Goal: Navigation & Orientation: Find specific page/section

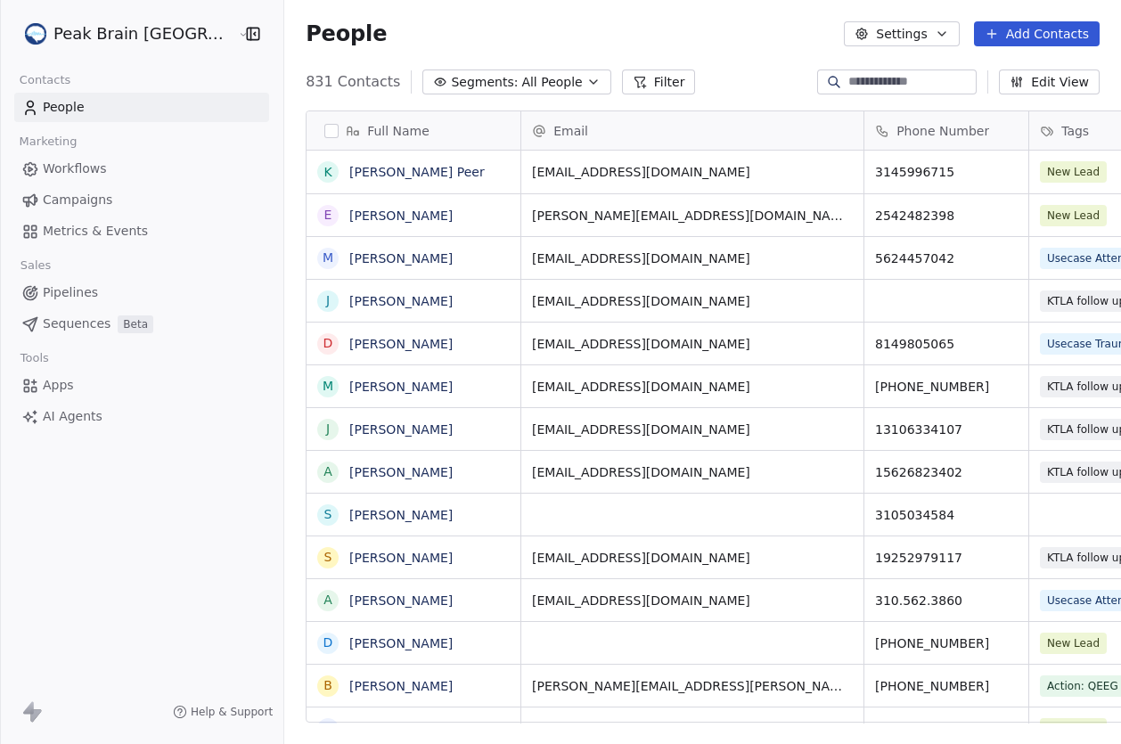
click at [94, 173] on span "Workflows" at bounding box center [75, 169] width 64 height 19
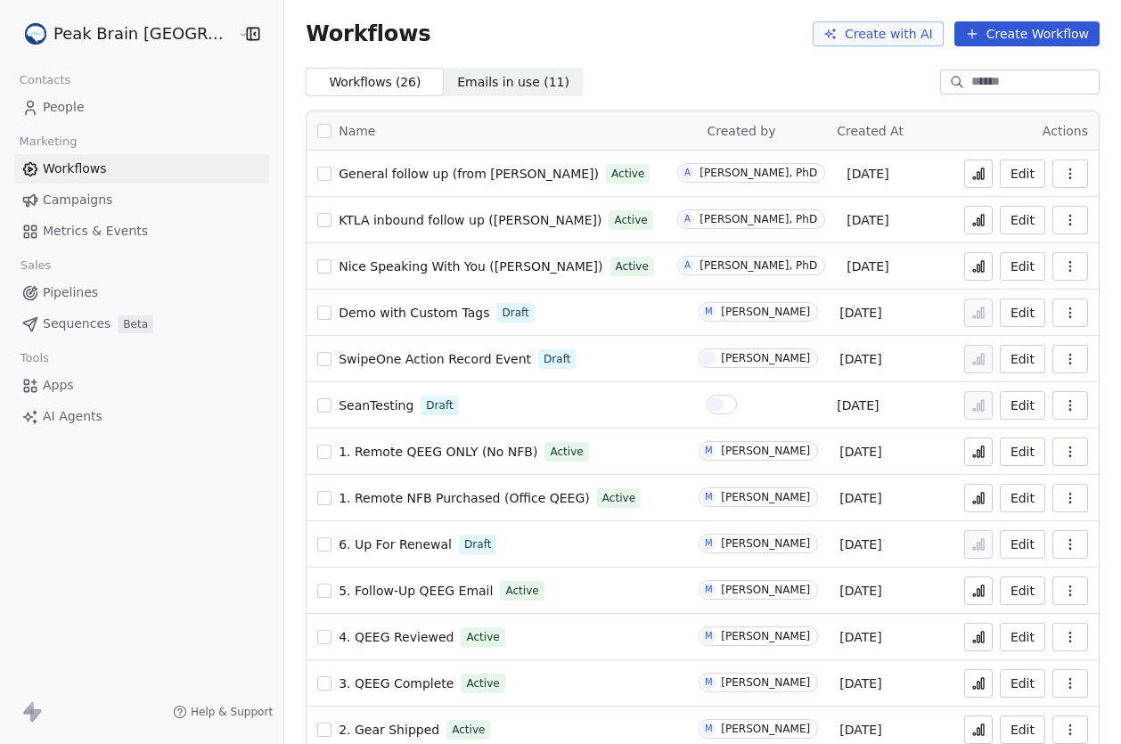
click at [50, 240] on span "Metrics & Events" at bounding box center [95, 231] width 105 height 19
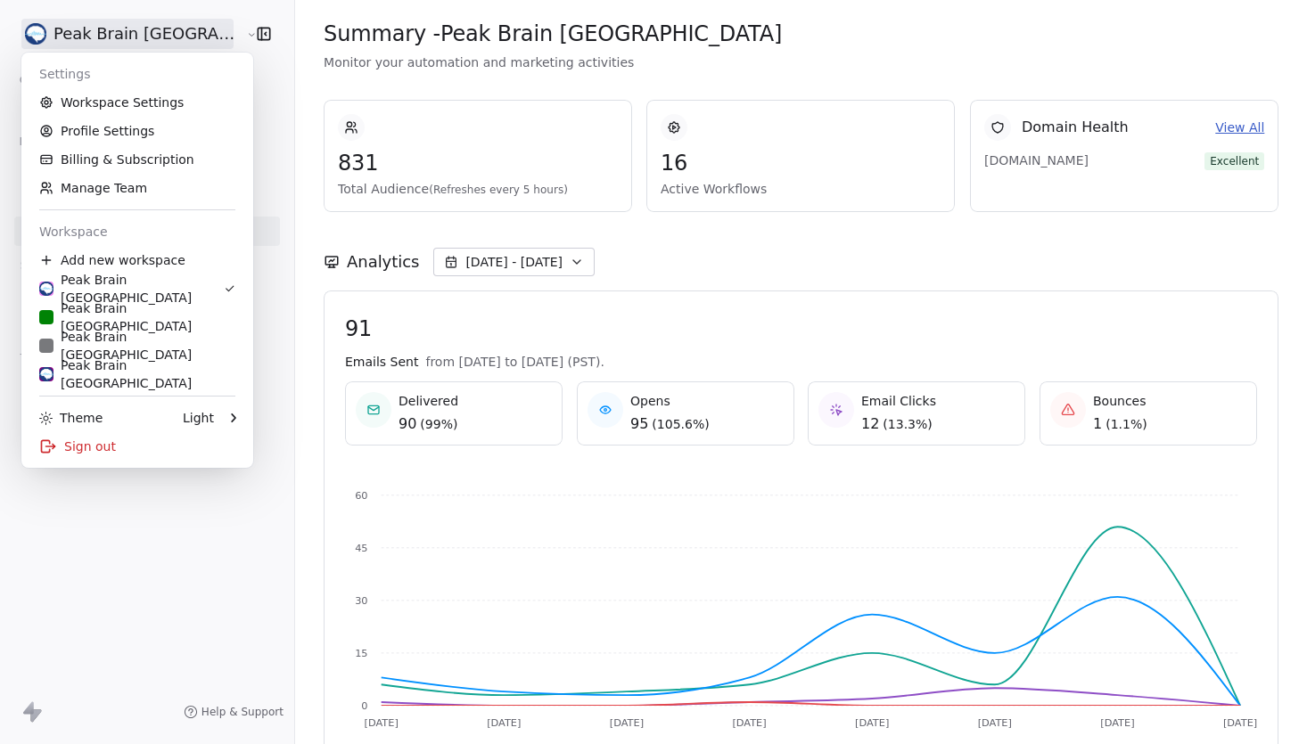
click at [146, 45] on html "Peak Brain USA Contacts People Marketing Workflows Campaigns Metrics & Events S…" at bounding box center [653, 372] width 1307 height 744
click at [168, 324] on div "Peak Brain UK" at bounding box center [137, 317] width 196 height 36
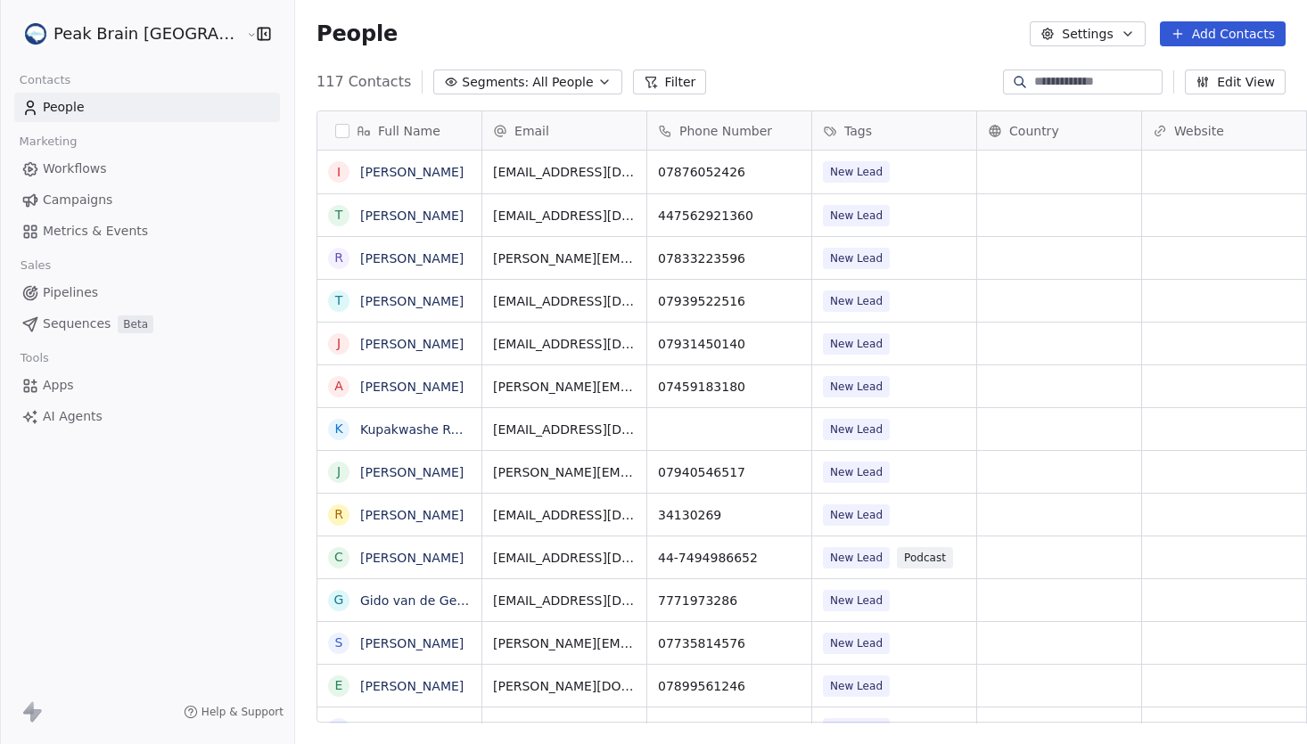
scroll to position [654, 1066]
click at [101, 226] on span "Metrics & Events" at bounding box center [95, 231] width 105 height 19
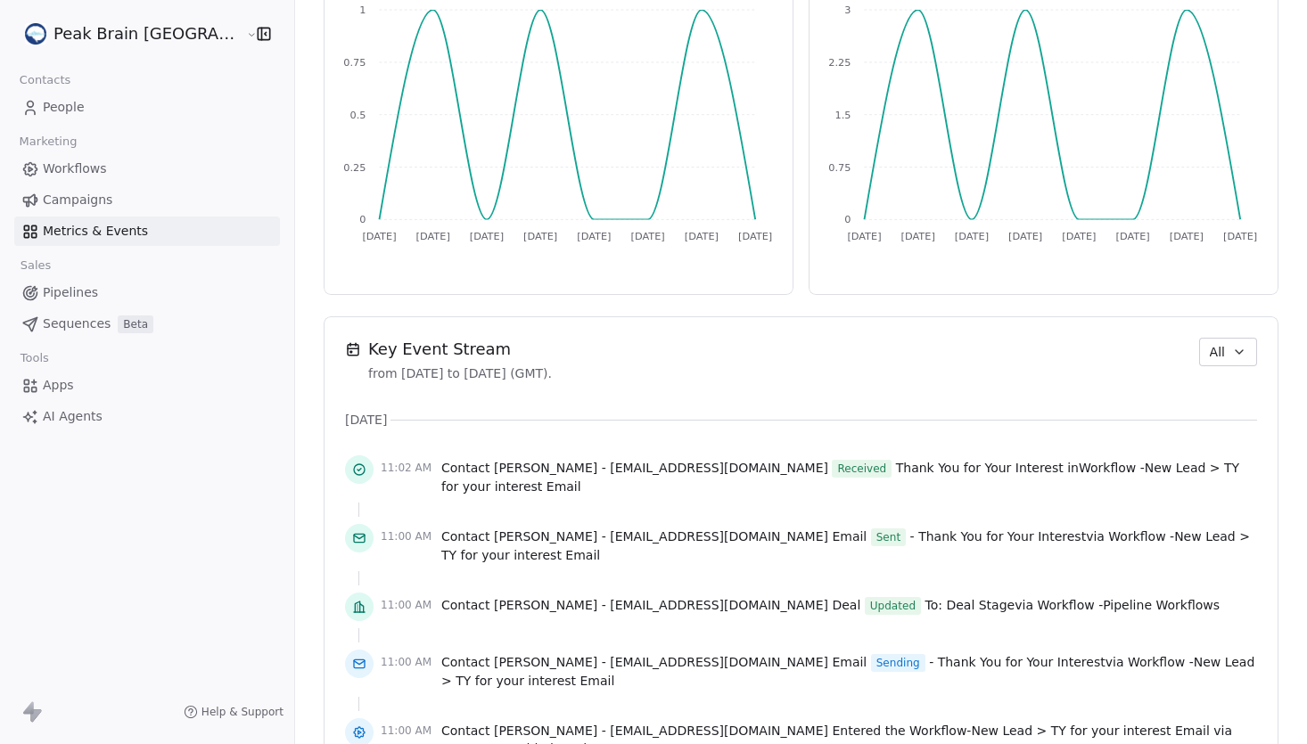
scroll to position [1190, 0]
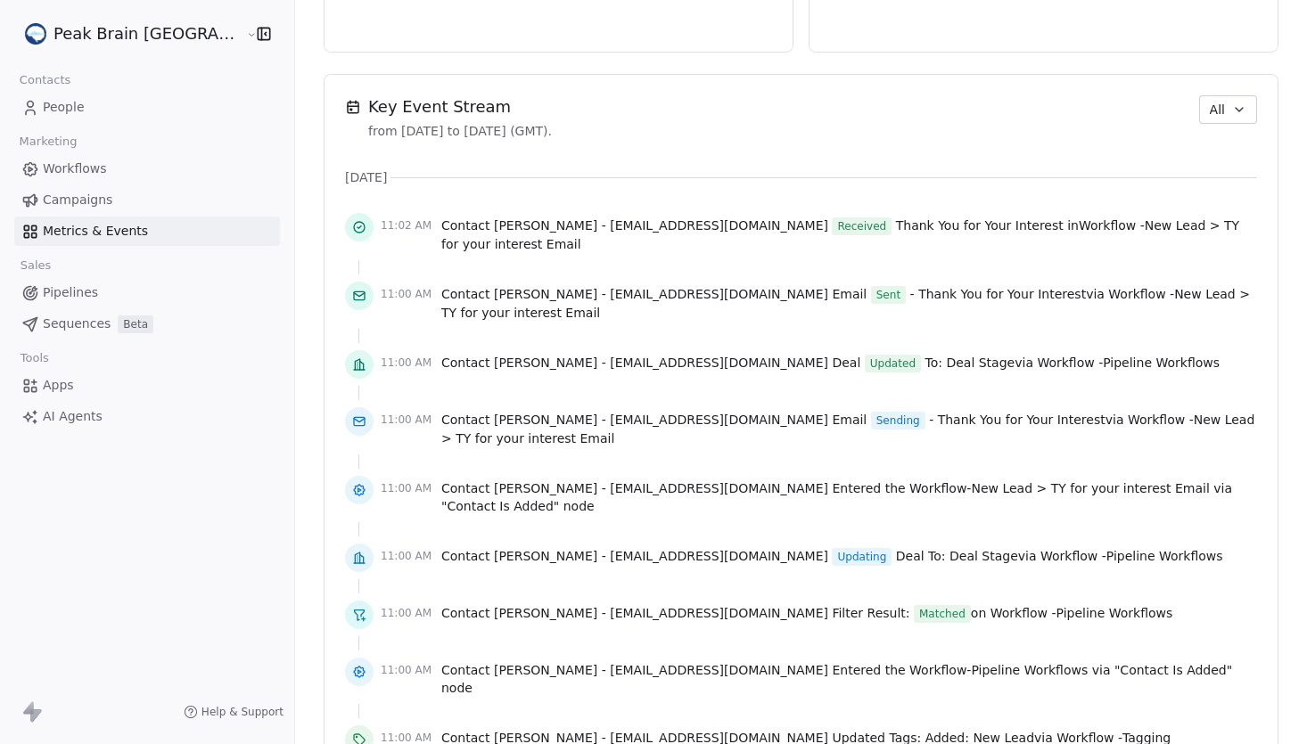
click at [104, 37] on html "Peak Brain UK Contacts People Marketing Workflows Campaigns Metrics & Events Sa…" at bounding box center [653, 372] width 1307 height 744
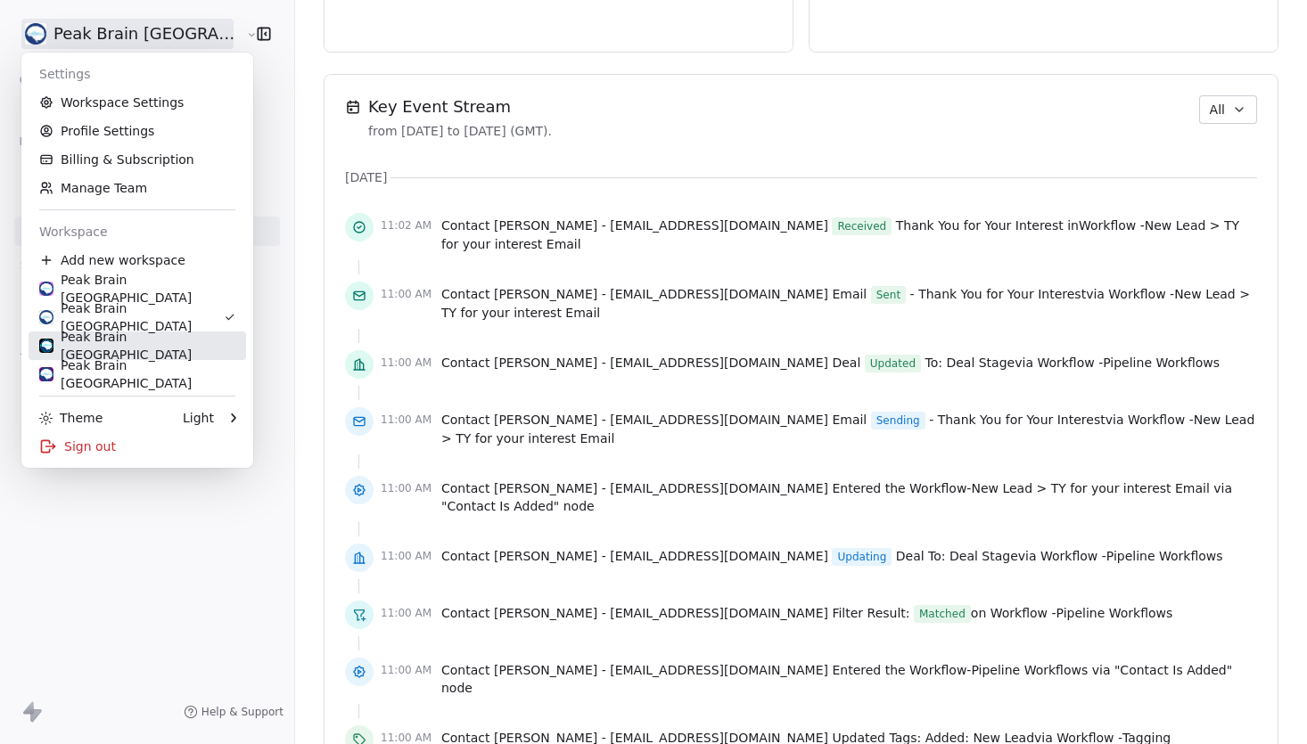
click at [166, 350] on div "Peak Brain Sweden" at bounding box center [137, 346] width 196 height 36
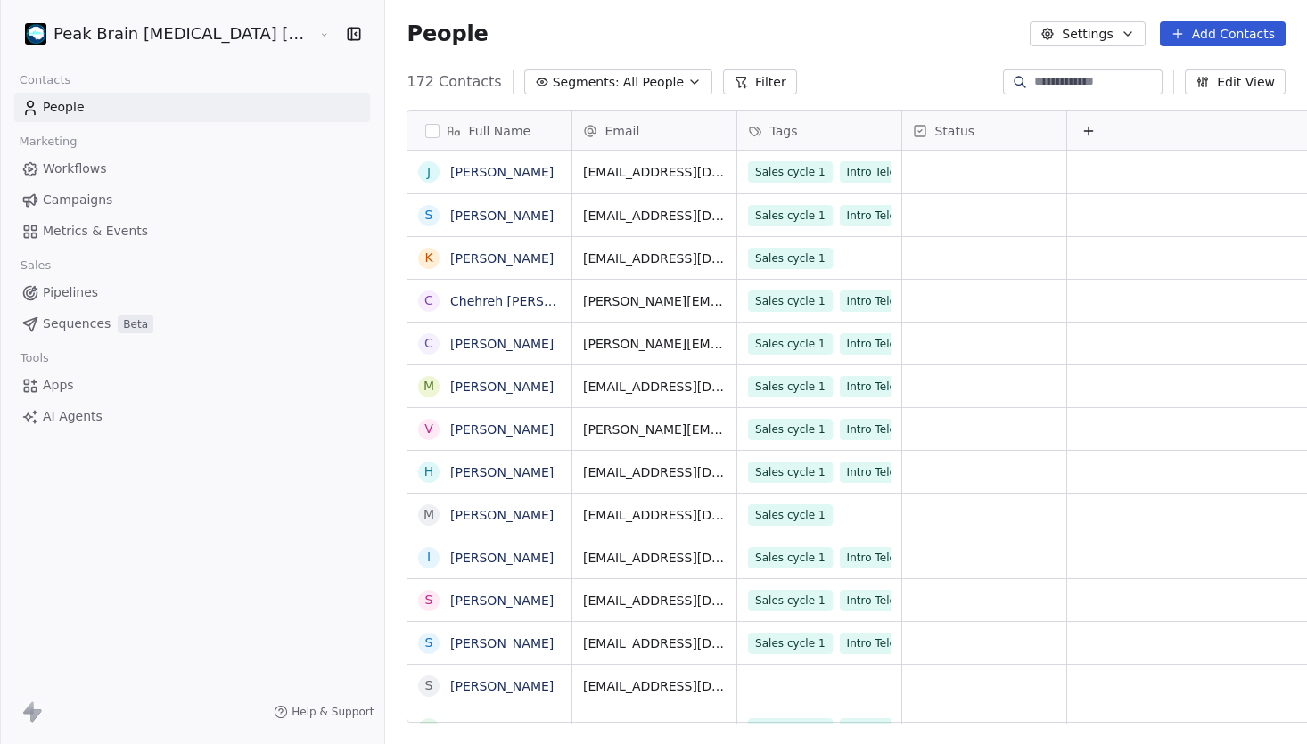
scroll to position [654, 987]
click at [103, 228] on span "Metrics & Events" at bounding box center [95, 231] width 105 height 19
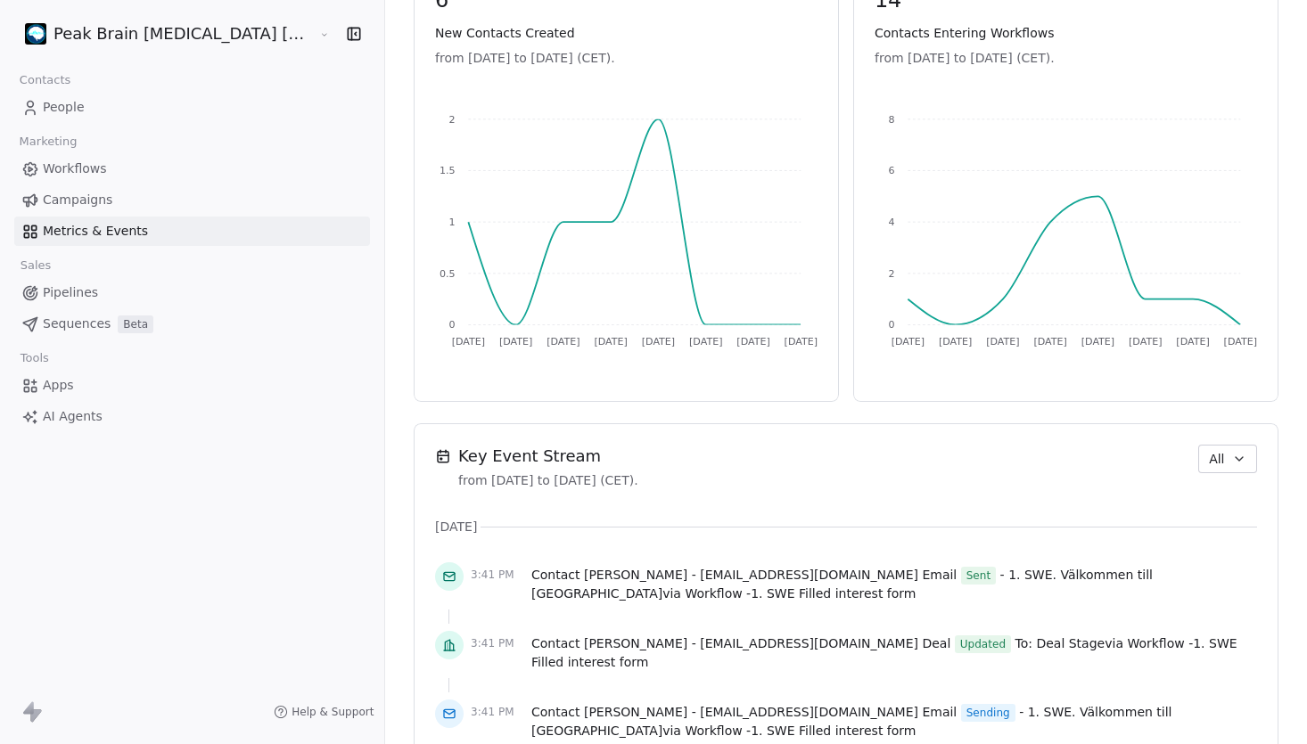
scroll to position [1026, 0]
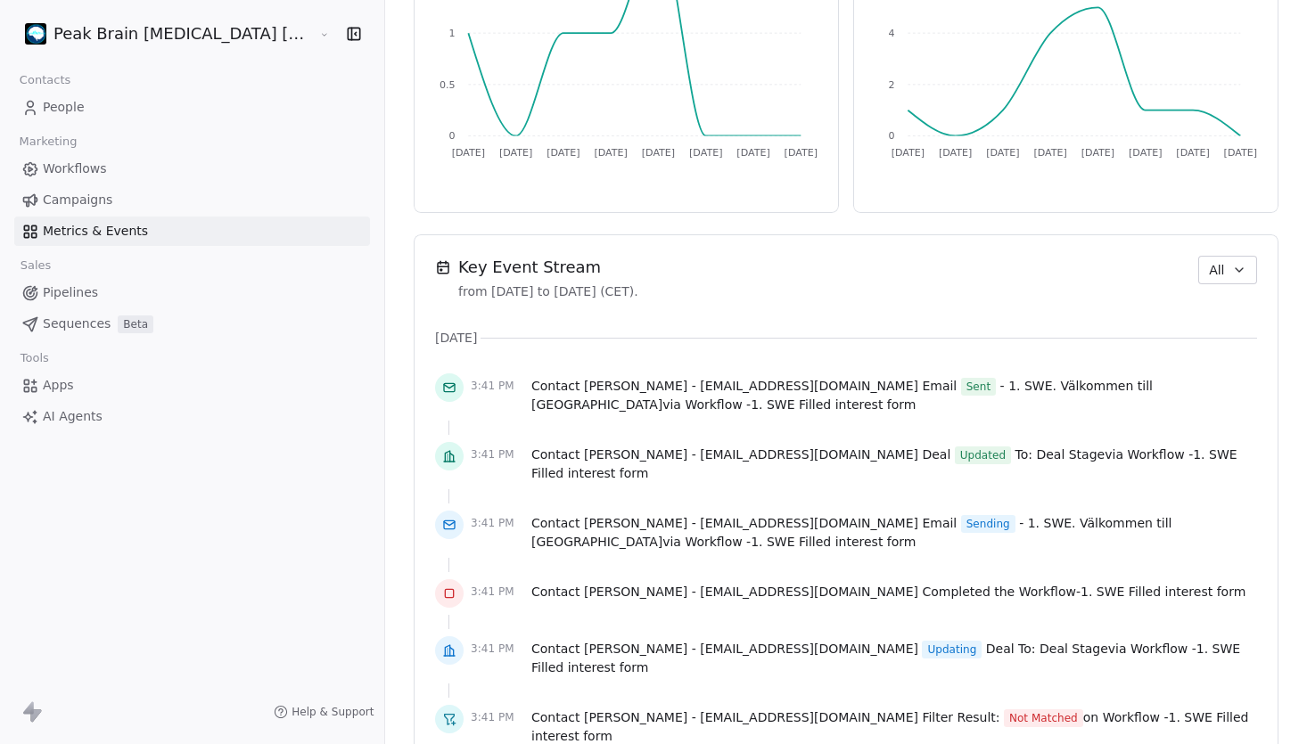
click at [129, 166] on link "Workflows" at bounding box center [192, 168] width 356 height 29
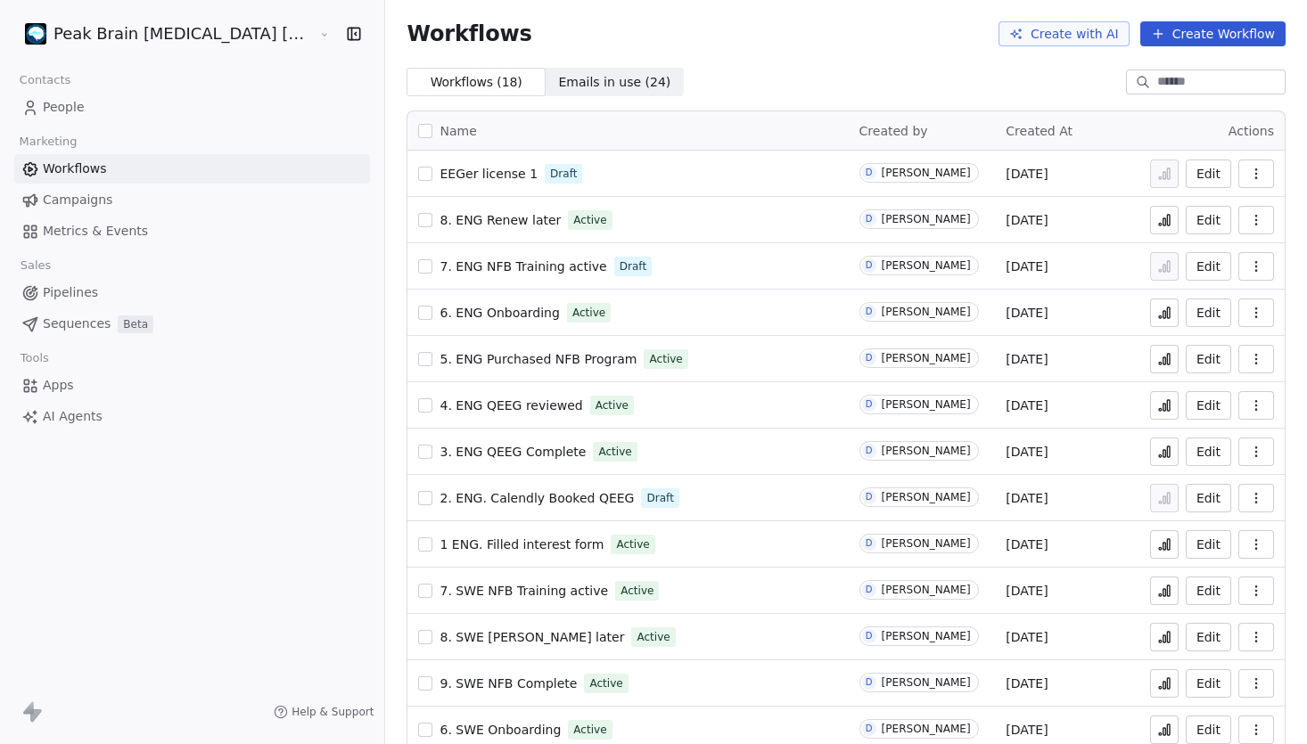
click at [182, 44] on html "Peak Brain Neurofeedback Stockholm AB Contacts People Marketing Workflows Campa…" at bounding box center [653, 372] width 1307 height 744
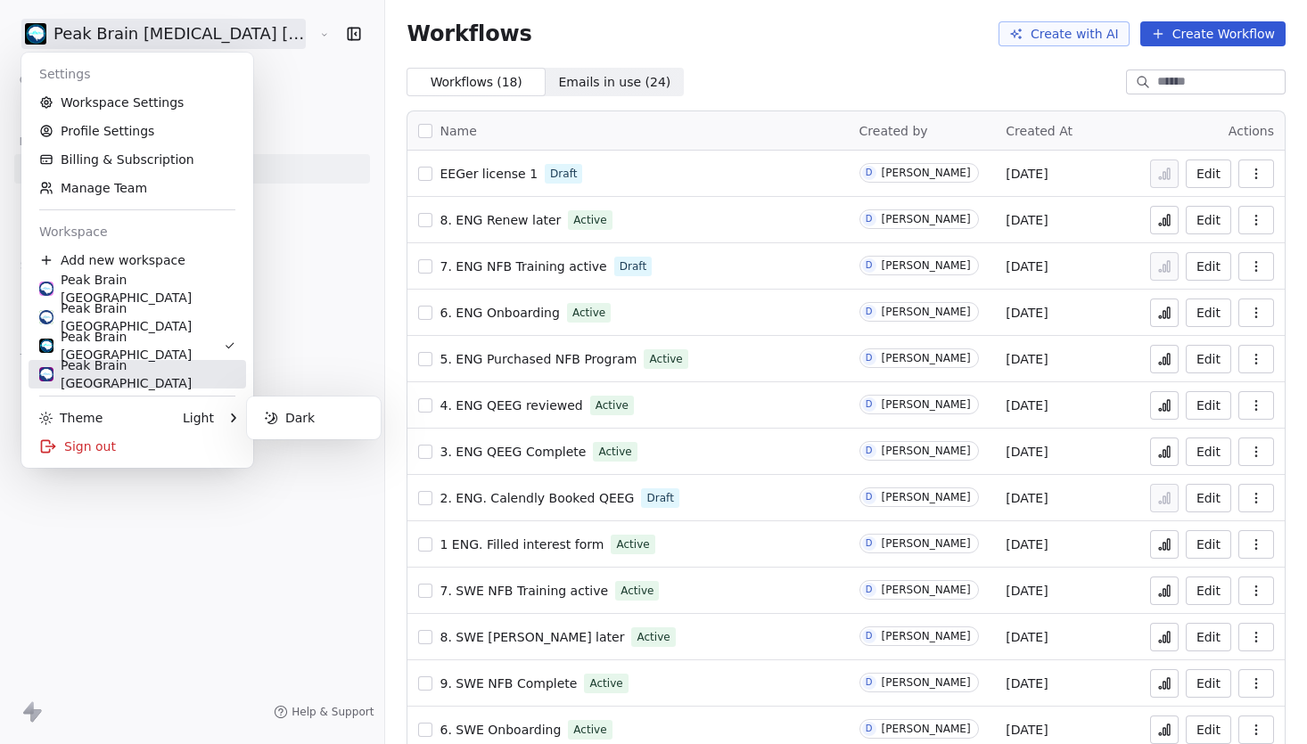
click at [184, 382] on link "Peak Brain Canada" at bounding box center [137, 374] width 217 height 29
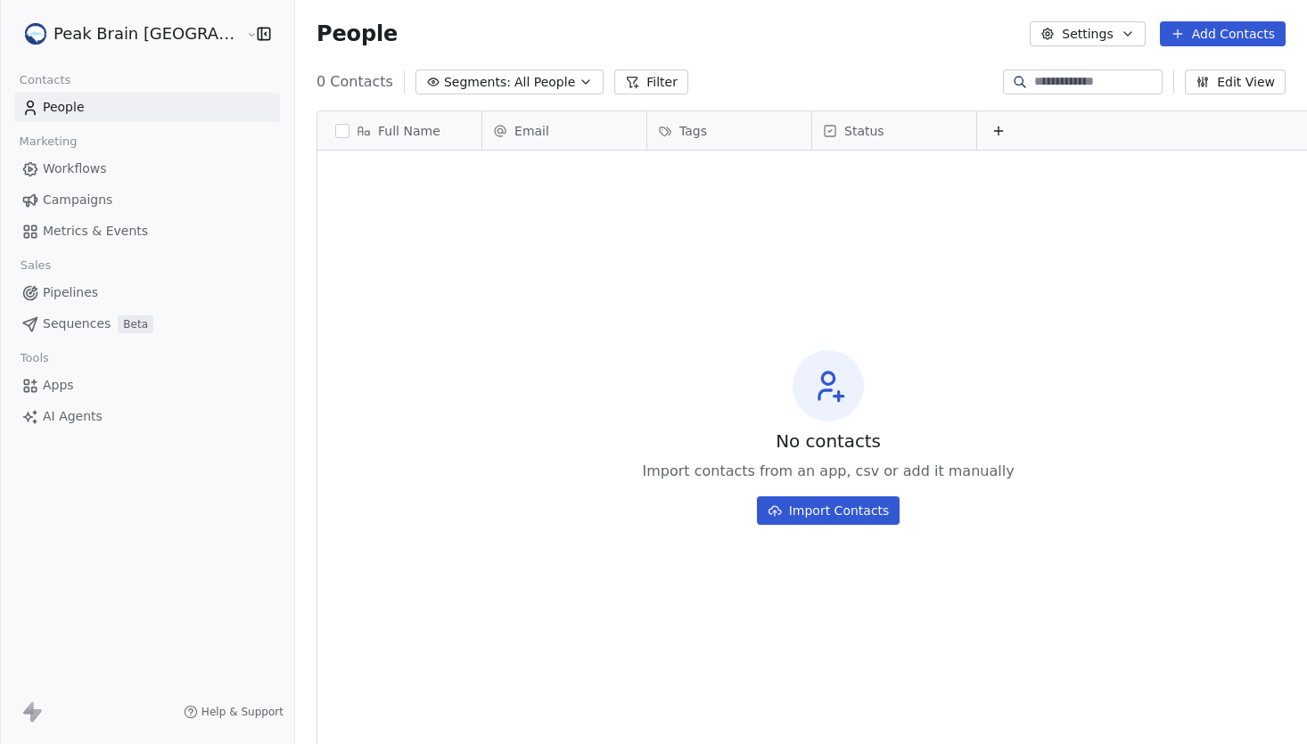
scroll to position [654, 1066]
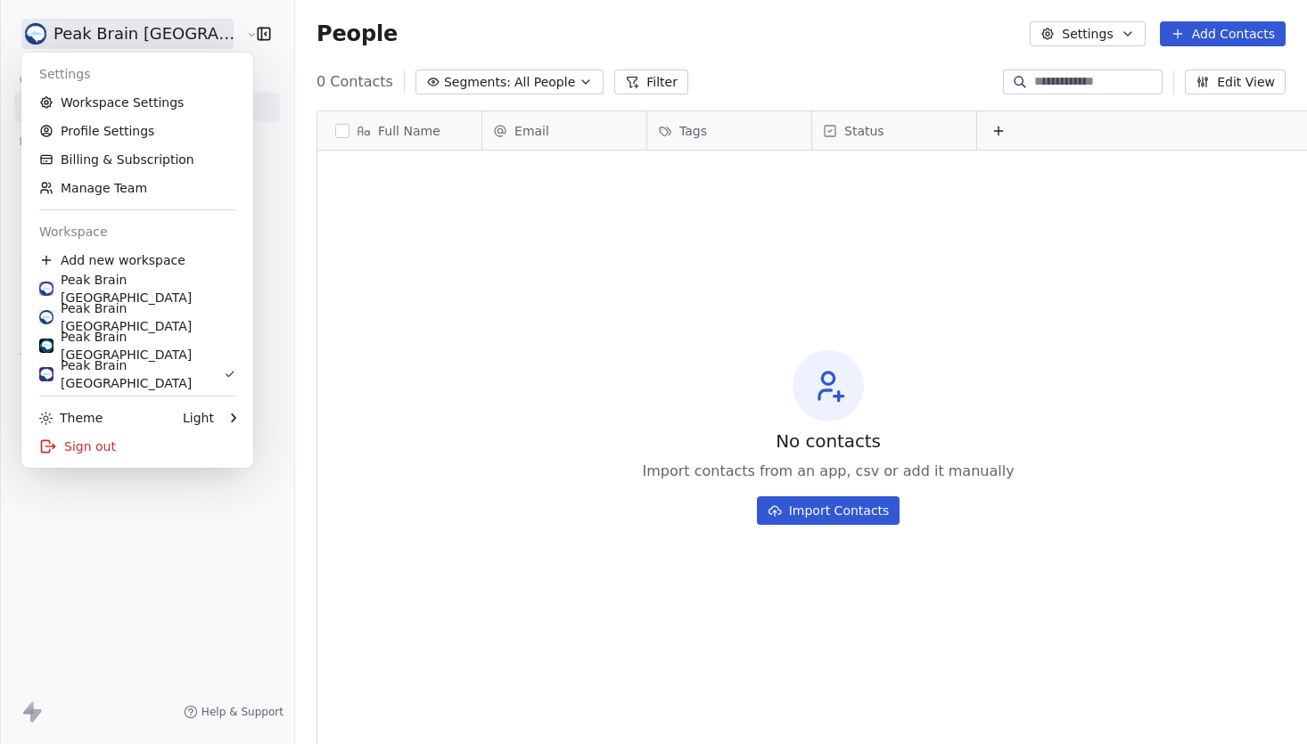
click at [145, 40] on html "Peak Brain Canada Contacts People Marketing Workflows Campaigns Metrics & Event…" at bounding box center [653, 372] width 1307 height 744
click at [125, 294] on div "Peak Brain [GEOGRAPHIC_DATA]" at bounding box center [137, 289] width 196 height 36
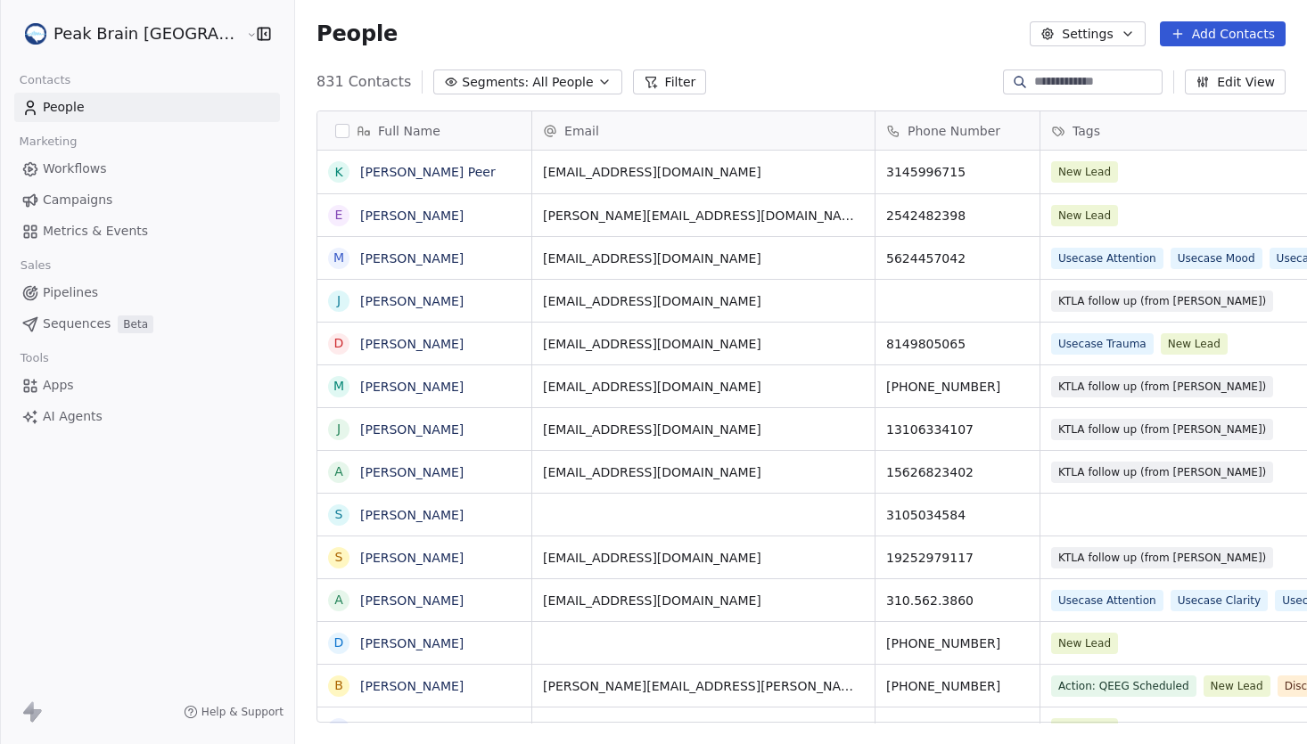
scroll to position [654, 1066]
click at [121, 37] on html "Peak Brain USA Contacts People Marketing Workflows Campaigns Metrics & Events S…" at bounding box center [653, 372] width 1307 height 744
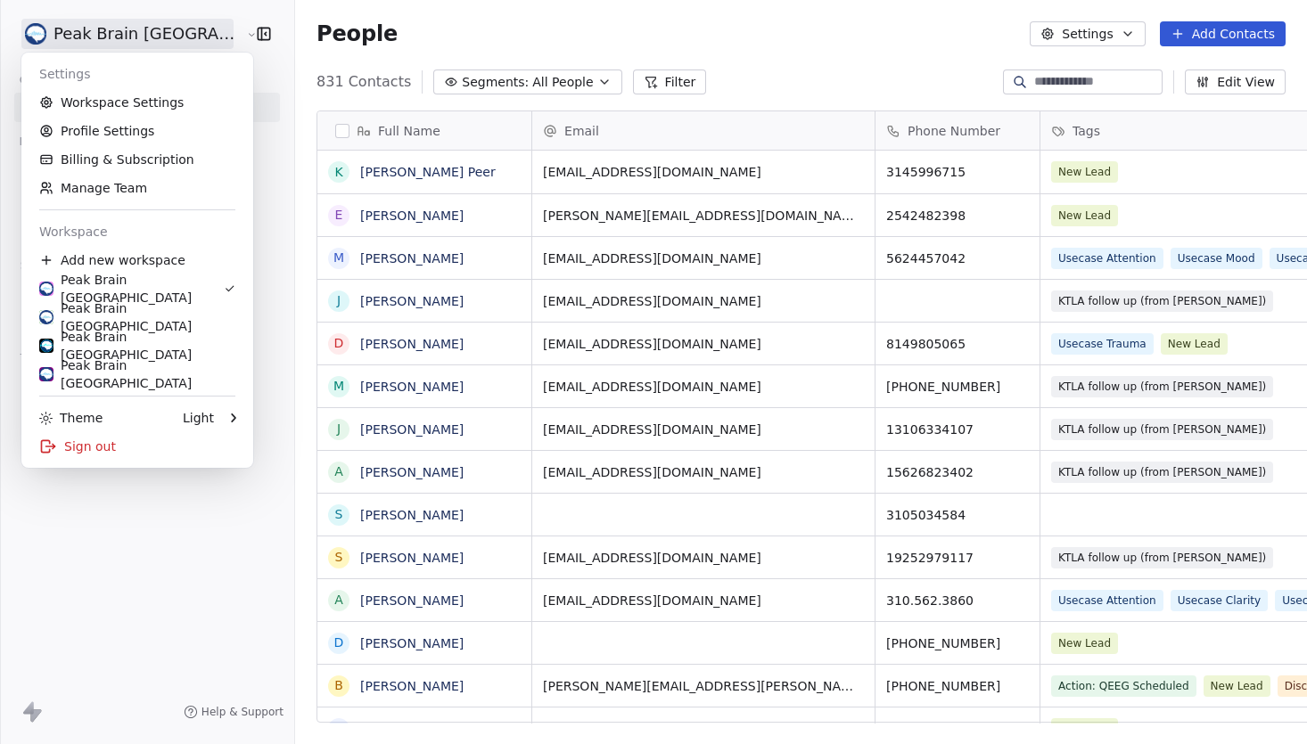
click at [726, 72] on html "Peak Brain USA Contacts People Marketing Workflows Campaigns Metrics & Events S…" at bounding box center [653, 372] width 1307 height 744
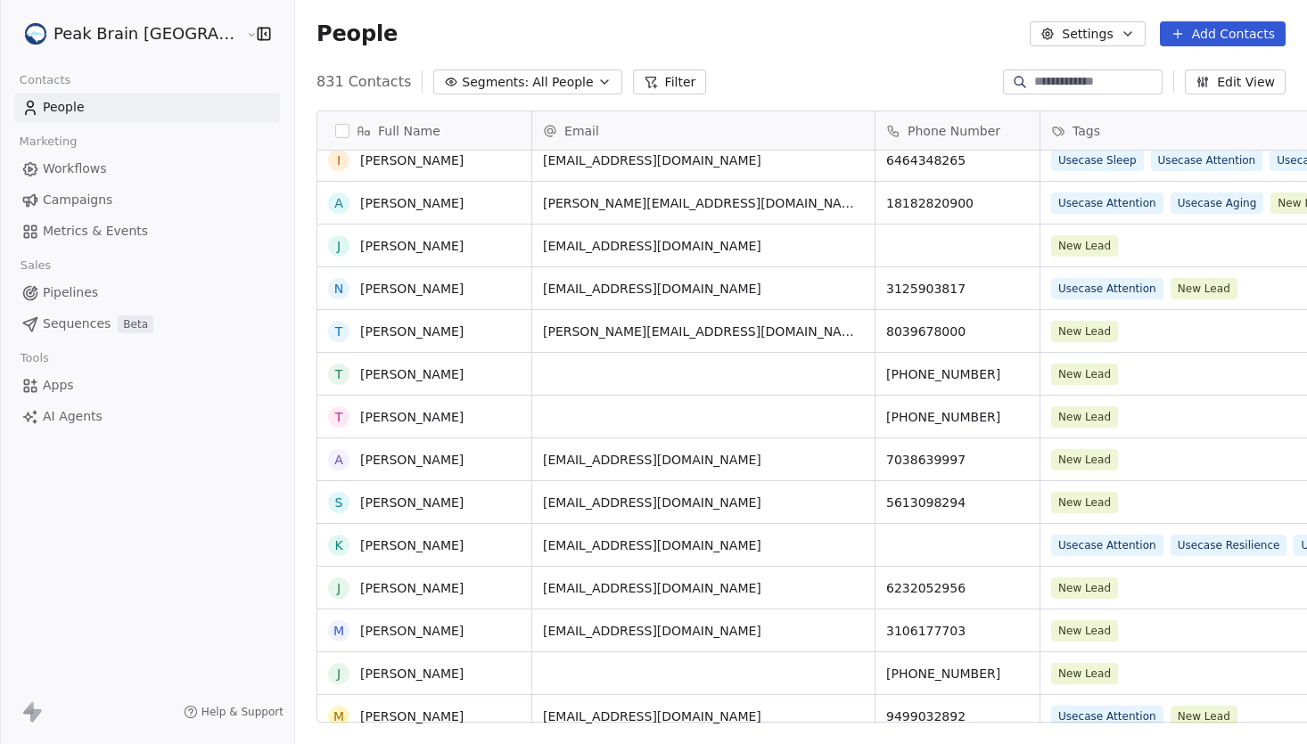
scroll to position [0, 0]
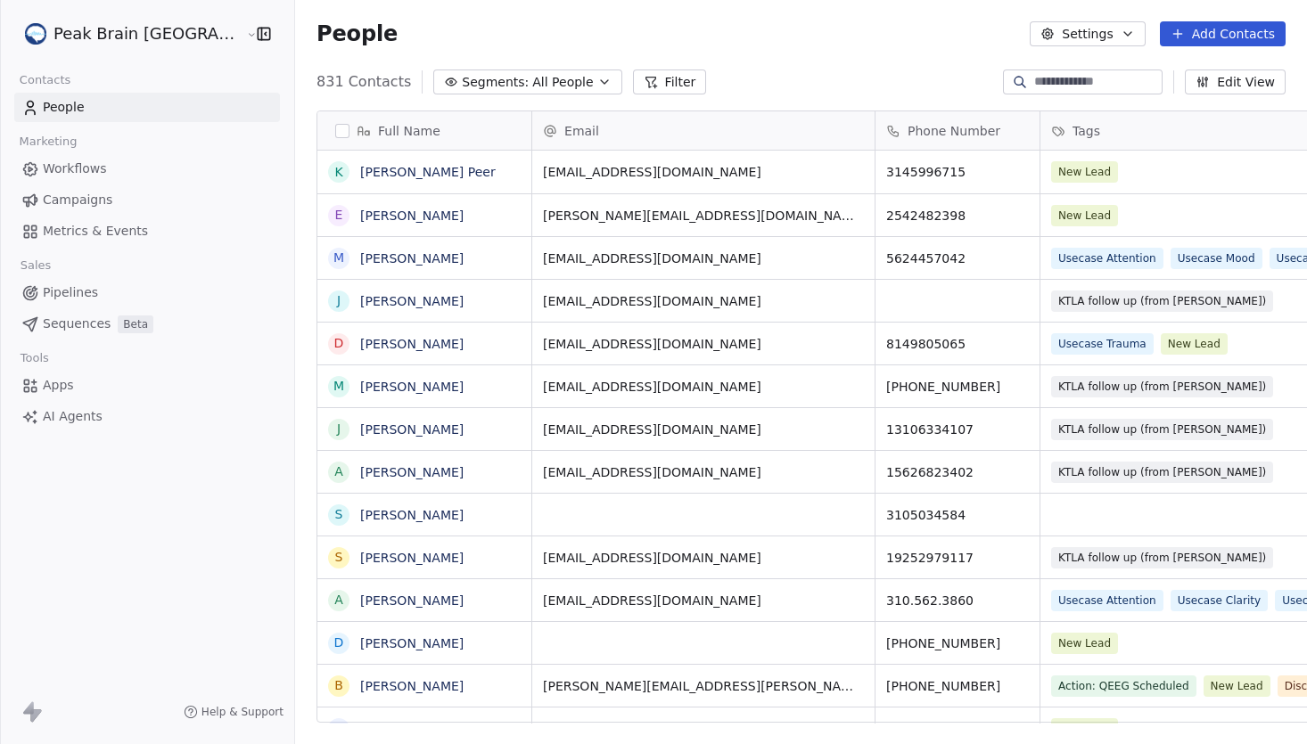
click at [88, 203] on span "Campaigns" at bounding box center [78, 200] width 70 height 19
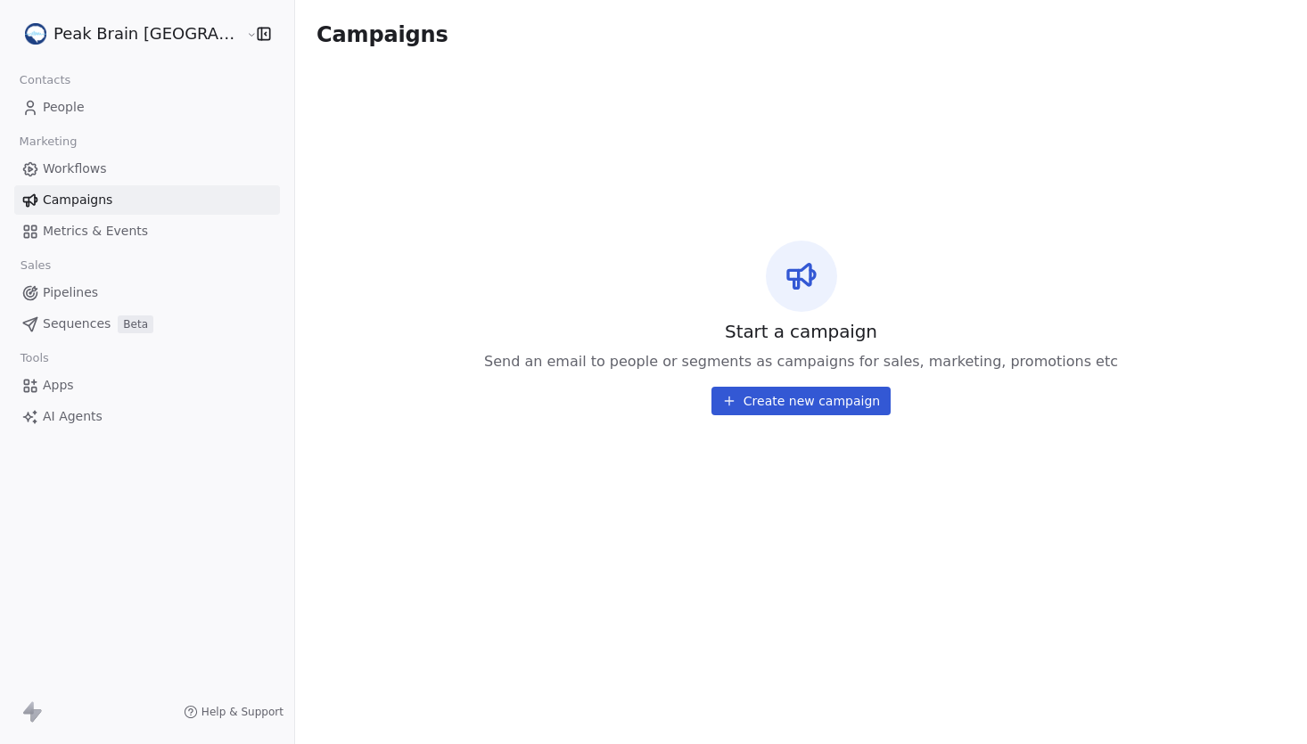
click at [123, 171] on link "Workflows" at bounding box center [147, 168] width 266 height 29
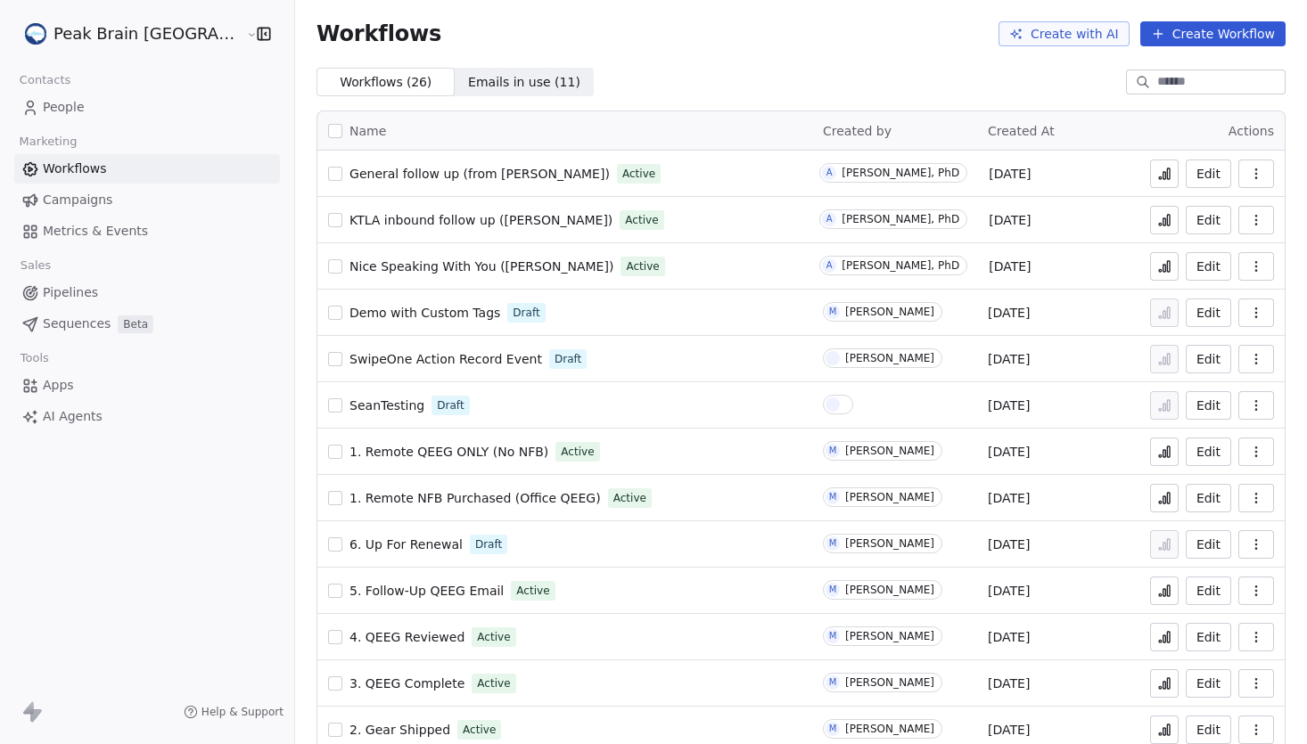
click at [111, 237] on span "Metrics & Events" at bounding box center [95, 231] width 105 height 19
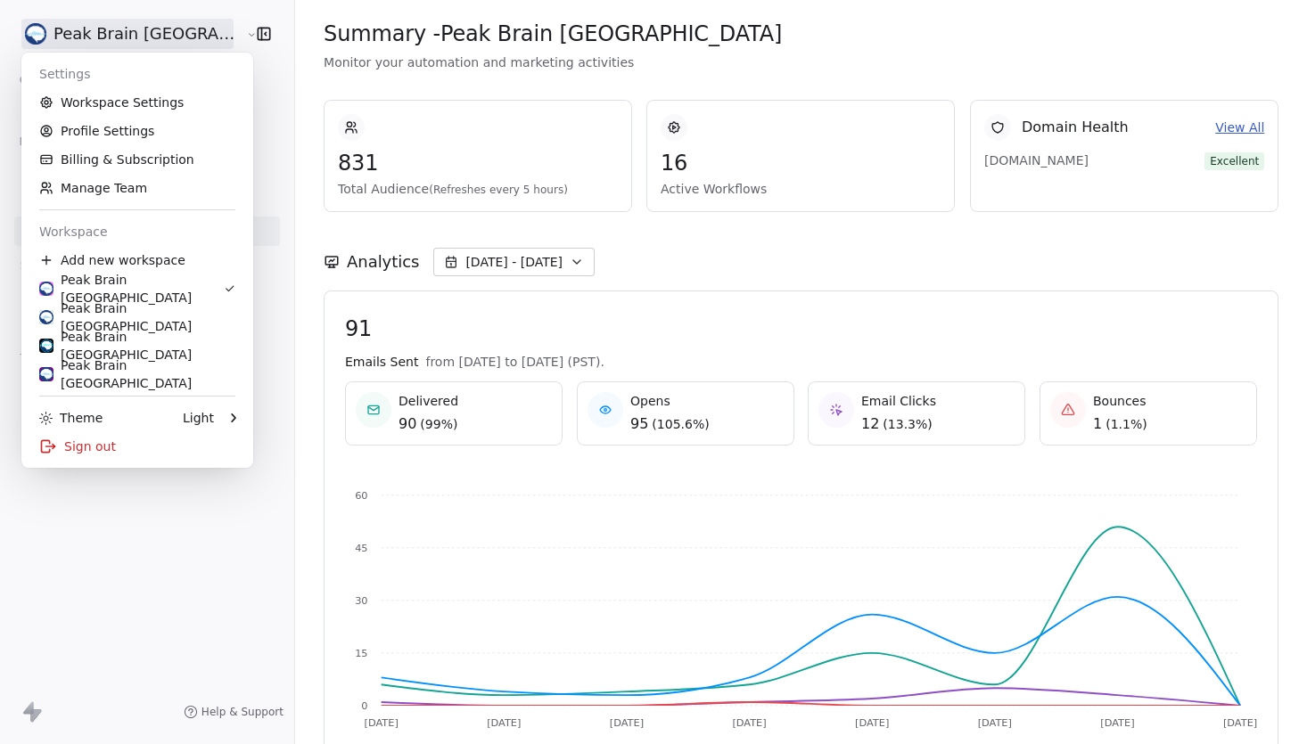
click at [159, 37] on html "Peak Brain USA Contacts People Marketing Workflows Campaigns Metrics & Events S…" at bounding box center [653, 372] width 1307 height 744
click at [156, 97] on link "Workspace Settings" at bounding box center [137, 102] width 217 height 29
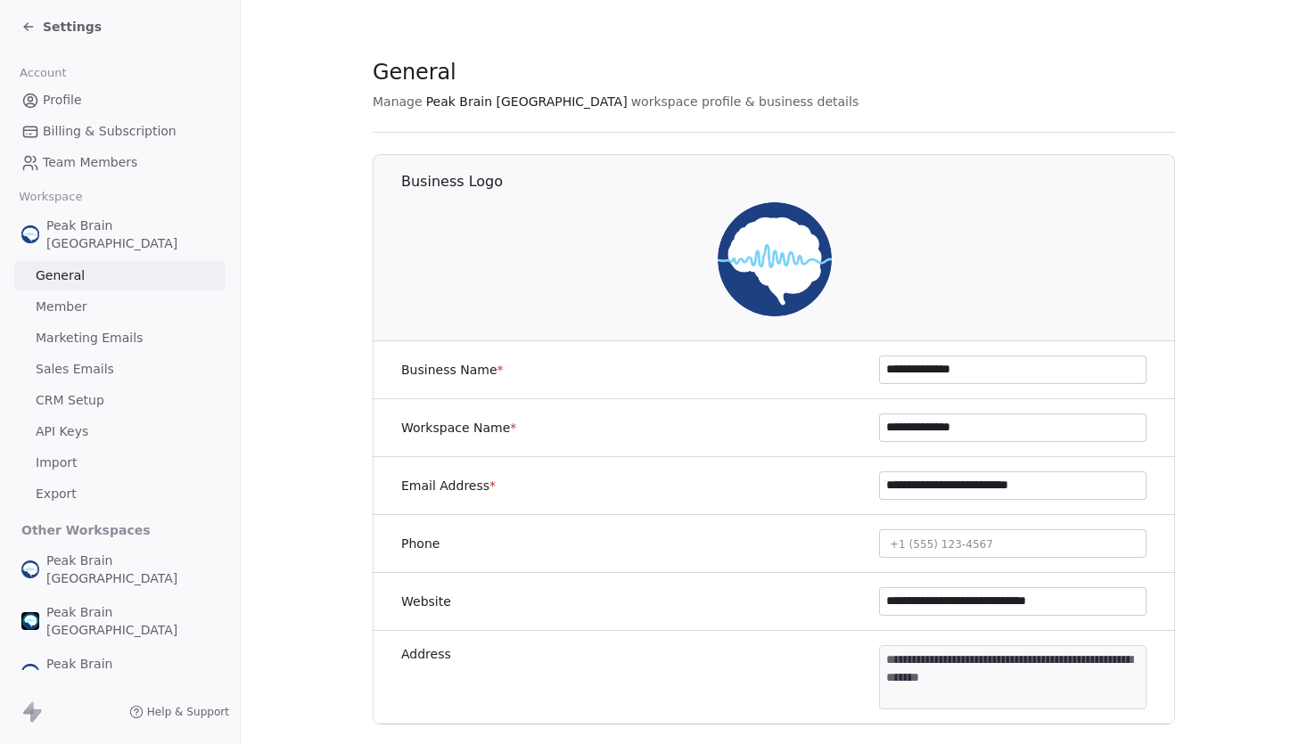
click at [119, 329] on span "Marketing Emails" at bounding box center [89, 338] width 107 height 19
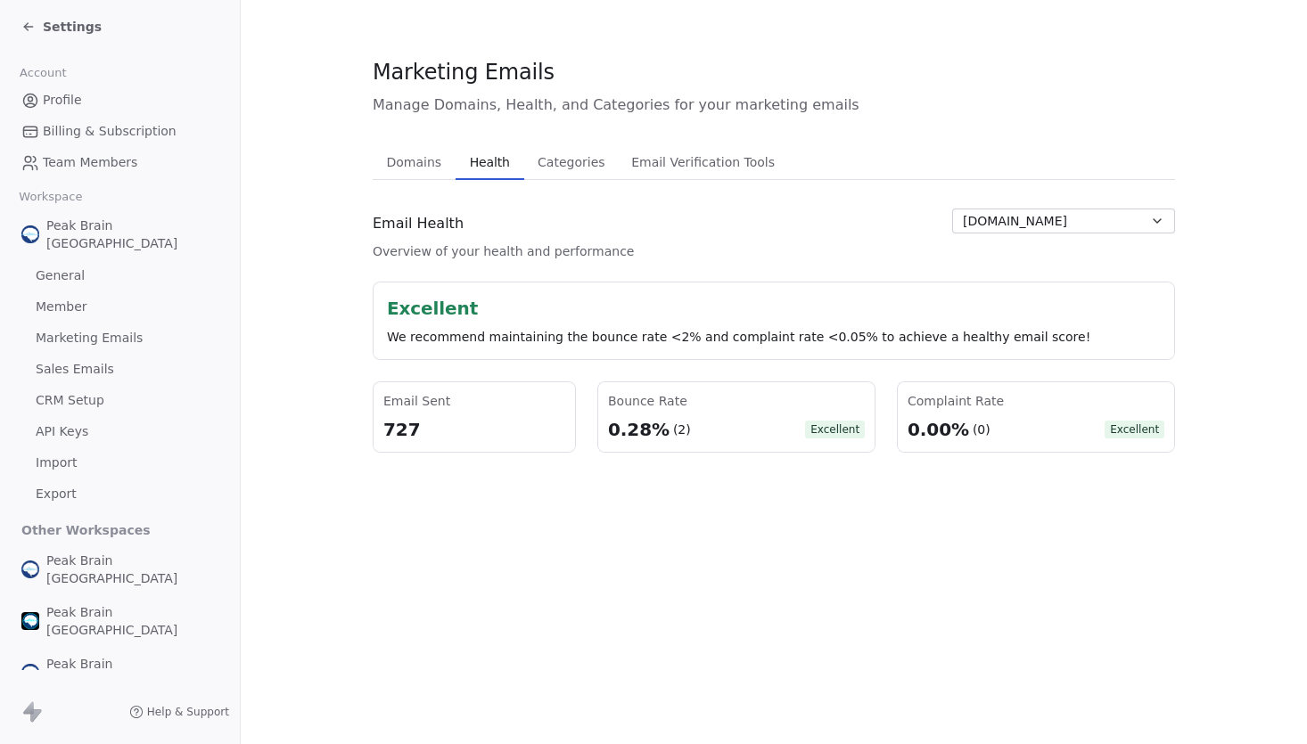
click at [494, 158] on span "Health" at bounding box center [490, 162] width 54 height 25
click at [1067, 213] on span "peakbraininstitute.com" at bounding box center [1015, 221] width 104 height 19
click at [841, 291] on html "Settings Account Profile Billing & Subscription Team Members Workspace Peak Bra…" at bounding box center [653, 372] width 1307 height 744
click at [26, 27] on icon at bounding box center [28, 27] width 8 height 0
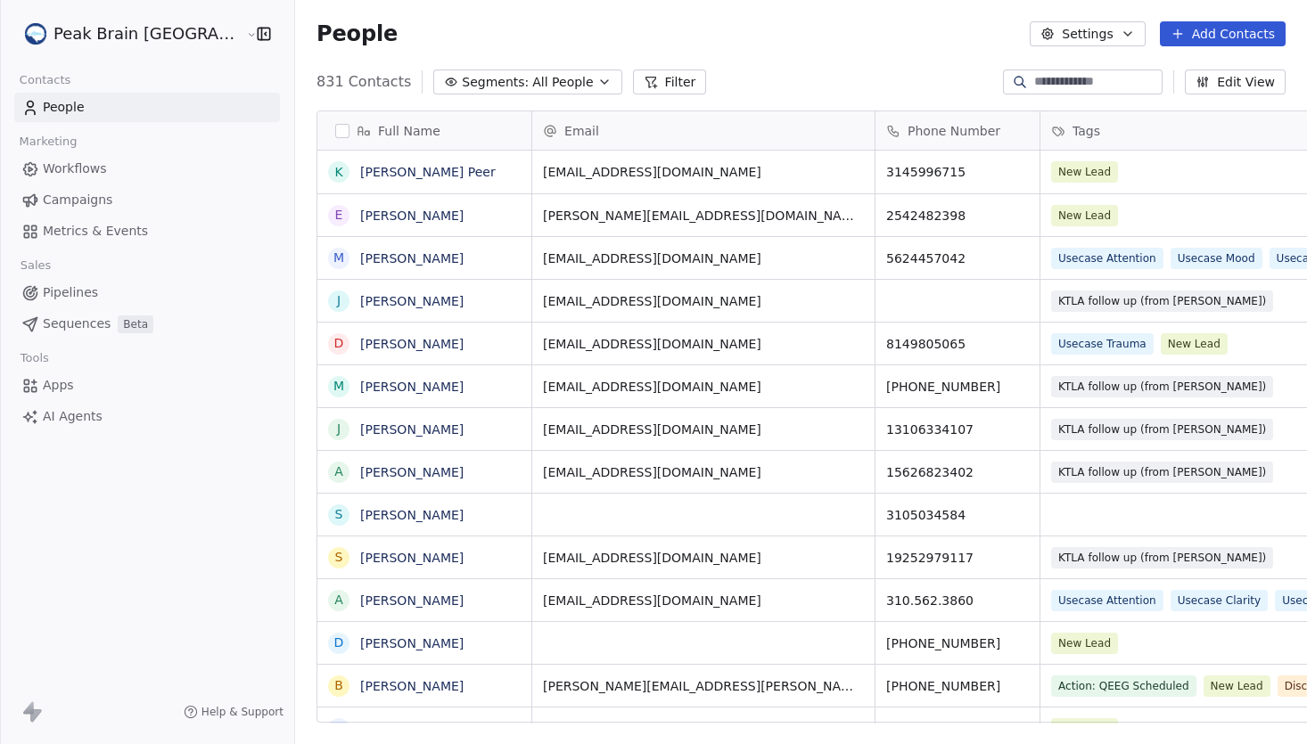
click at [122, 167] on link "Workflows" at bounding box center [147, 168] width 266 height 29
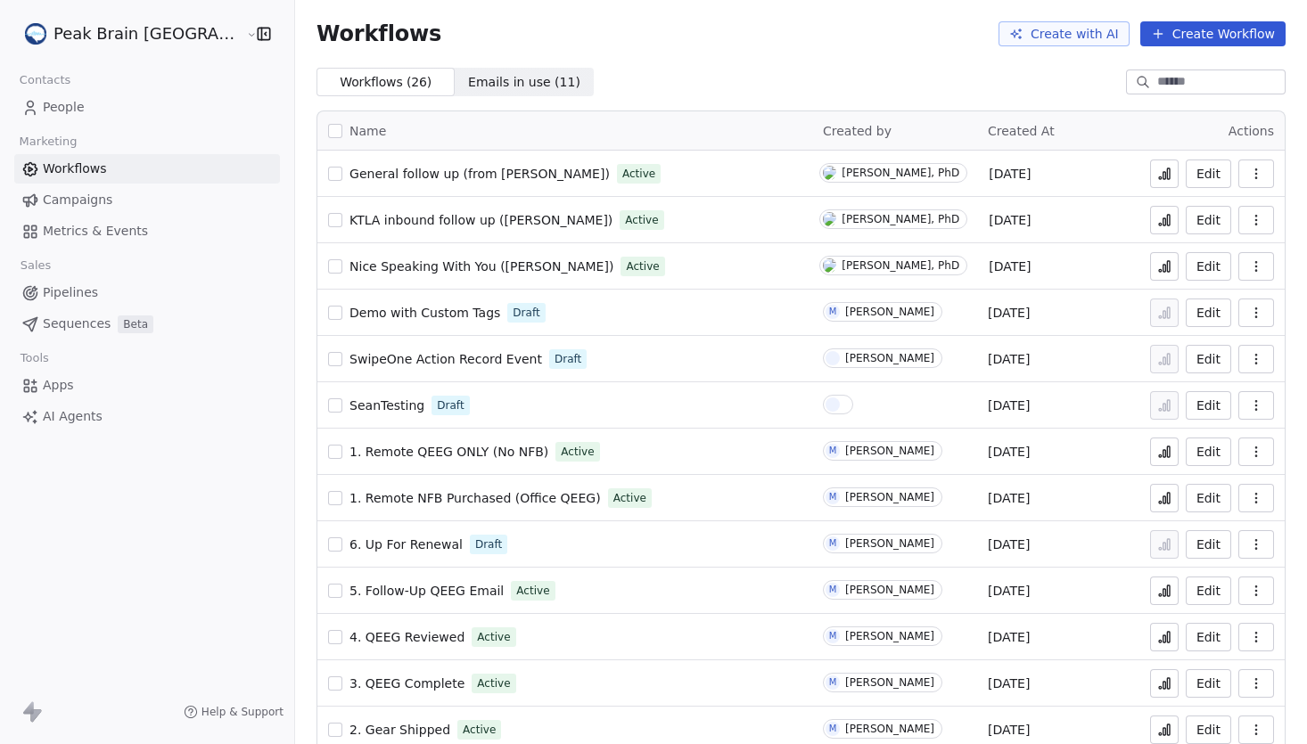
click at [112, 195] on link "Campaigns" at bounding box center [147, 199] width 266 height 29
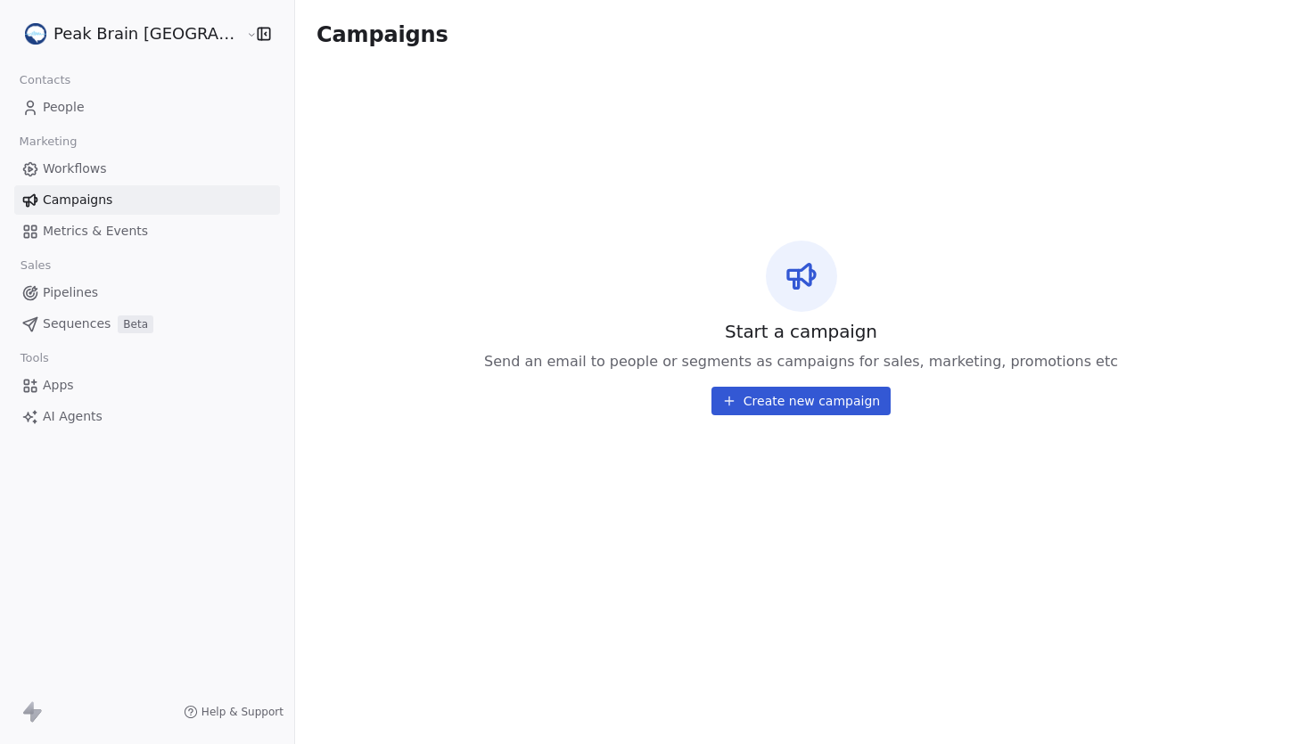
click at [108, 105] on link "People" at bounding box center [147, 107] width 266 height 29
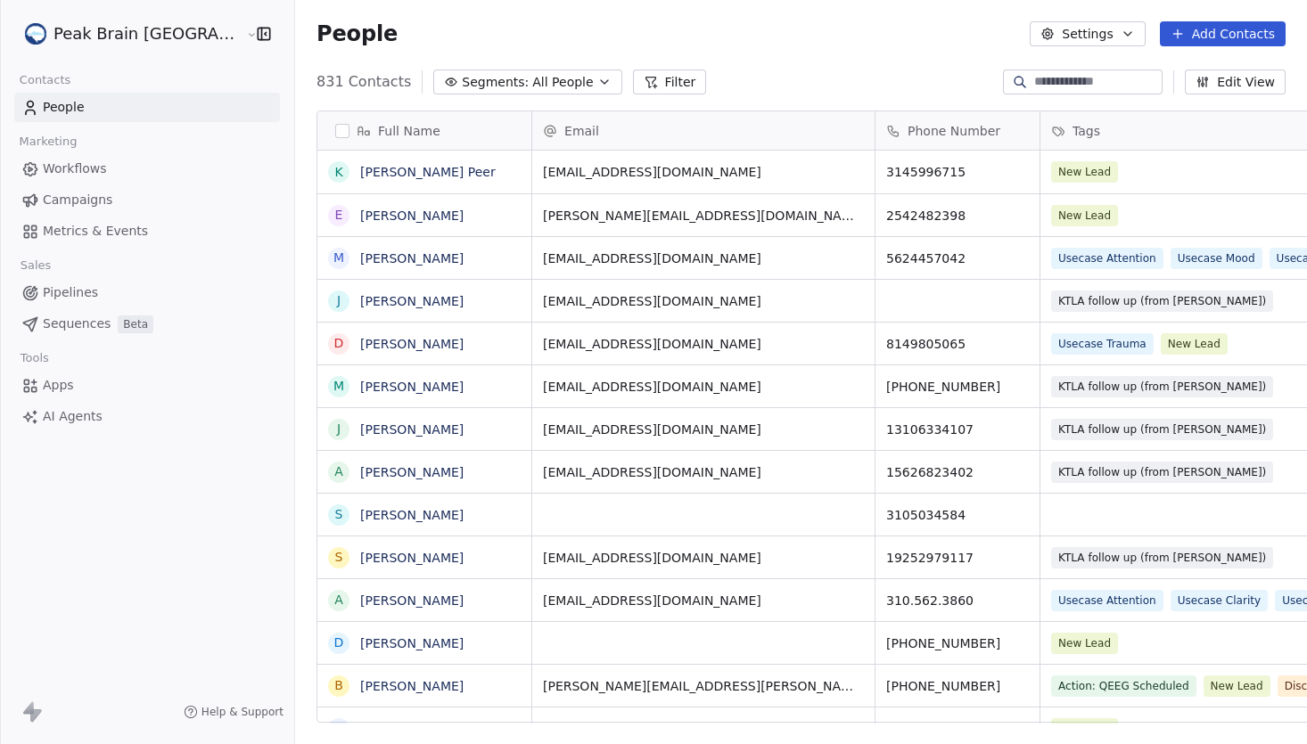
scroll to position [654, 1066]
click at [99, 162] on span "Workflows" at bounding box center [75, 169] width 64 height 19
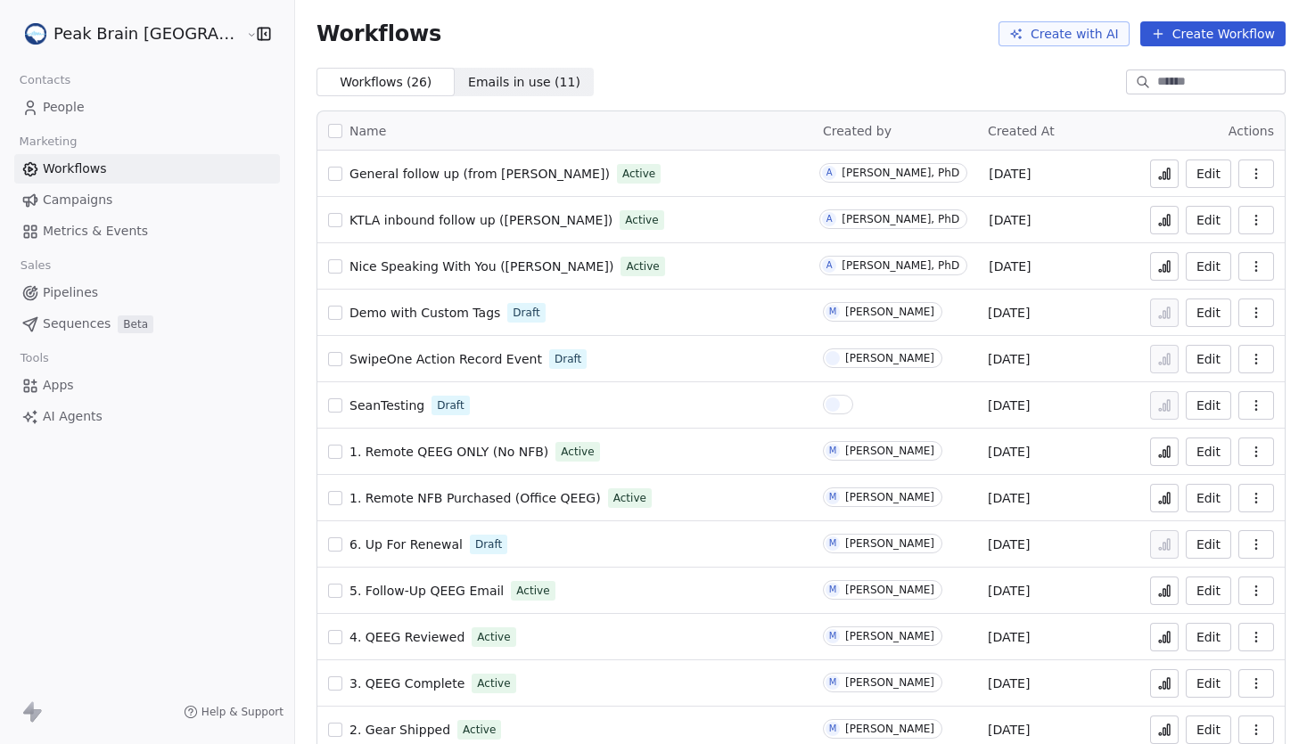
click at [66, 411] on span "AI Agents" at bounding box center [73, 416] width 60 height 19
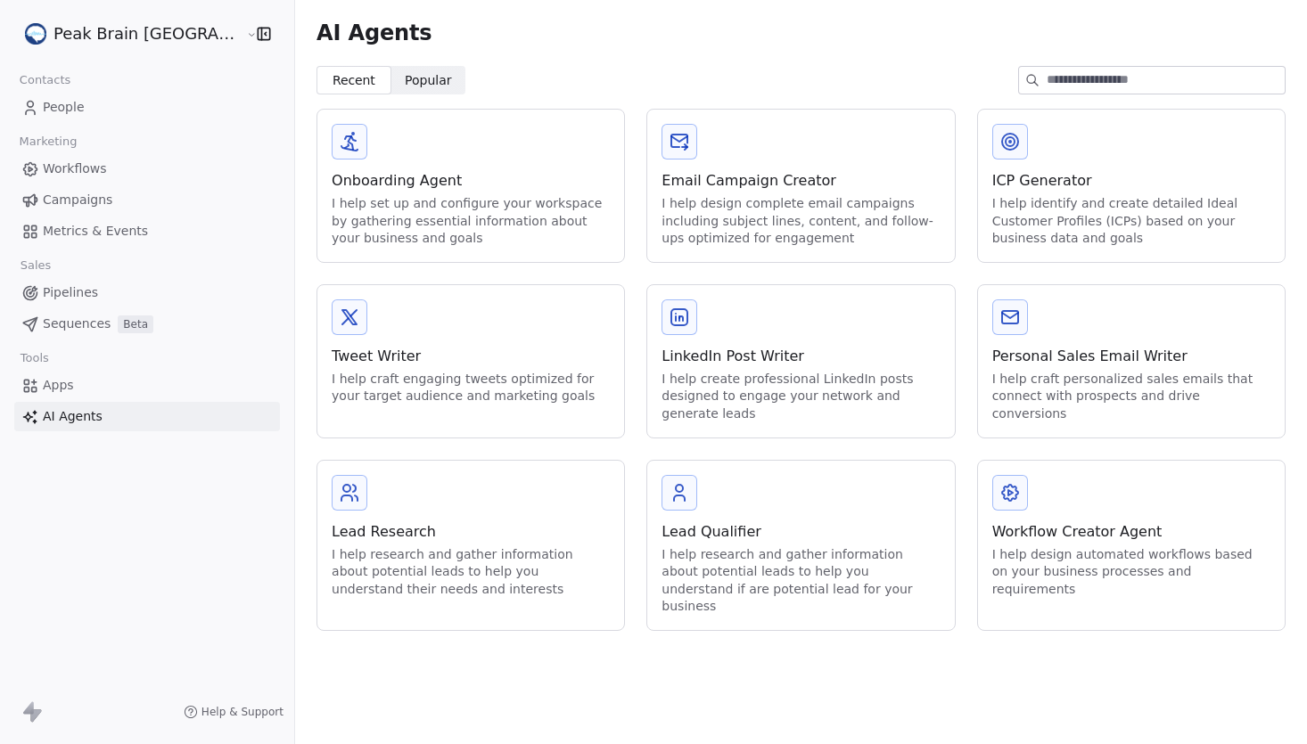
click at [1115, 521] on div "Workflow Creator Agent" at bounding box center [1131, 531] width 278 height 21
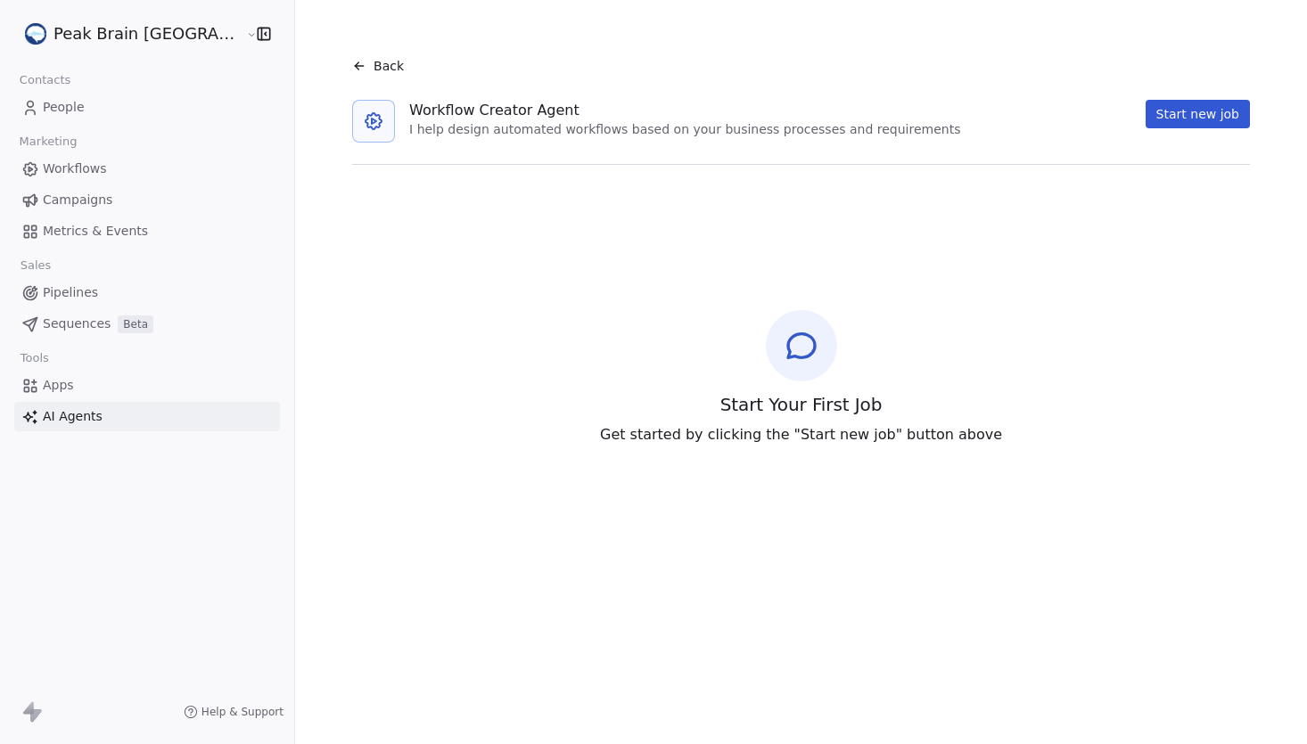
click at [373, 63] on span "Back" at bounding box center [388, 66] width 30 height 18
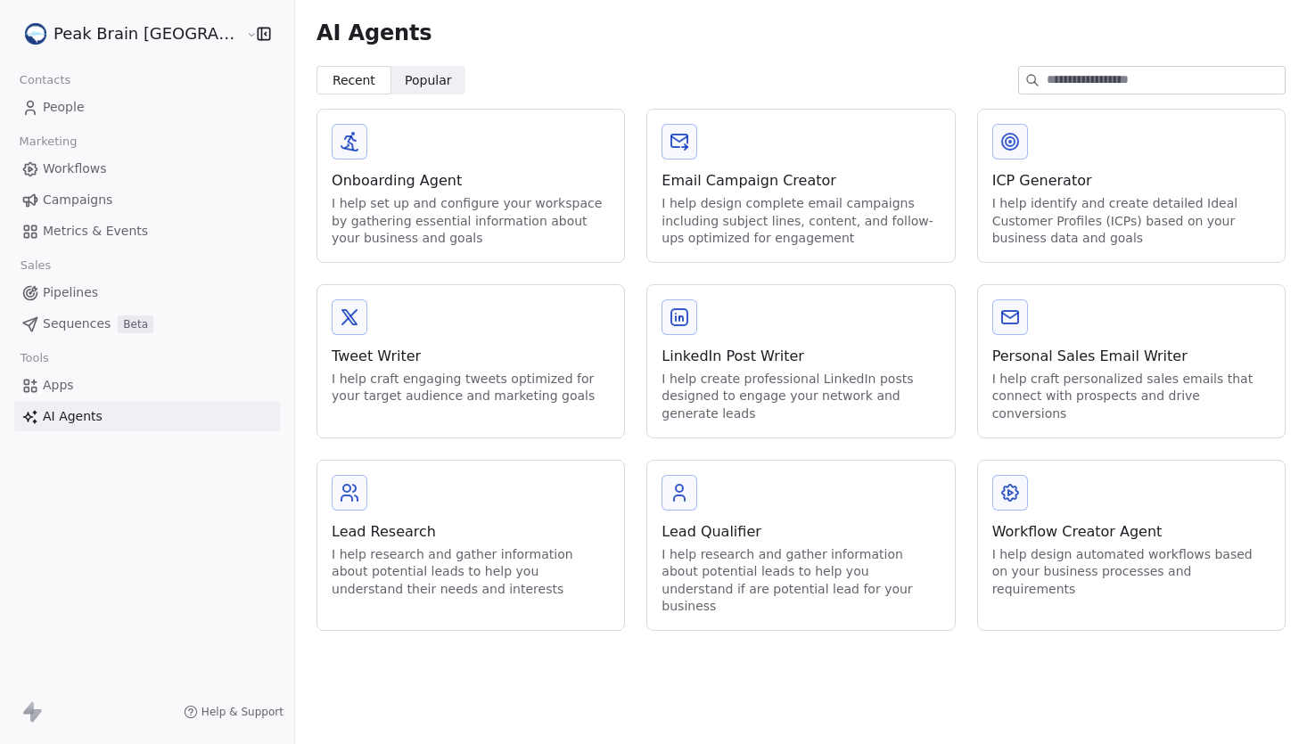
click at [886, 232] on div "I help design complete email campaigns including subject lines, content, and fo…" at bounding box center [800, 221] width 278 height 53
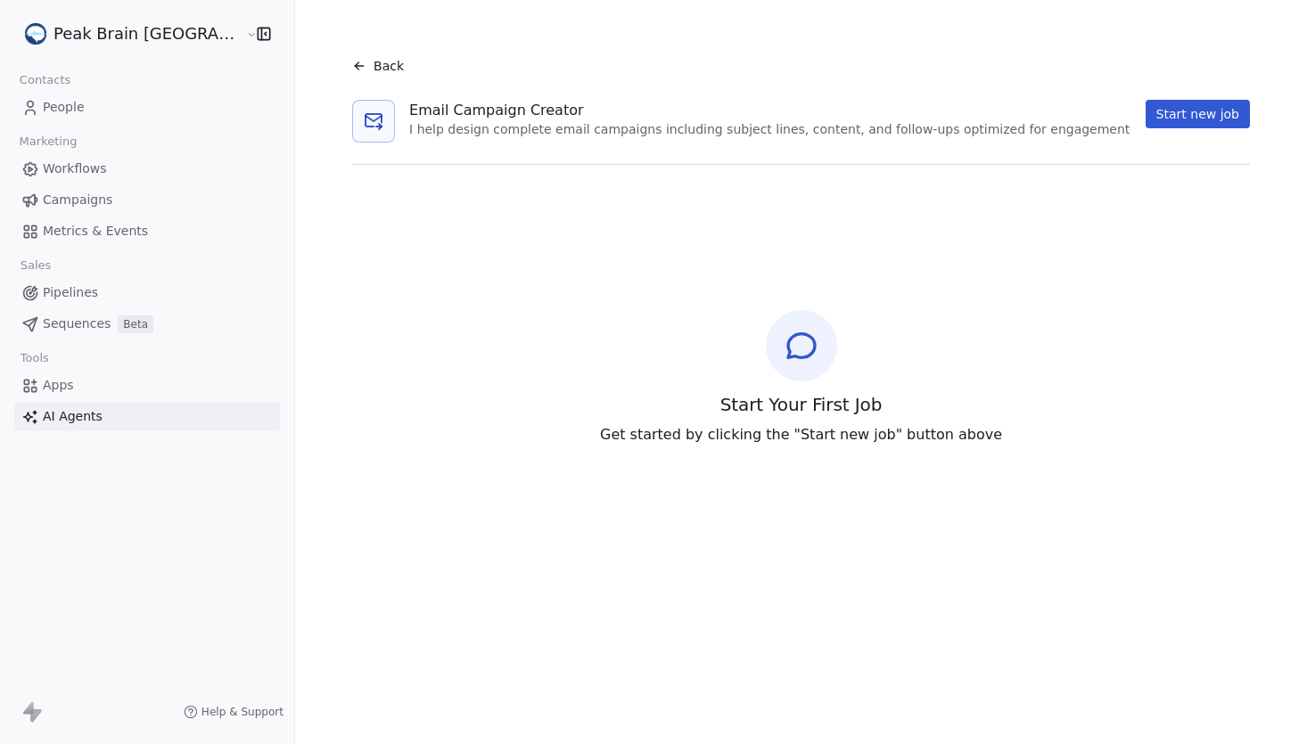
click at [114, 200] on link "Campaigns" at bounding box center [147, 199] width 266 height 29
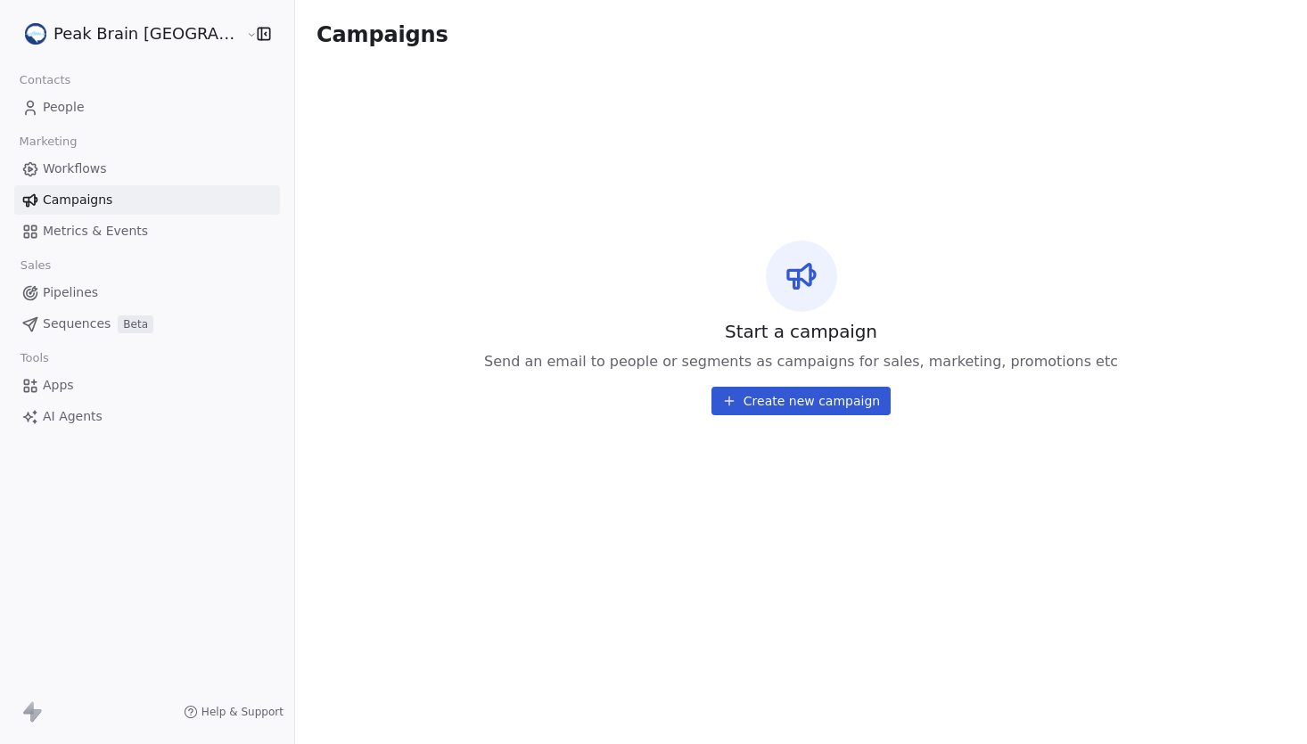
click at [101, 415] on link "AI Agents" at bounding box center [147, 416] width 266 height 29
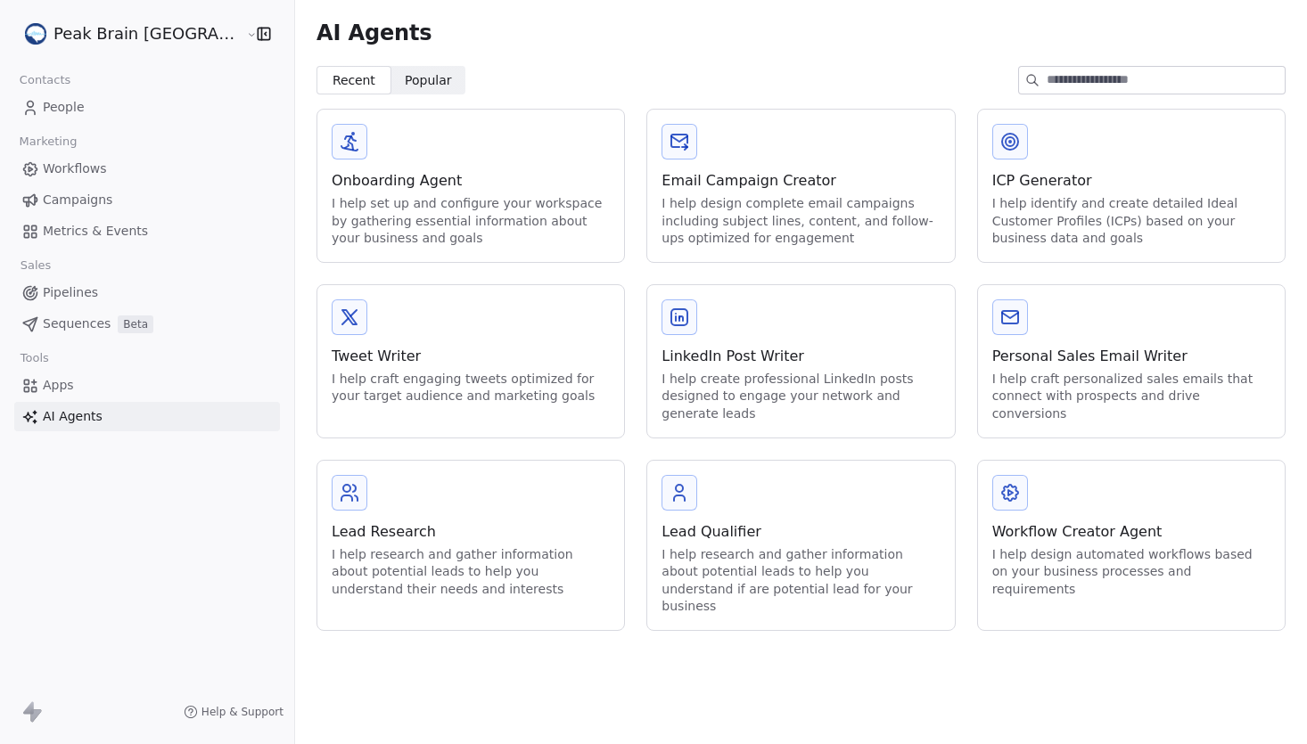
click at [362, 175] on div "Onboarding Agent" at bounding box center [471, 180] width 278 height 21
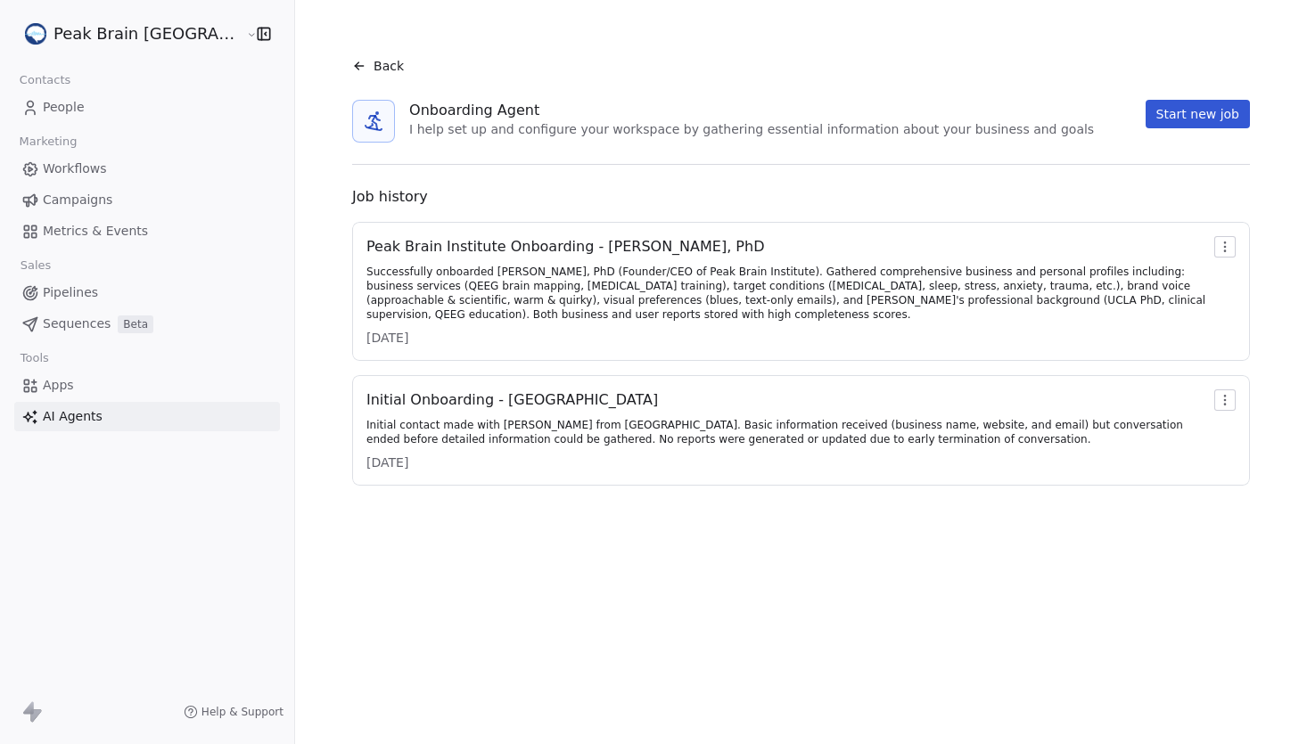
click at [373, 63] on span "Back" at bounding box center [388, 66] width 30 height 18
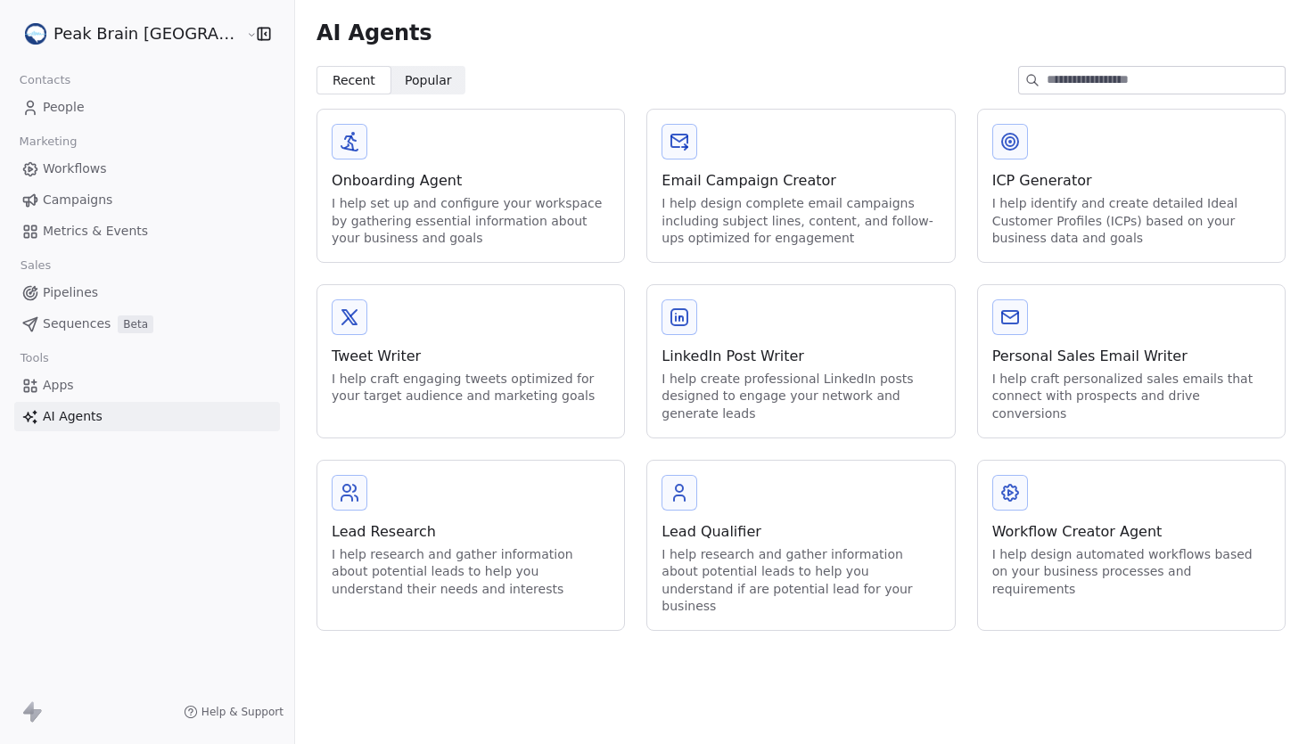
click at [376, 217] on div "I help set up and configure your workspace by gathering essential information a…" at bounding box center [471, 221] width 278 height 53
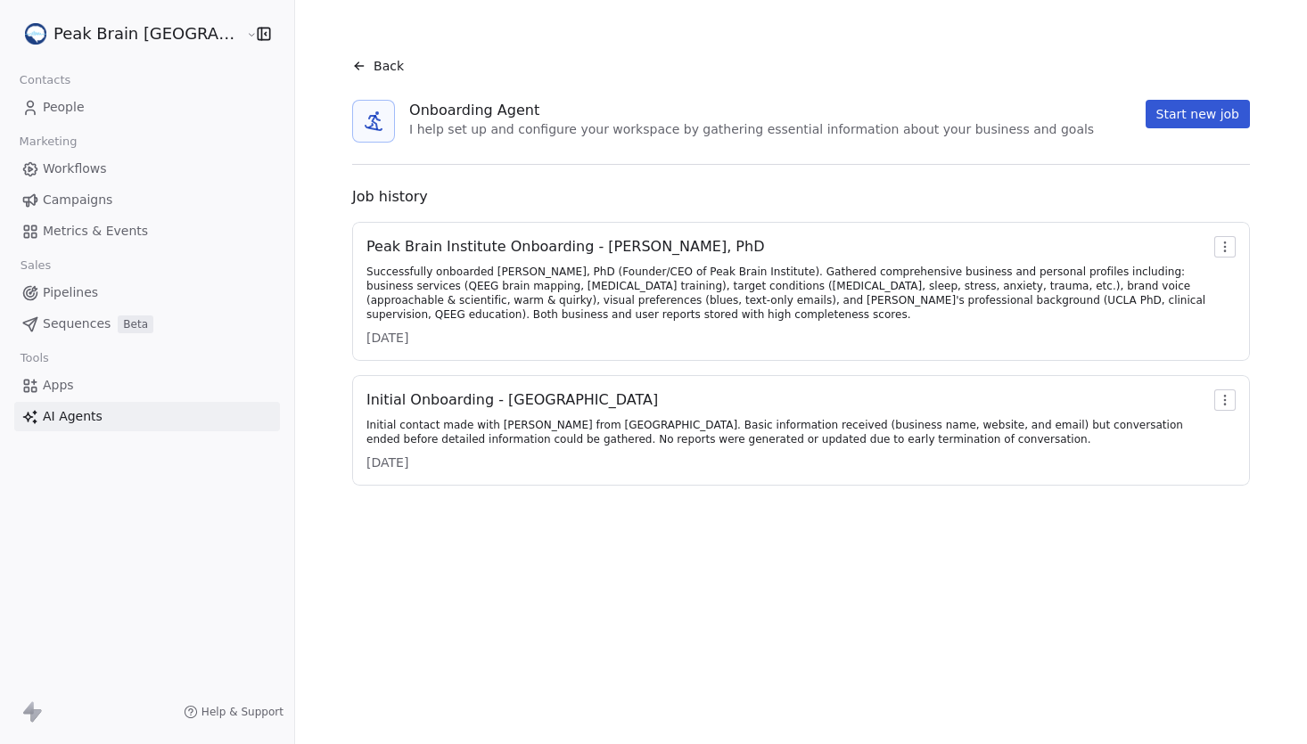
click at [572, 290] on div "Successfully onboarded Andrew Hill, PhD (Founder/CEO of Peak Brain Institute). …" at bounding box center [786, 293] width 841 height 57
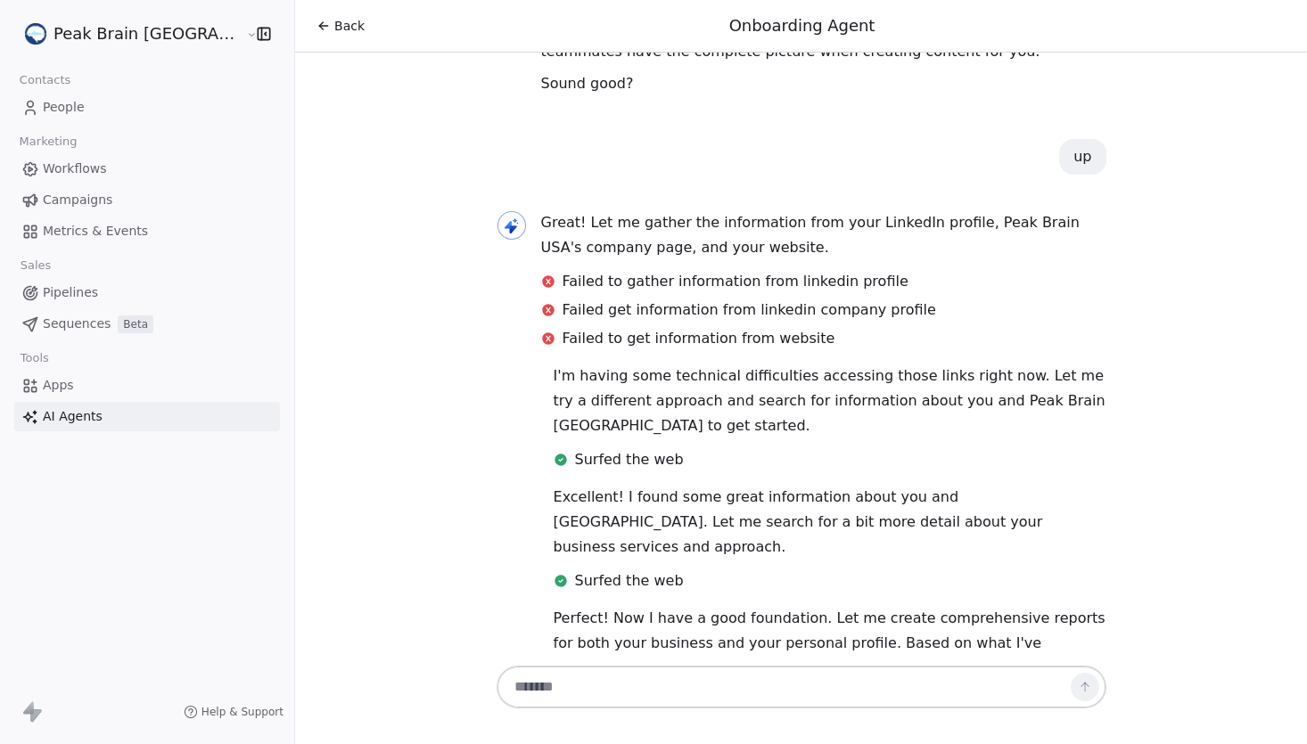
scroll to position [1082, 0]
click at [745, 272] on div "Failed to gather information from linkedin profile Failed get information from …" at bounding box center [823, 315] width 565 height 86
click at [770, 365] on p "I'm having some technical difficulties accessing those links right now. Let me …" at bounding box center [830, 402] width 553 height 75
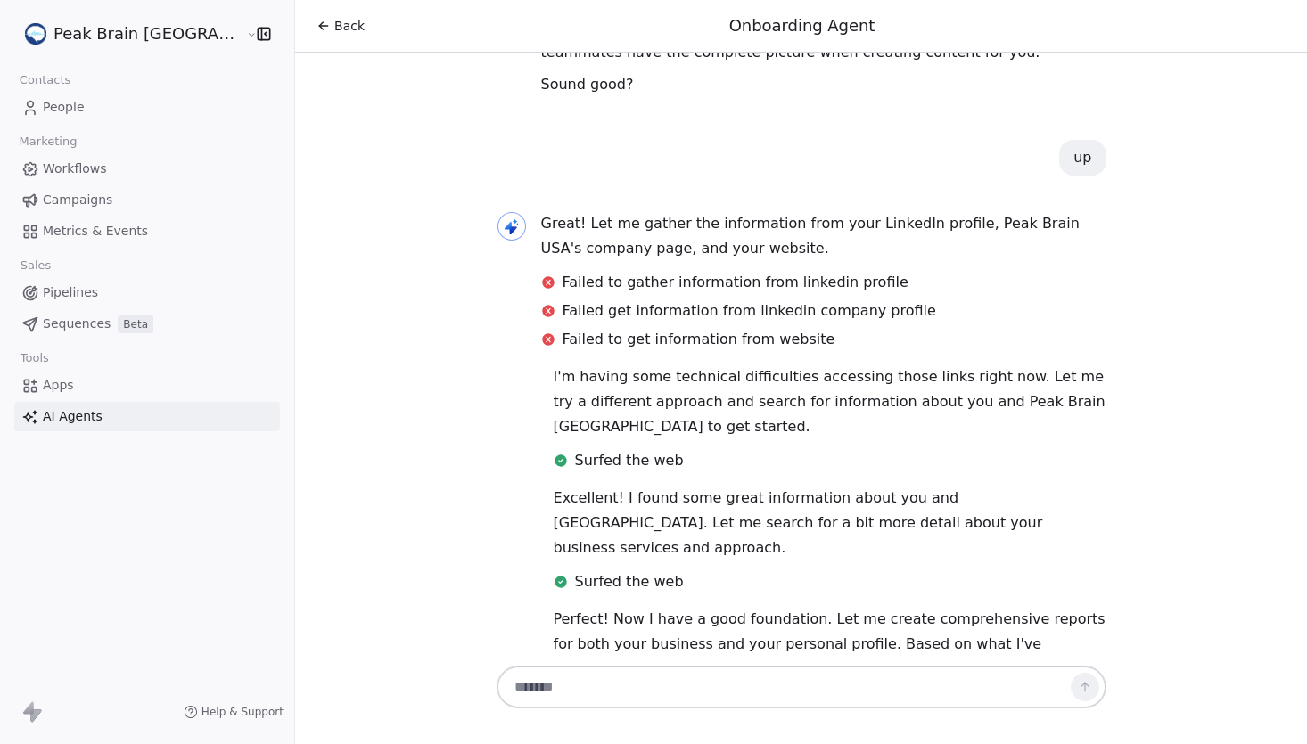
click at [903, 365] on p "I'm having some technical difficulties accessing those links right now. Let me …" at bounding box center [830, 402] width 553 height 75
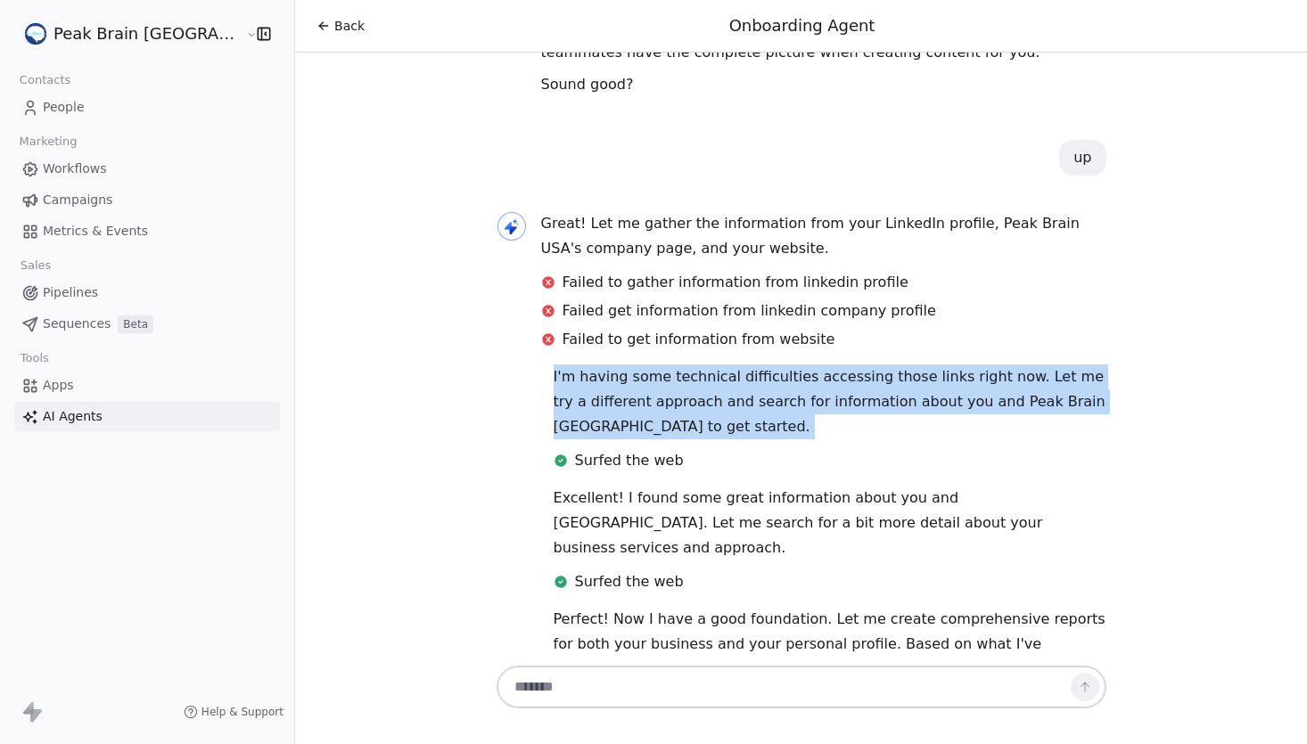
click at [903, 365] on p "I'm having some technical difficulties accessing those links right now. Let me …" at bounding box center [830, 402] width 553 height 75
click at [1007, 447] on div "Surfed the web" at bounding box center [830, 463] width 553 height 32
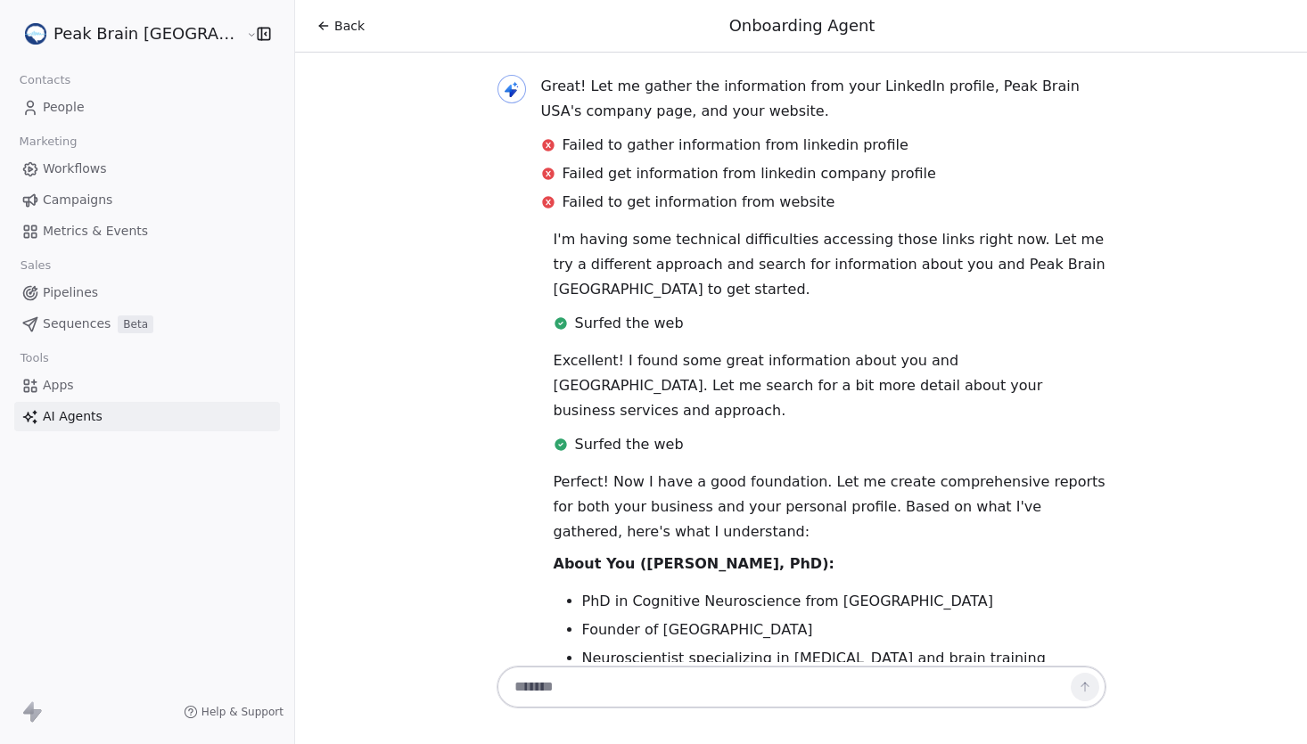
scroll to position [1226, 0]
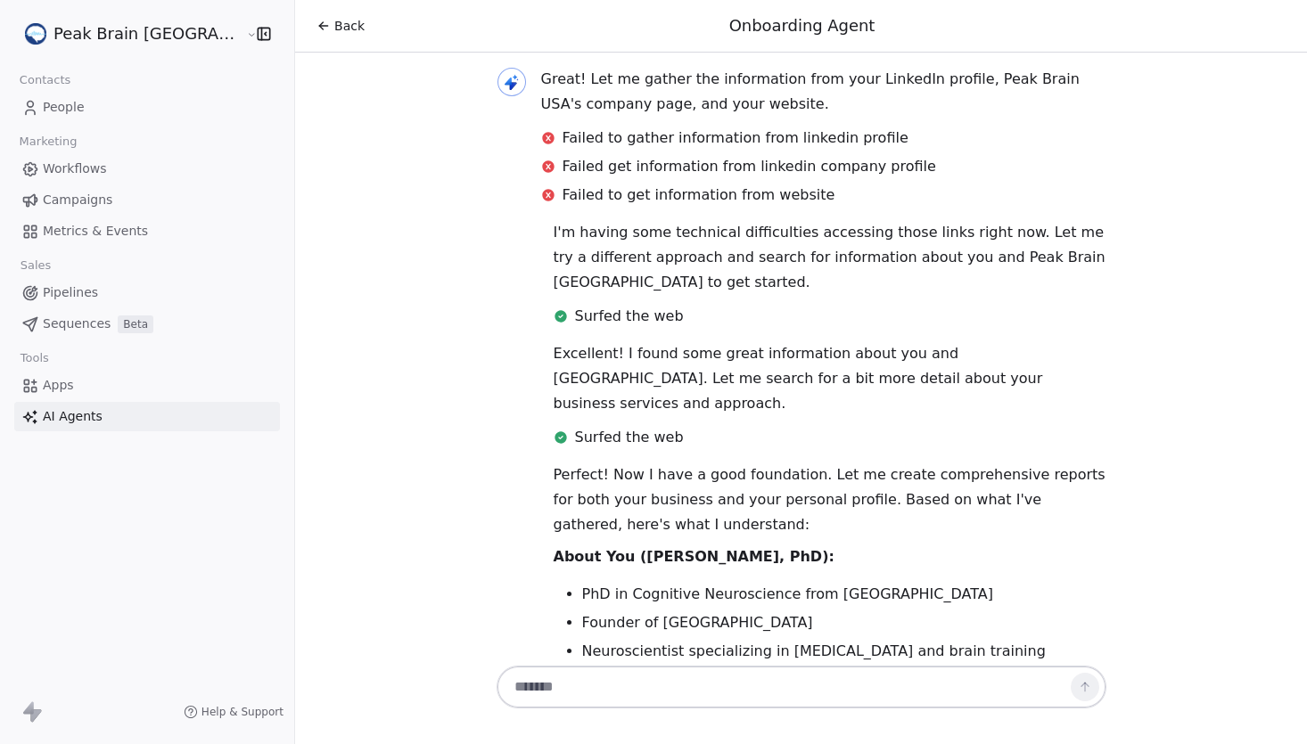
click at [940, 341] on p "Excellent! I found some great information about you and Peak Brain Institute. L…" at bounding box center [830, 378] width 553 height 75
click at [939, 463] on p "Perfect! Now I have a good foundation. Let me create comprehensive reports for …" at bounding box center [830, 500] width 553 height 75
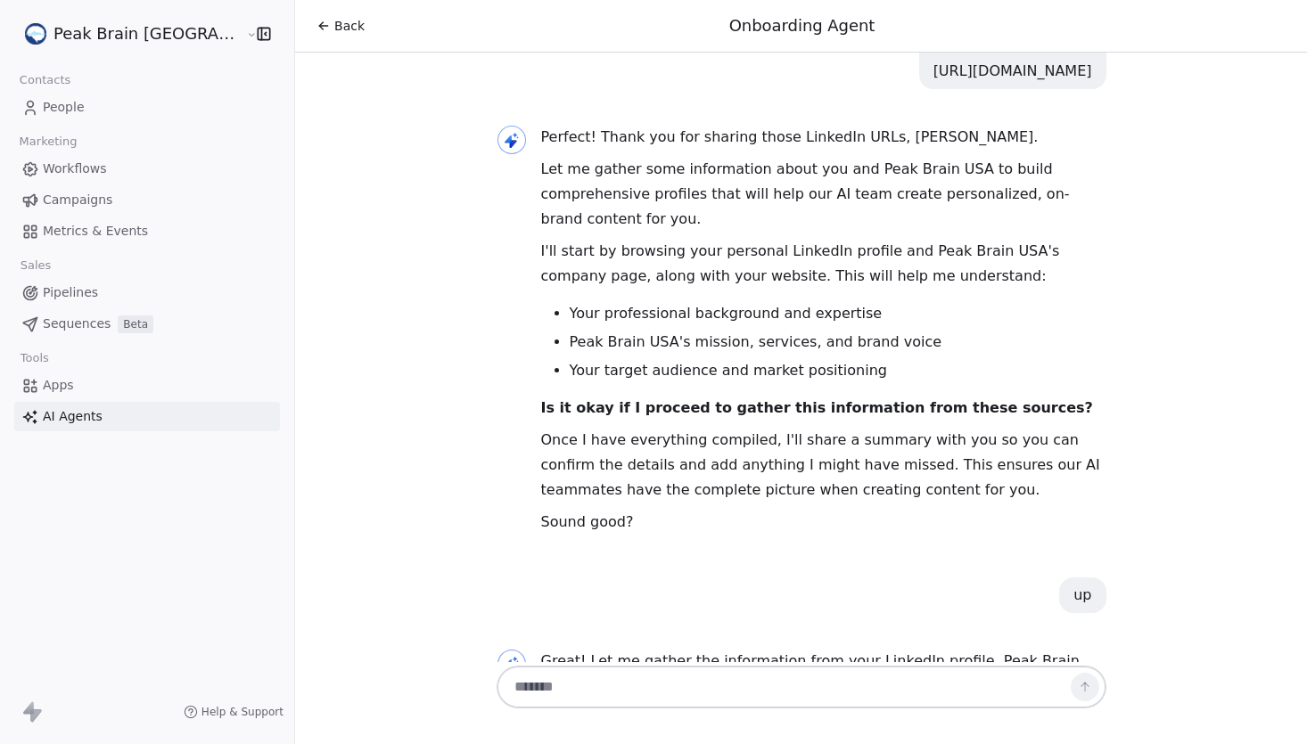
scroll to position [0, 0]
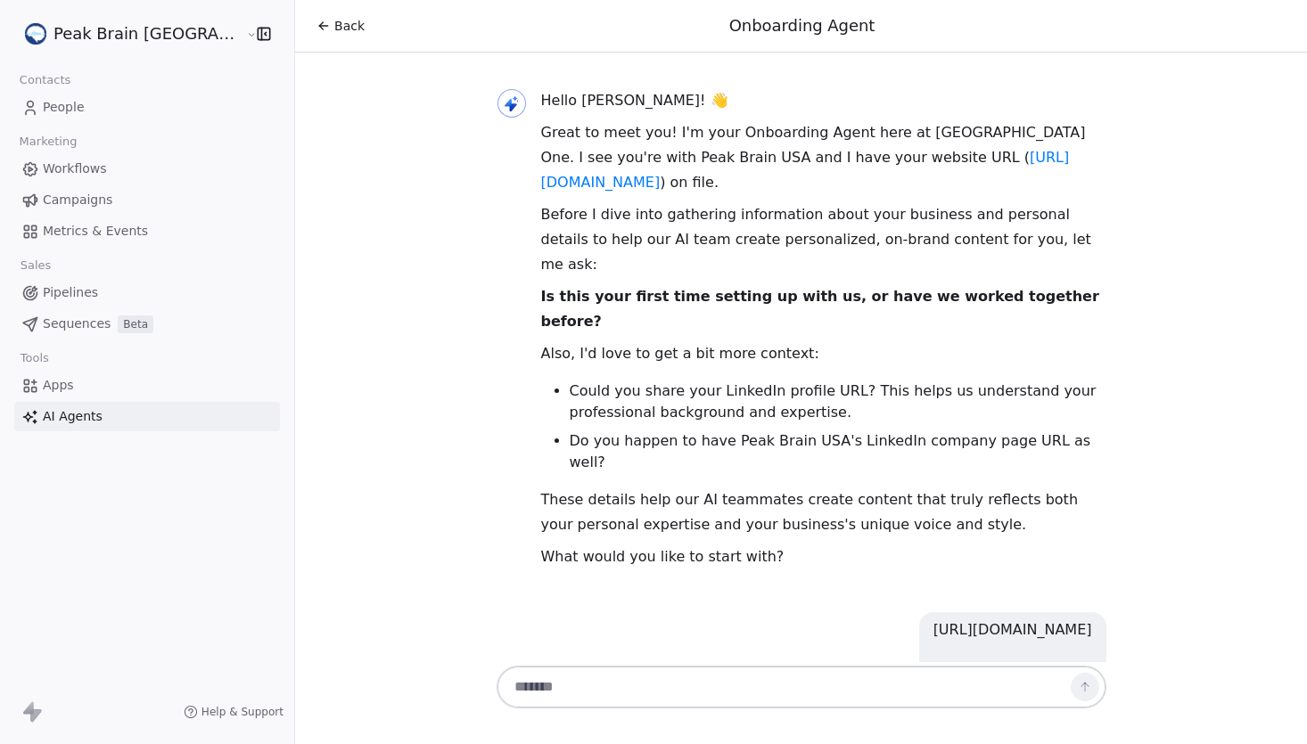
click at [334, 27] on span "Back" at bounding box center [349, 26] width 30 height 18
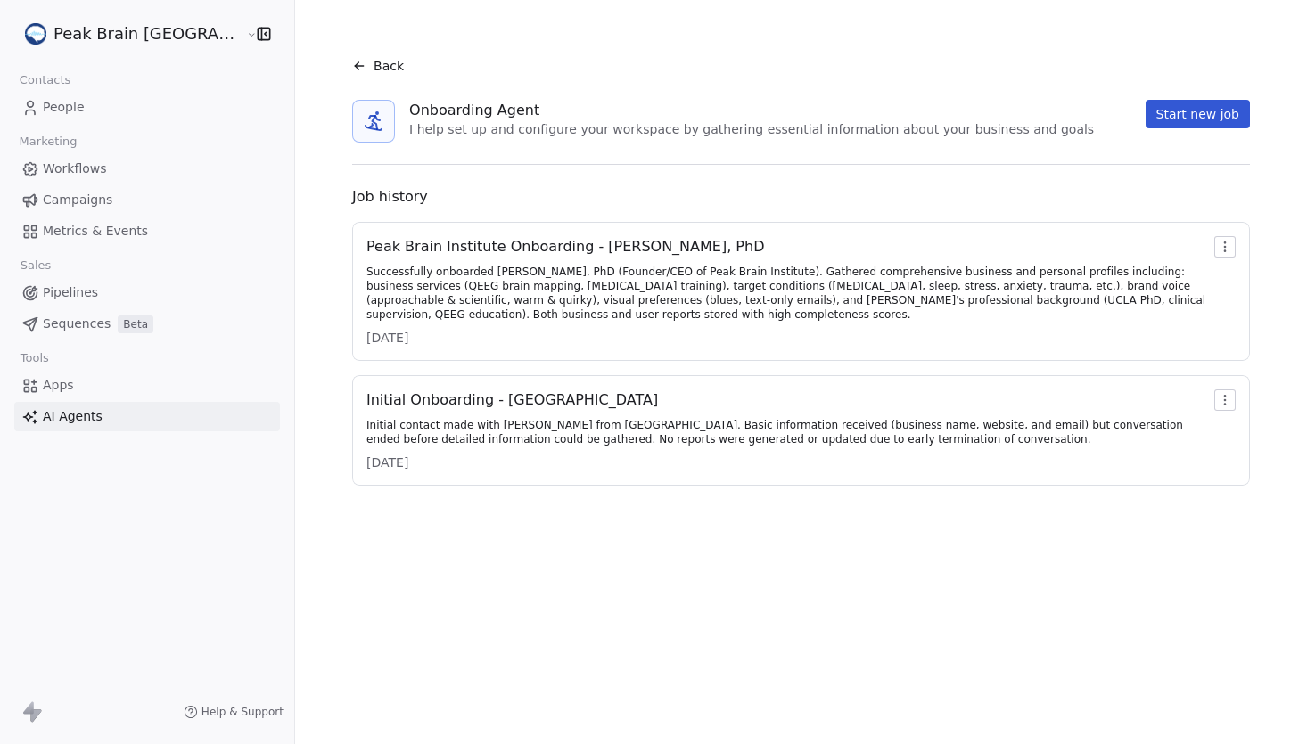
click at [338, 78] on div "Back" at bounding box center [801, 66] width 926 height 46
click at [352, 71] on div "Back" at bounding box center [378, 66] width 52 height 18
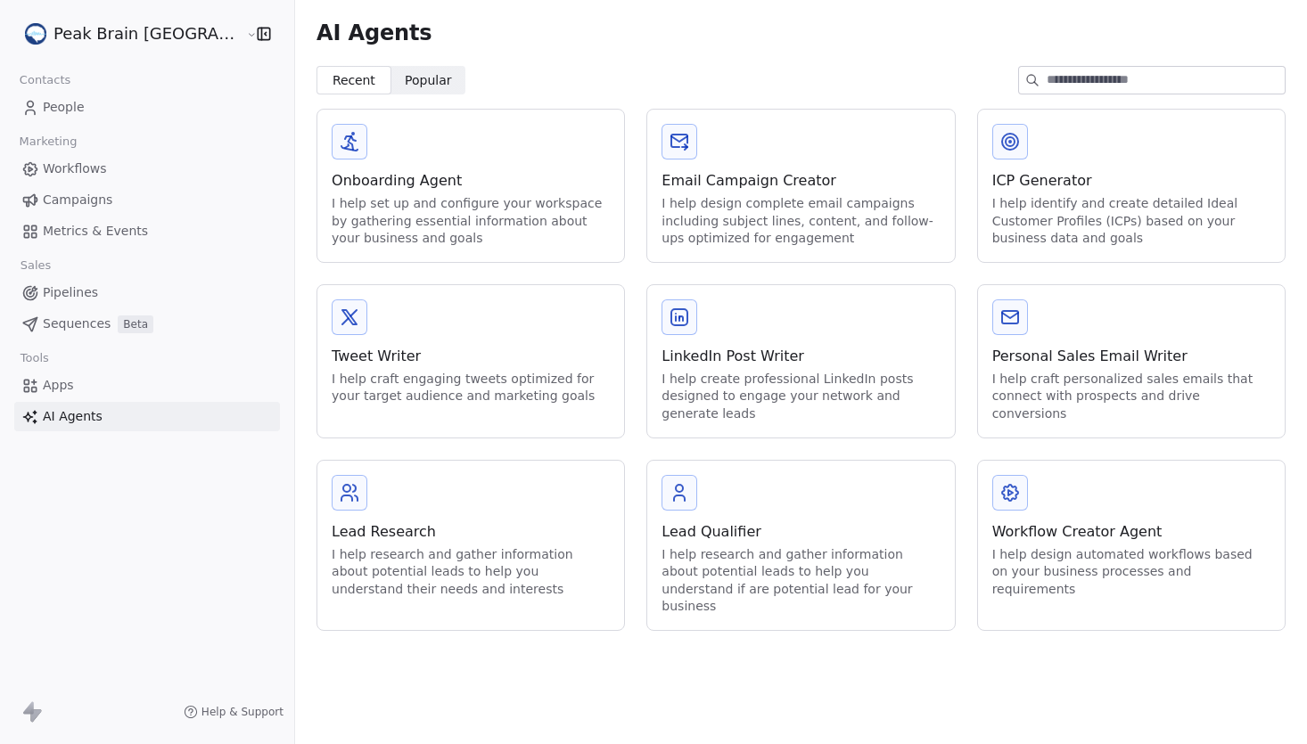
click at [100, 35] on html "Peak Brain USA Contacts People Marketing Workflows Campaigns Metrics & Events S…" at bounding box center [653, 372] width 1307 height 744
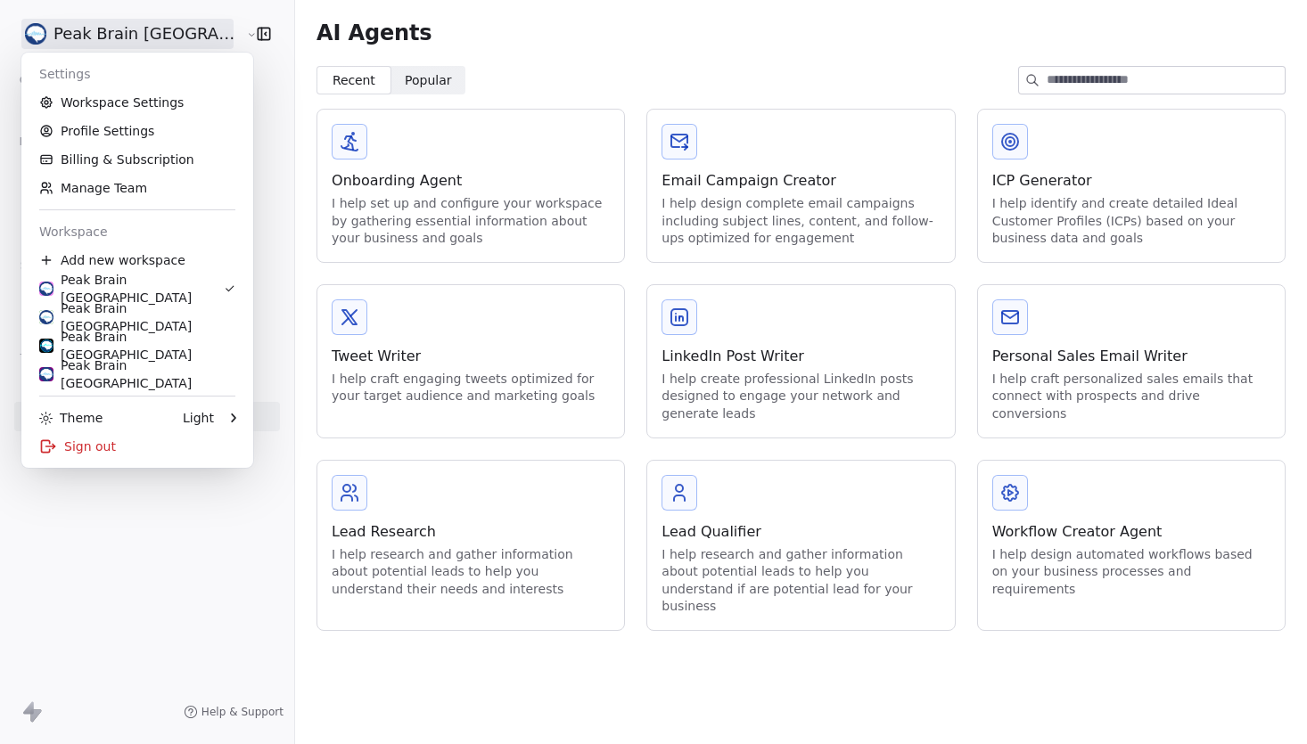
click at [529, 110] on html "Peak Brain USA Contacts People Marketing Workflows Campaigns Metrics & Events S…" at bounding box center [653, 372] width 1307 height 744
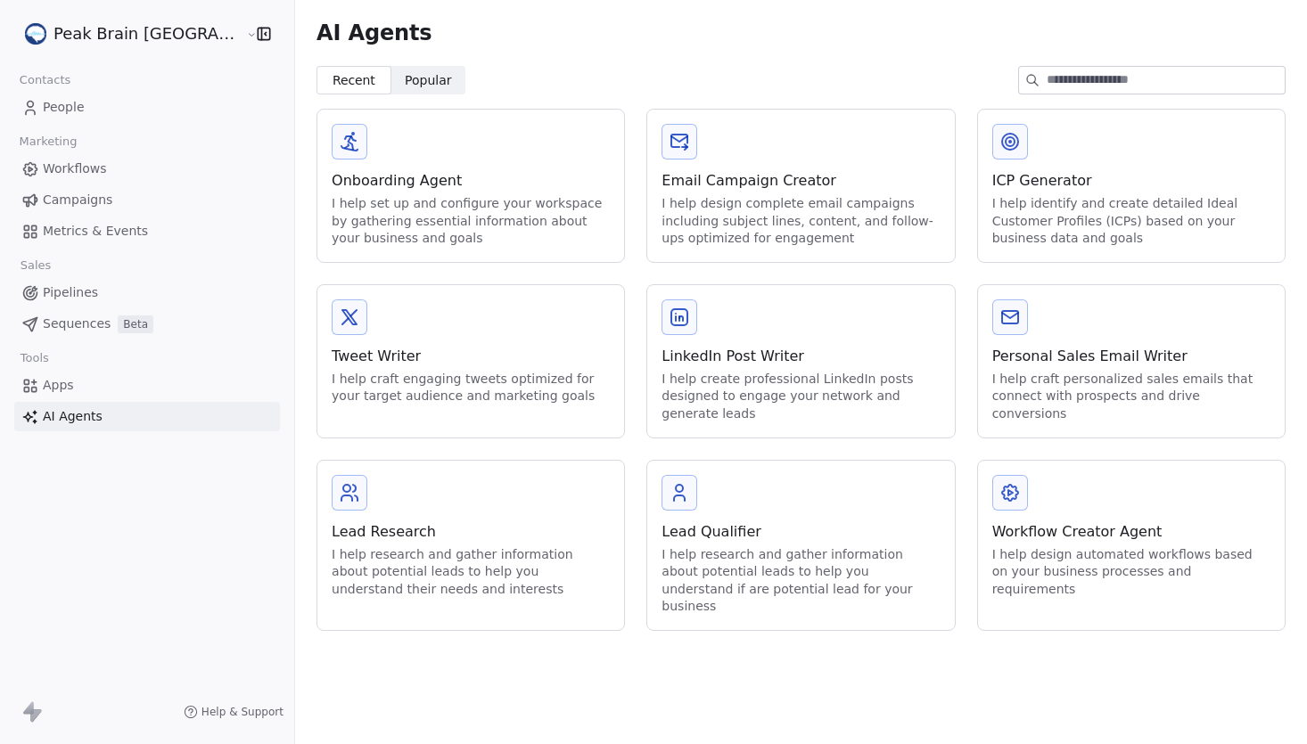
click at [111, 231] on span "Metrics & Events" at bounding box center [95, 231] width 105 height 19
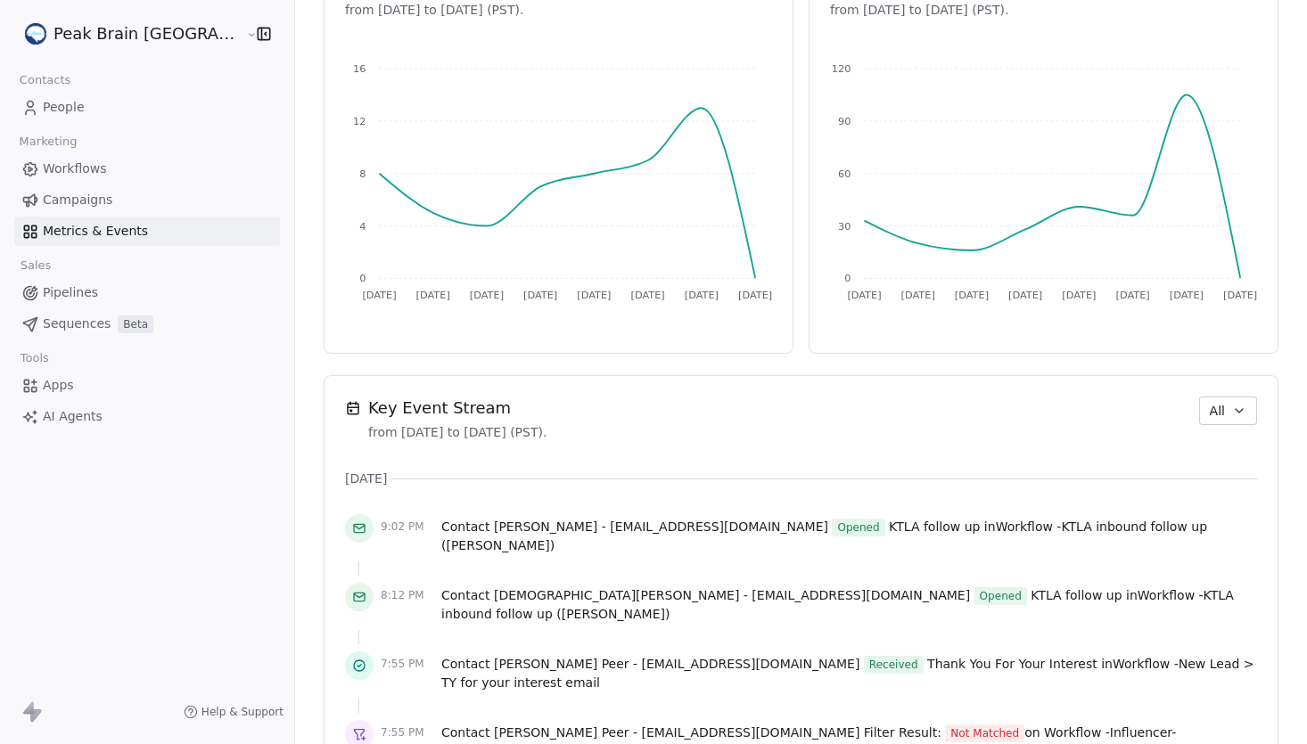
scroll to position [1319, 0]
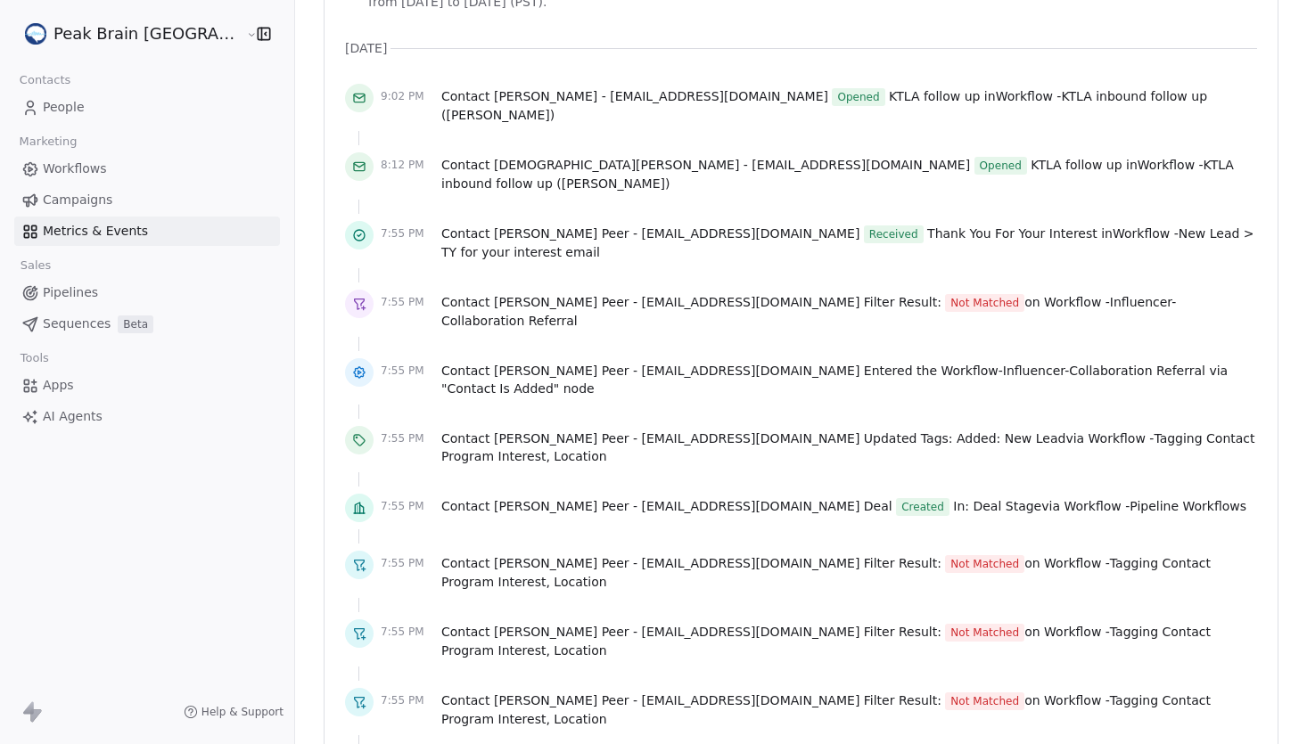
click at [122, 24] on html "Peak Brain USA Contacts People Marketing Workflows Campaigns Metrics & Events S…" at bounding box center [653, 372] width 1307 height 744
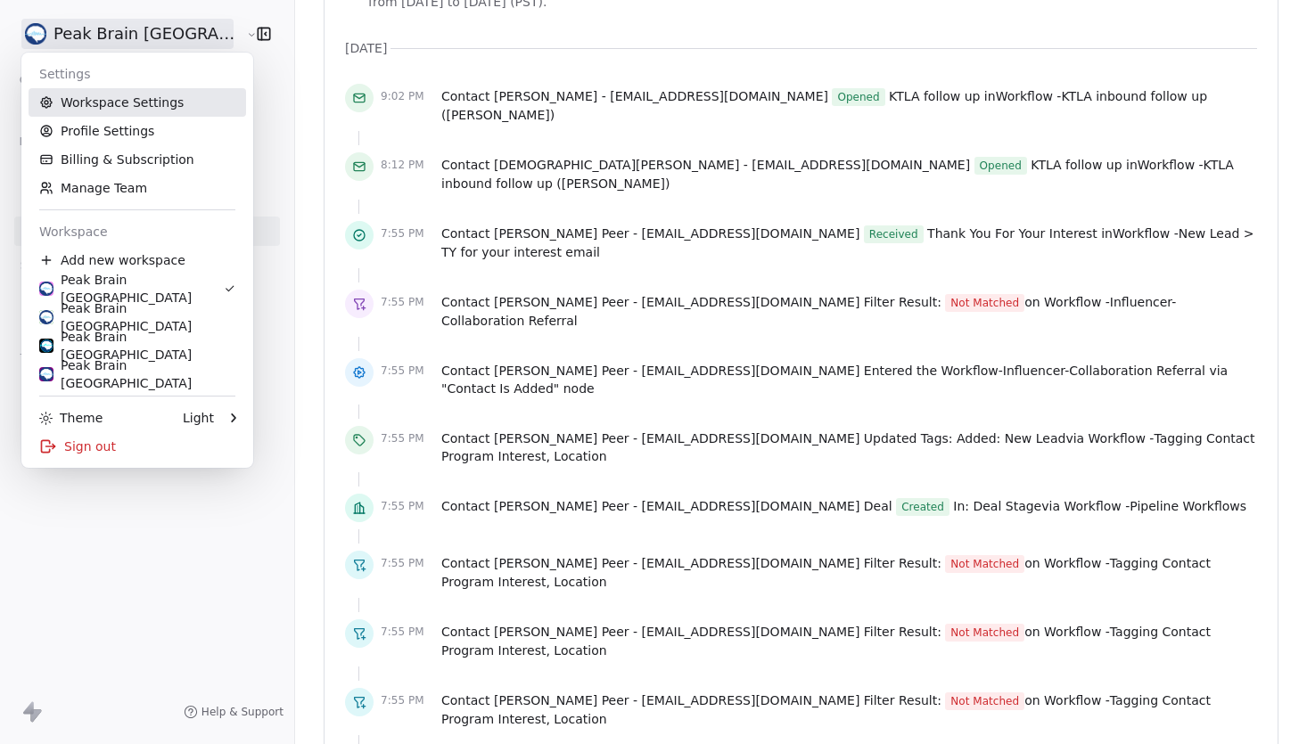
click at [114, 93] on link "Workspace Settings" at bounding box center [137, 102] width 217 height 29
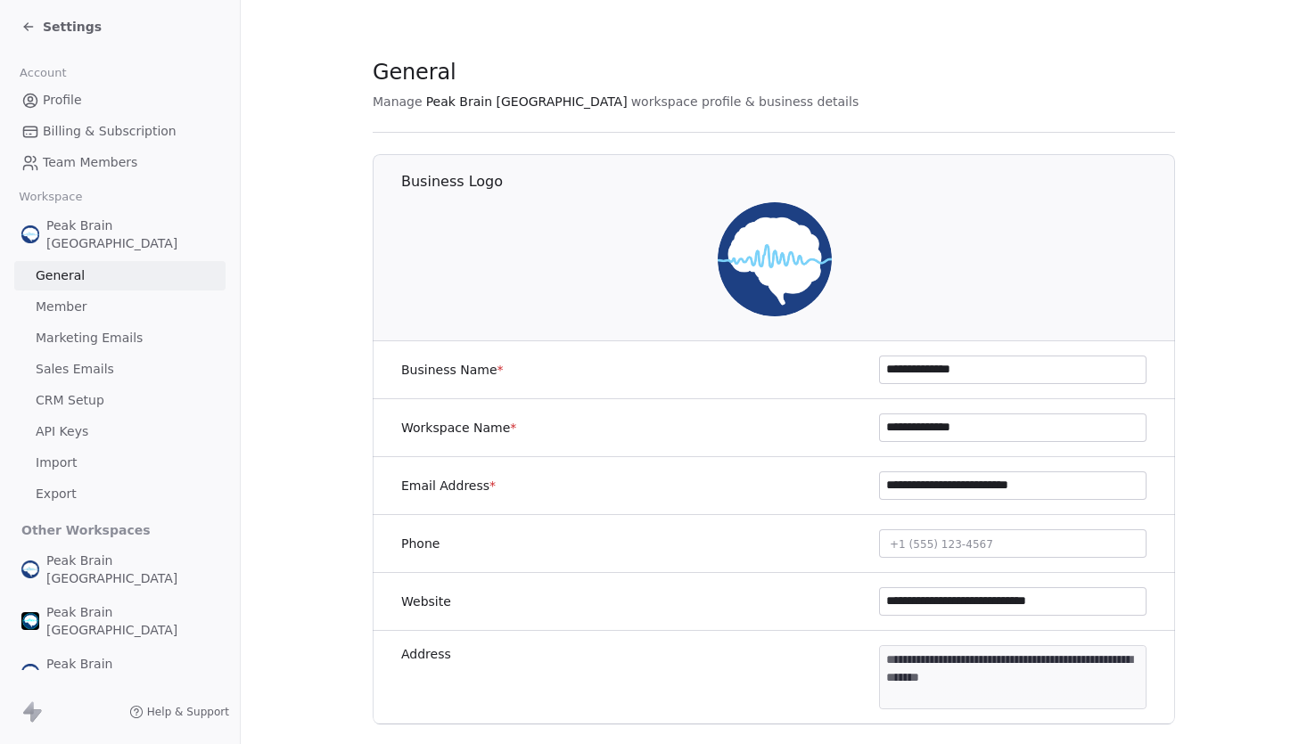
click at [101, 360] on span "Sales Emails" at bounding box center [75, 369] width 78 height 19
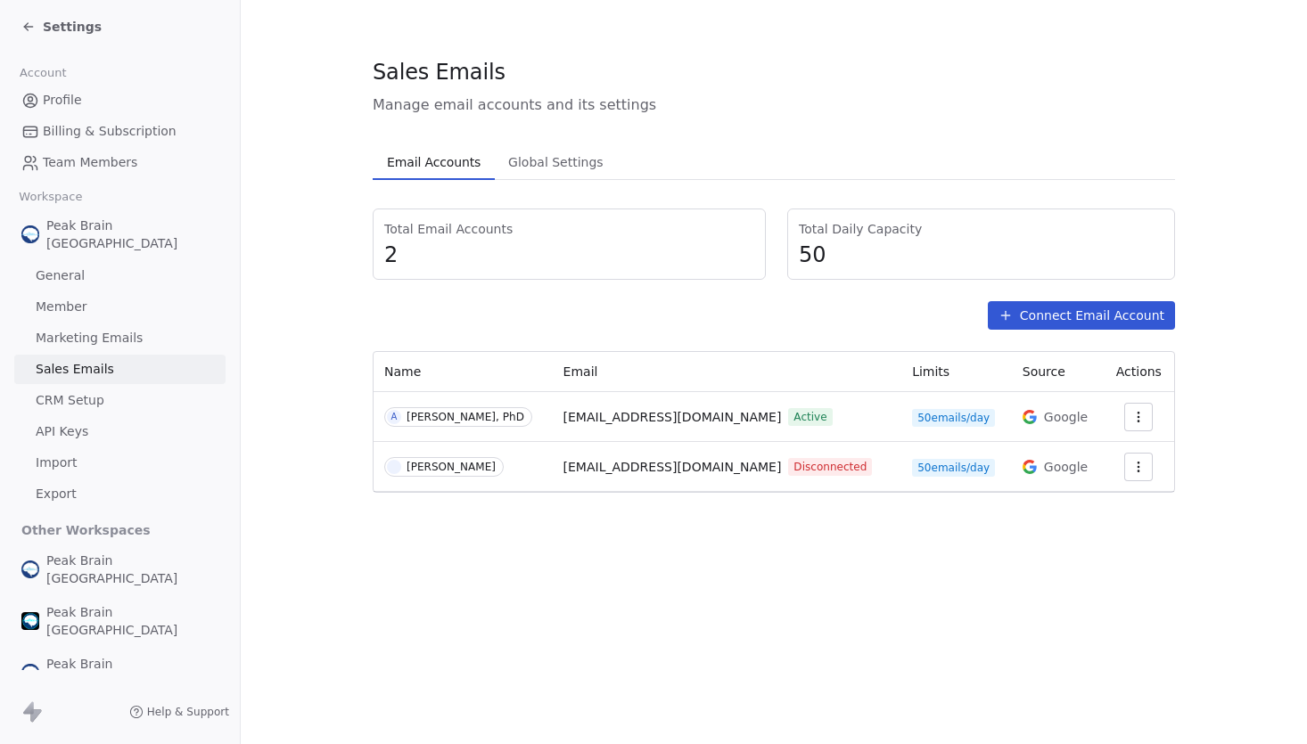
click at [22, 18] on div "Settings" at bounding box center [61, 27] width 80 height 18
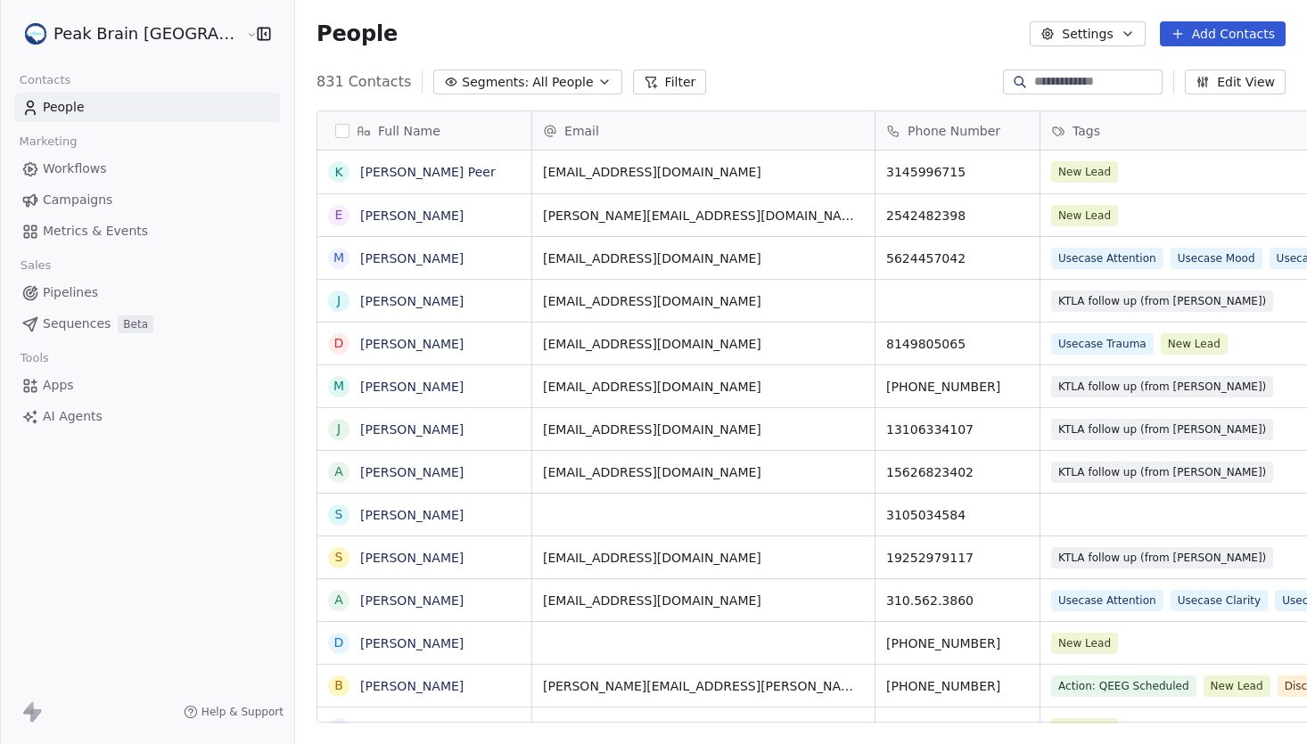
scroll to position [654, 1066]
click at [103, 172] on span "Workflows" at bounding box center [75, 169] width 64 height 19
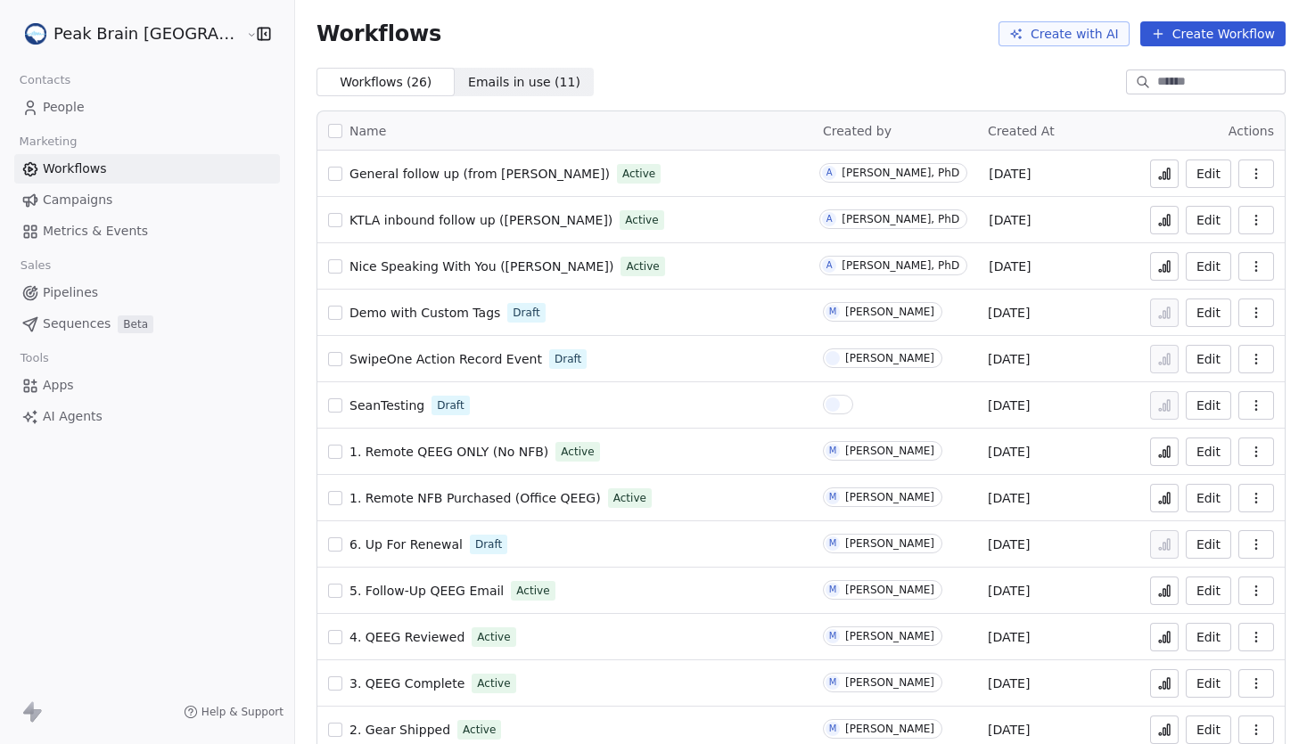
click at [434, 173] on span "General follow up (from Andrew)" at bounding box center [479, 174] width 260 height 14
click at [1168, 181] on button at bounding box center [1164, 174] width 29 height 29
click at [440, 224] on span "KTLA inbound follow up ([PERSON_NAME])" at bounding box center [480, 220] width 263 height 14
click at [1160, 271] on icon at bounding box center [1160, 270] width 3 height 3
click at [64, 100] on span "People" at bounding box center [64, 107] width 42 height 19
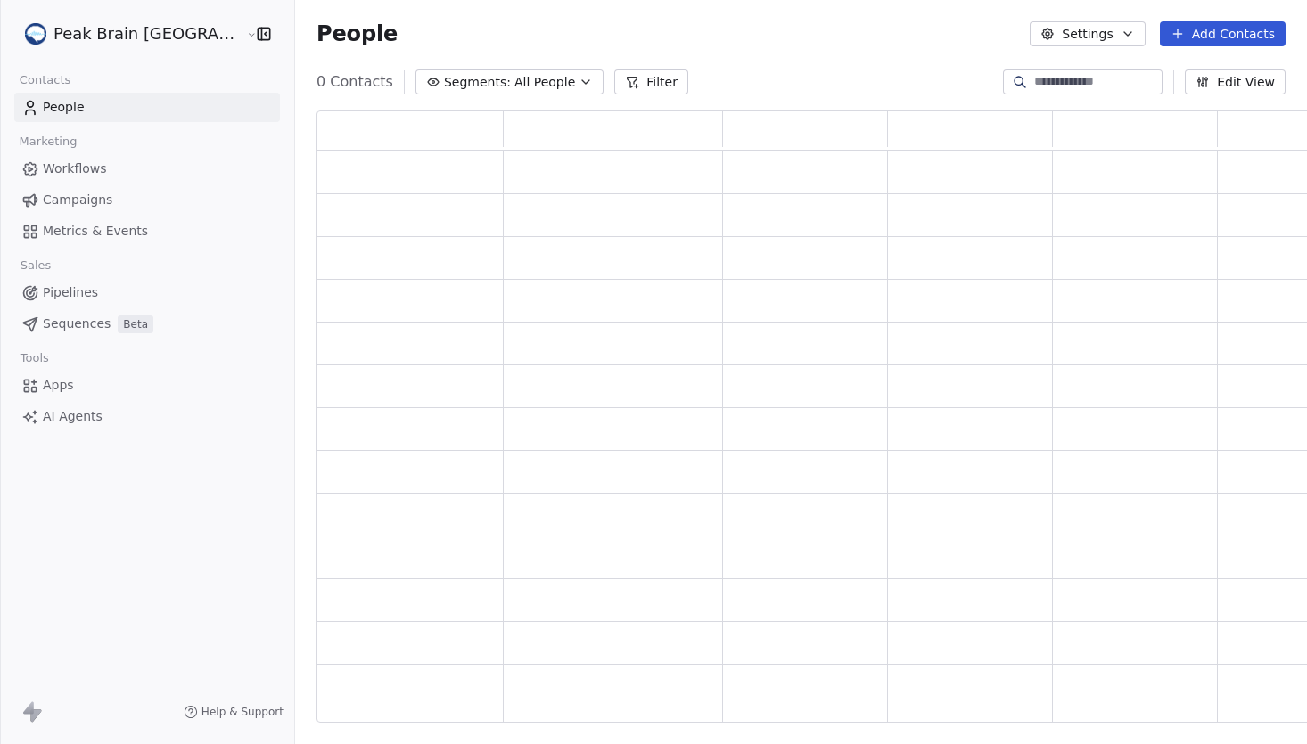
scroll to position [611, 1023]
click at [1075, 83] on input at bounding box center [1096, 82] width 125 height 18
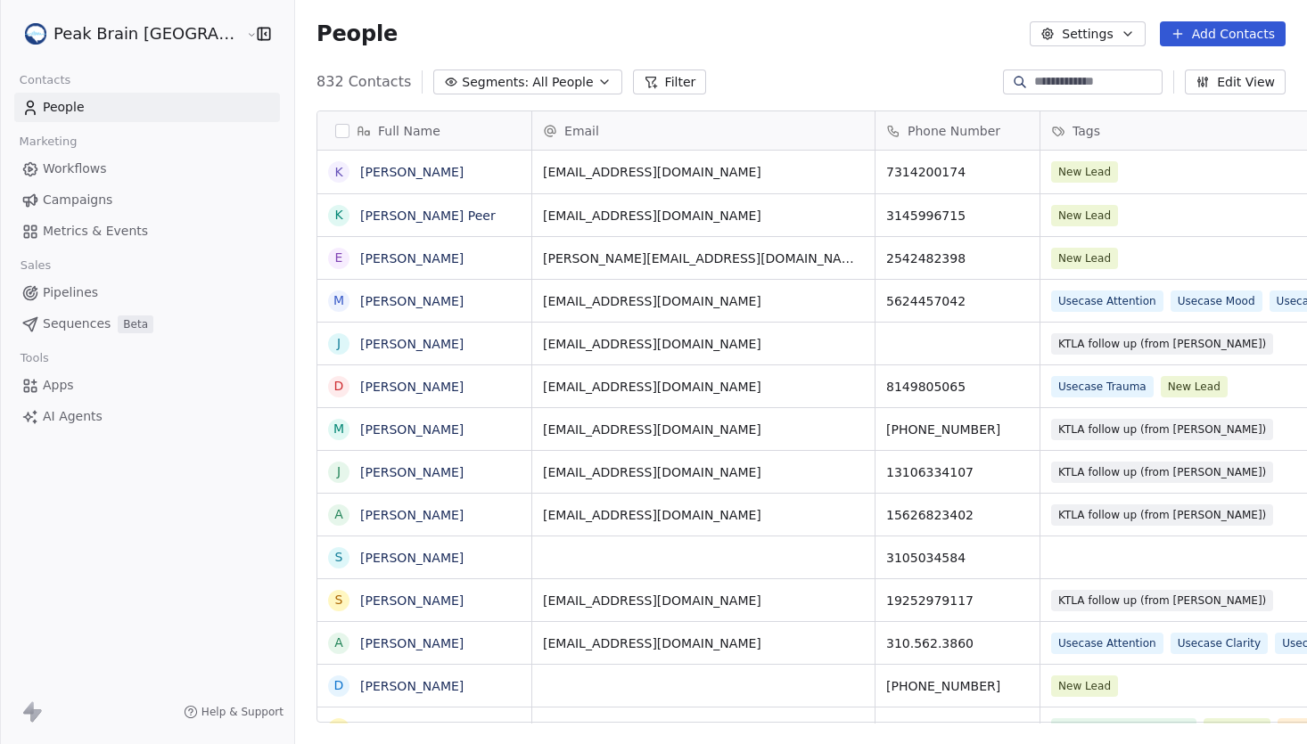
scroll to position [654, 1066]
paste input "**********"
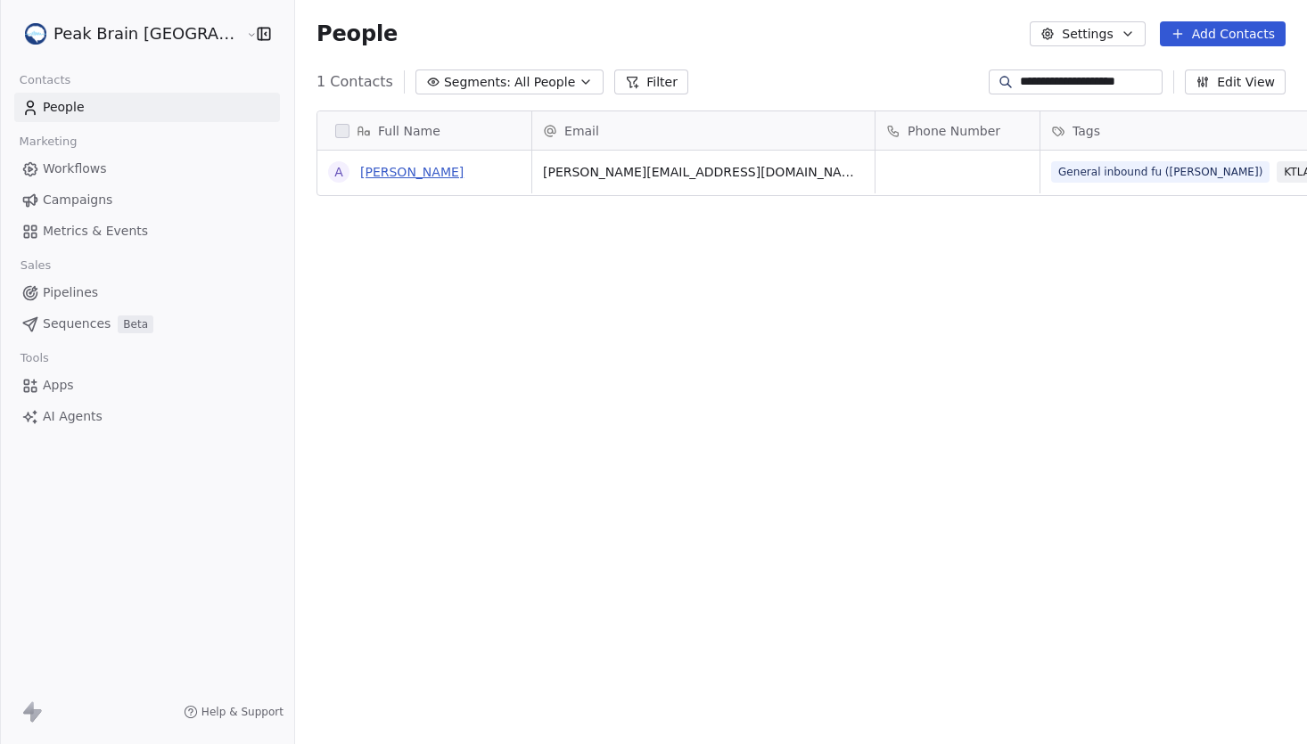
type input "**********"
click at [360, 169] on link "Andy Hill" at bounding box center [411, 172] width 103 height 14
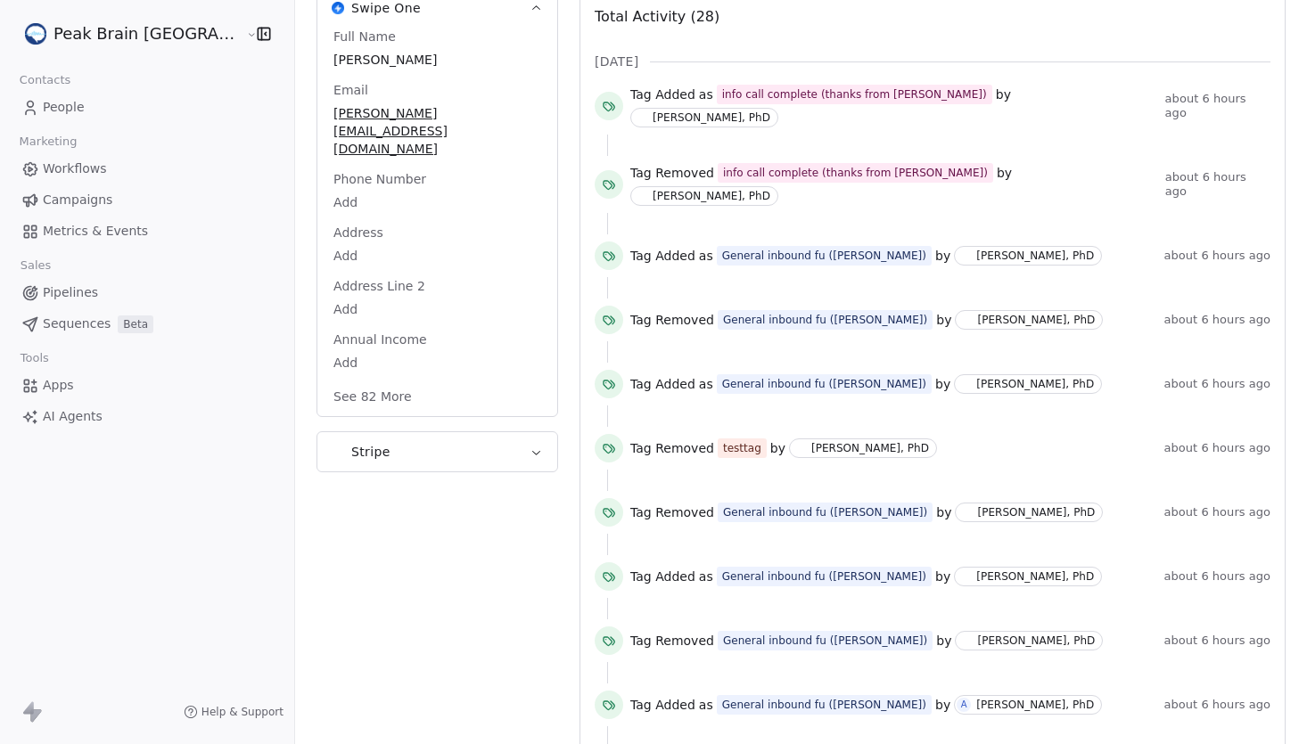
scroll to position [245, 0]
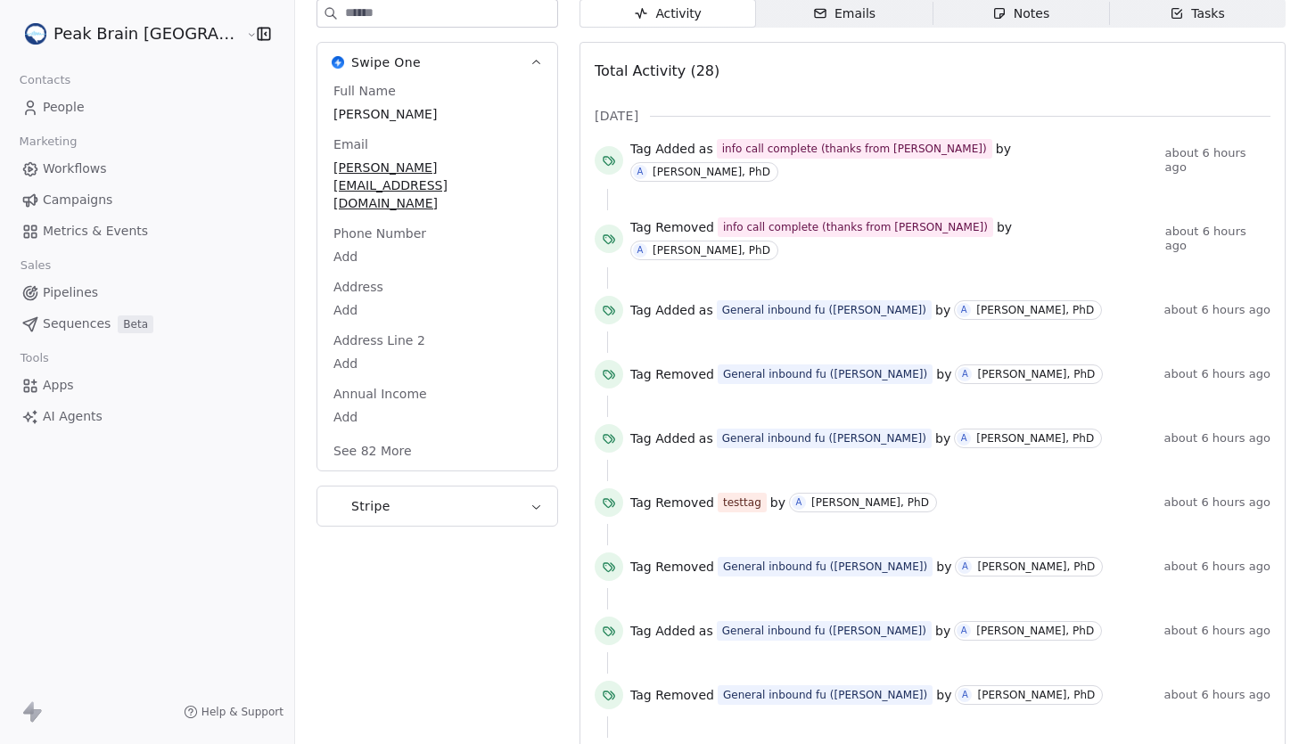
click at [1203, 560] on span "about 6 hours ago" at bounding box center [1217, 567] width 106 height 14
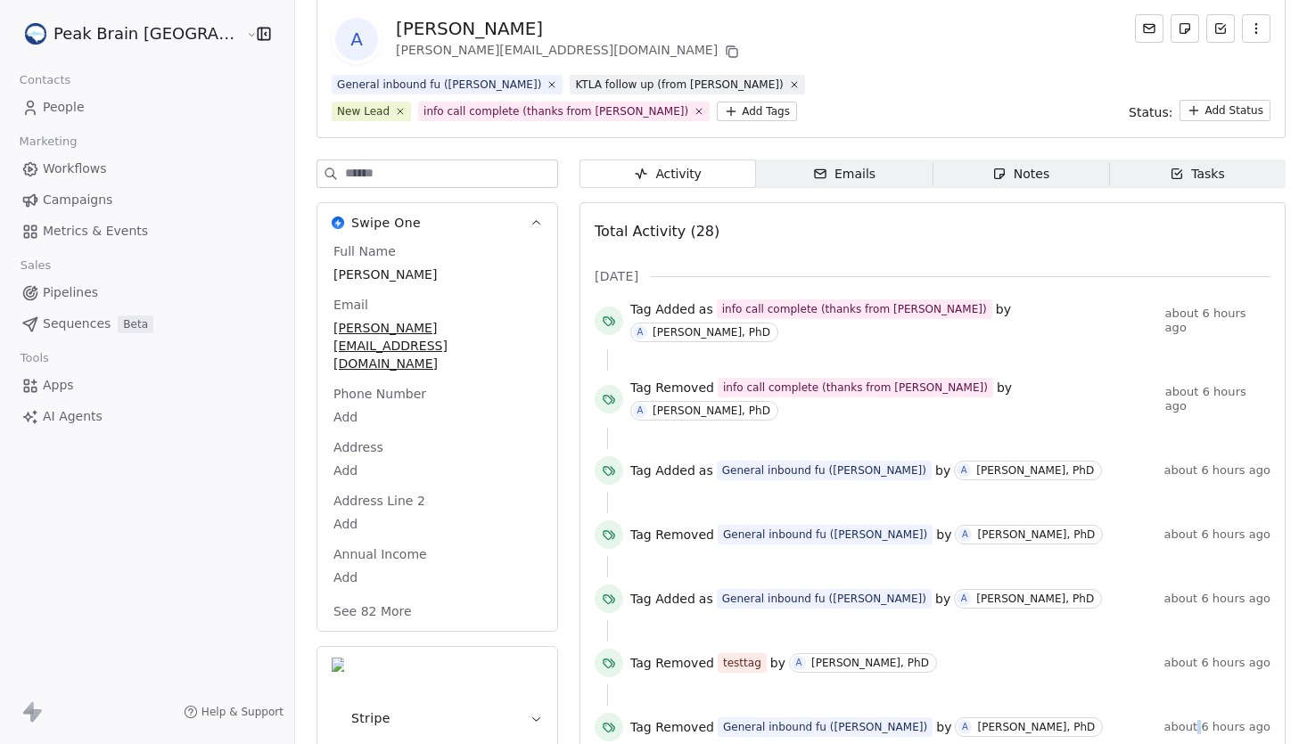
scroll to position [0, 0]
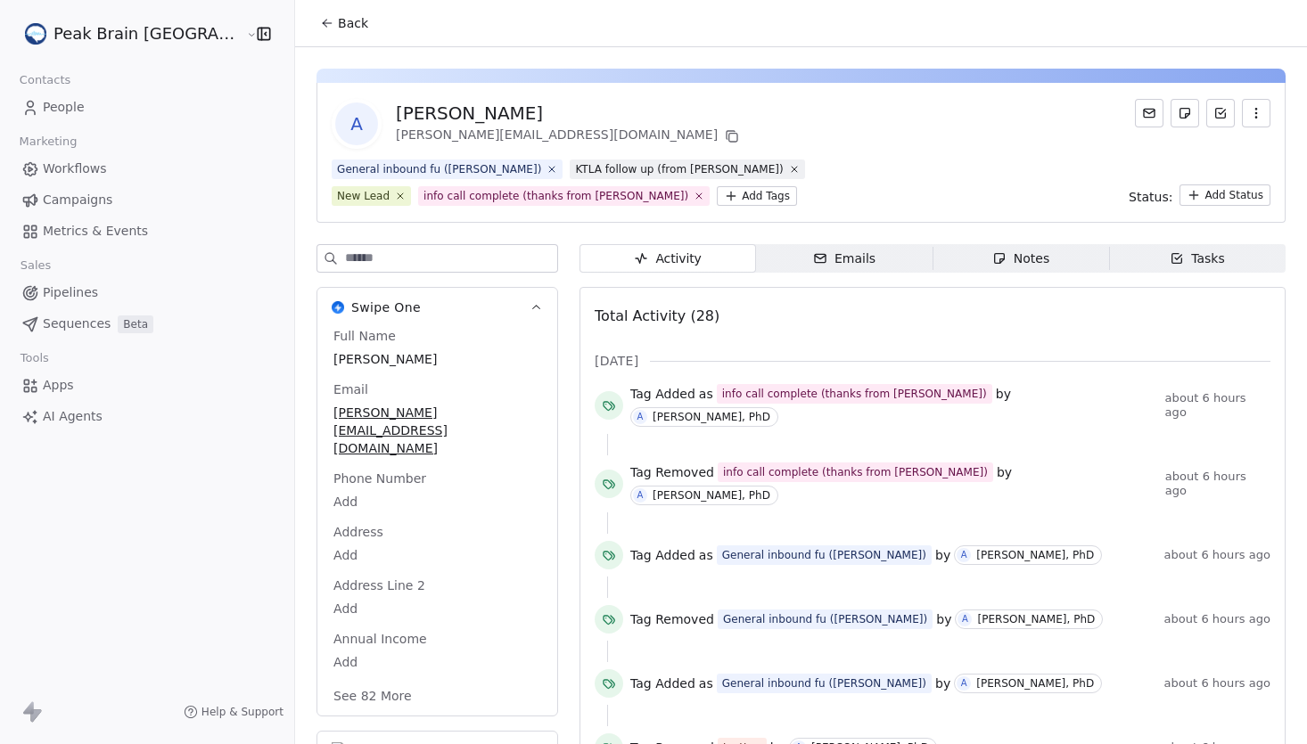
click at [338, 21] on span "Back" at bounding box center [353, 23] width 30 height 18
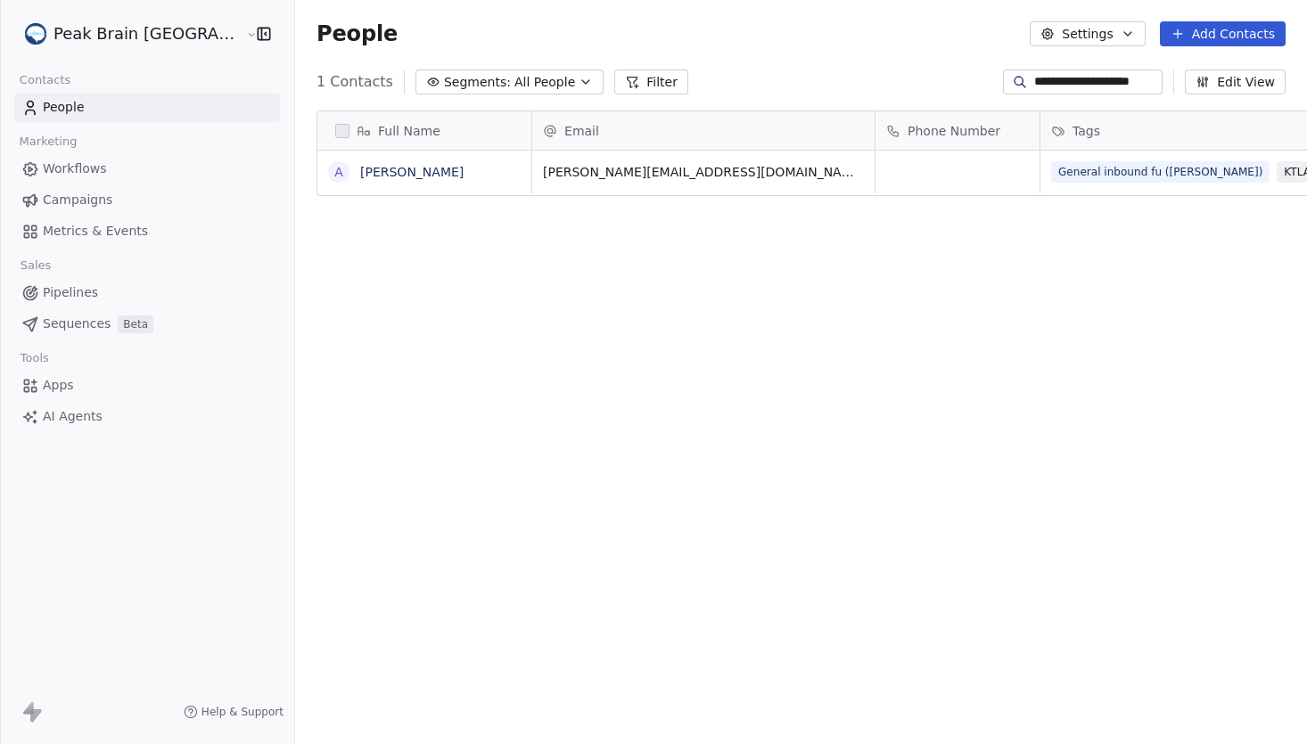
scroll to position [654, 1066]
click at [110, 169] on link "Workflows" at bounding box center [147, 168] width 266 height 29
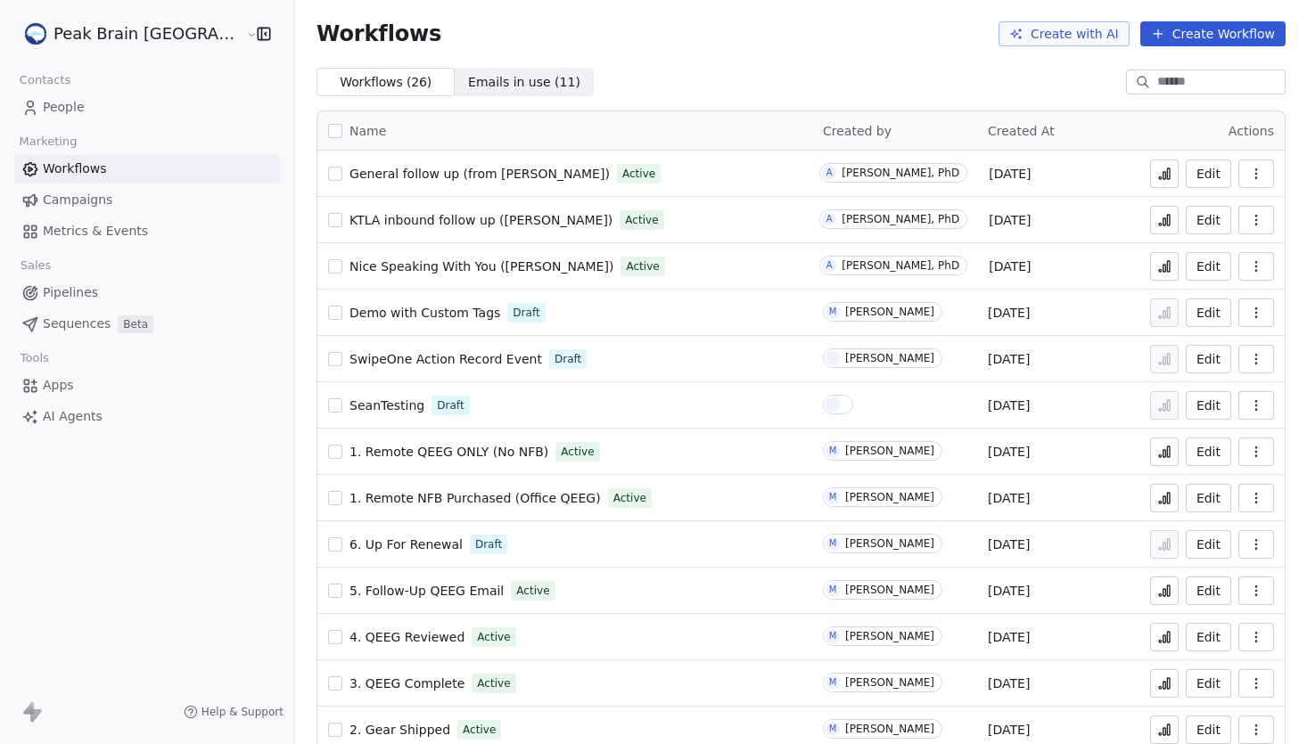
click at [479, 265] on span "Nice Speaking With You ([PERSON_NAME])" at bounding box center [481, 266] width 264 height 14
click at [1164, 591] on icon at bounding box center [1164, 592] width 3 height 7
click at [1169, 454] on icon at bounding box center [1168, 452] width 3 height 11
click at [126, 174] on link "Workflows" at bounding box center [147, 168] width 266 height 29
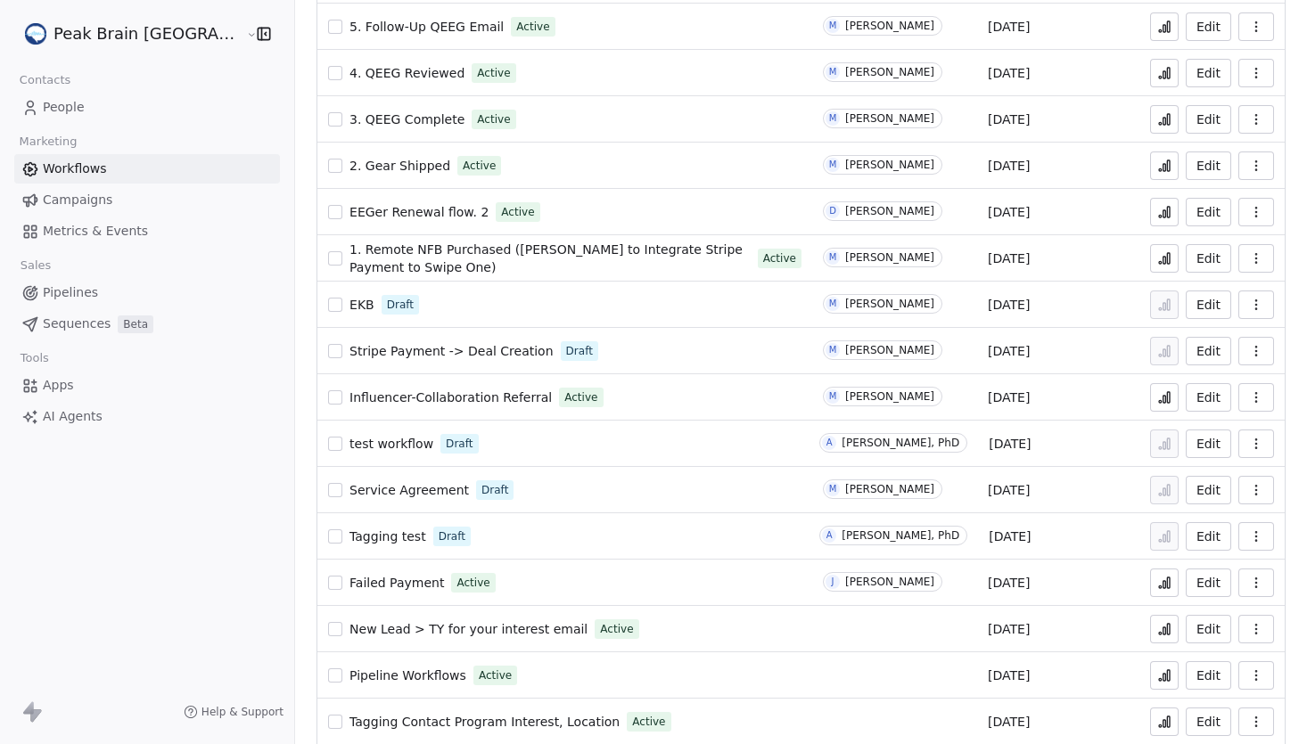
scroll to position [627, 0]
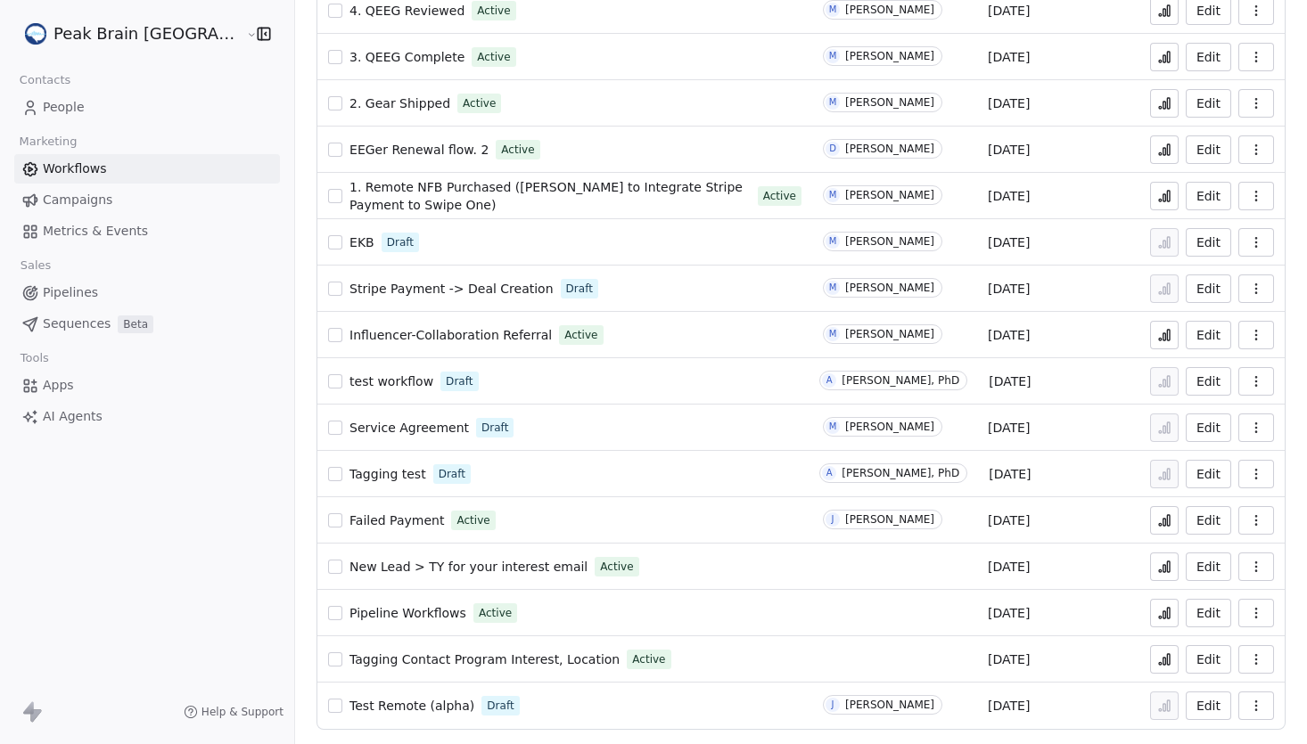
click at [1170, 573] on icon at bounding box center [1164, 567] width 14 height 14
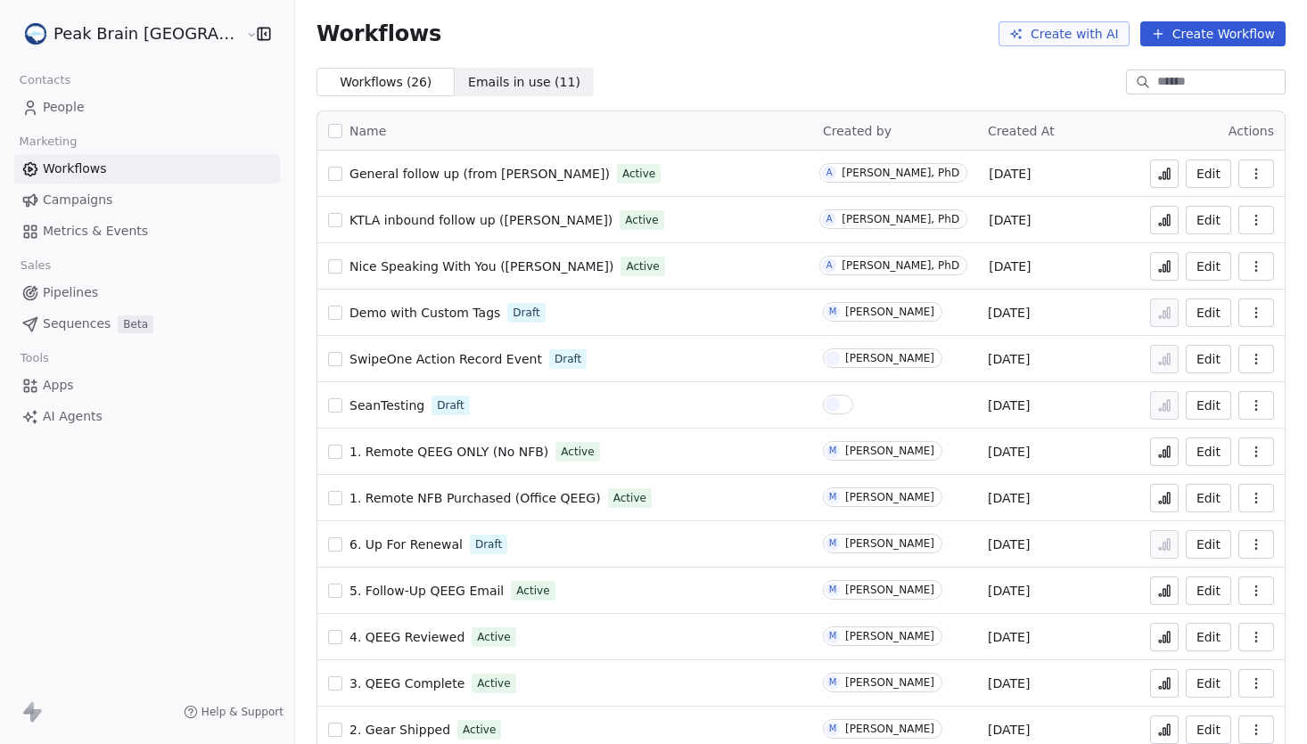
click at [86, 241] on link "Metrics & Events" at bounding box center [147, 231] width 266 height 29
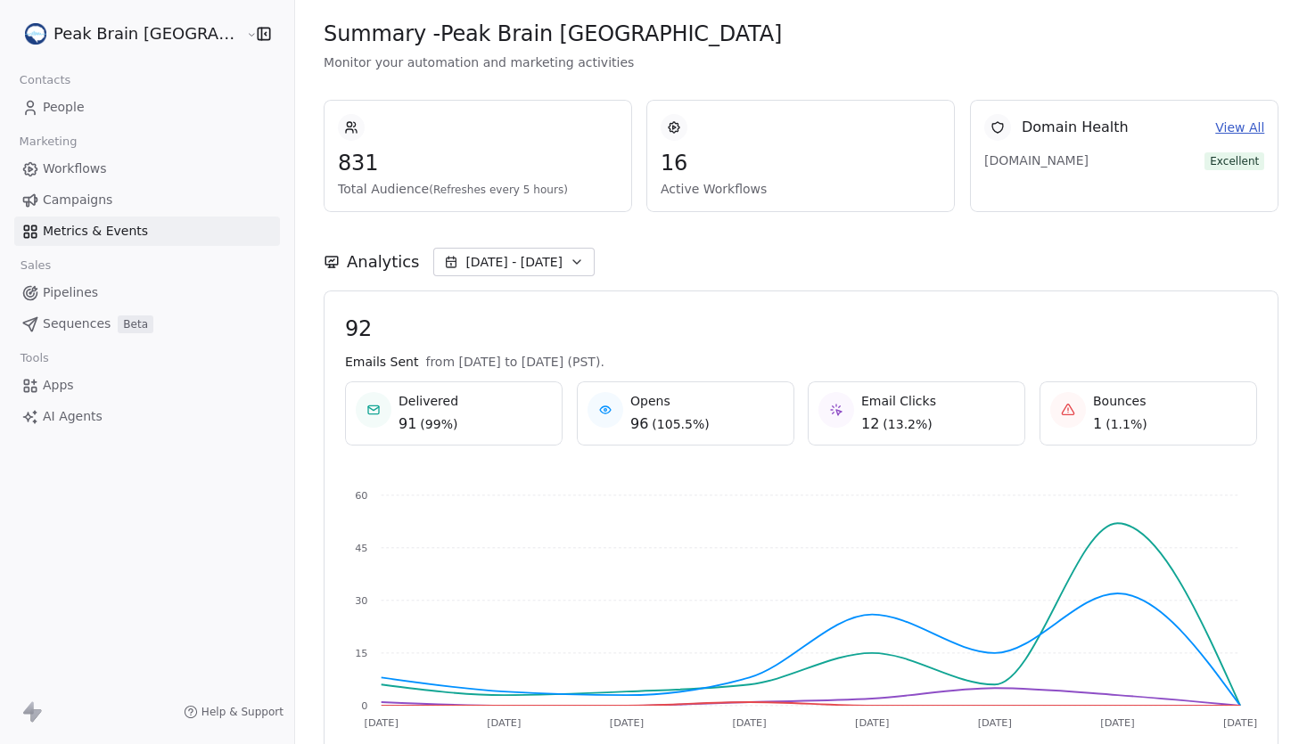
click at [105, 168] on link "Workflows" at bounding box center [147, 168] width 266 height 29
click at [80, 170] on span "Workflows" at bounding box center [75, 169] width 64 height 19
click at [91, 170] on span "Workflows" at bounding box center [75, 169] width 64 height 19
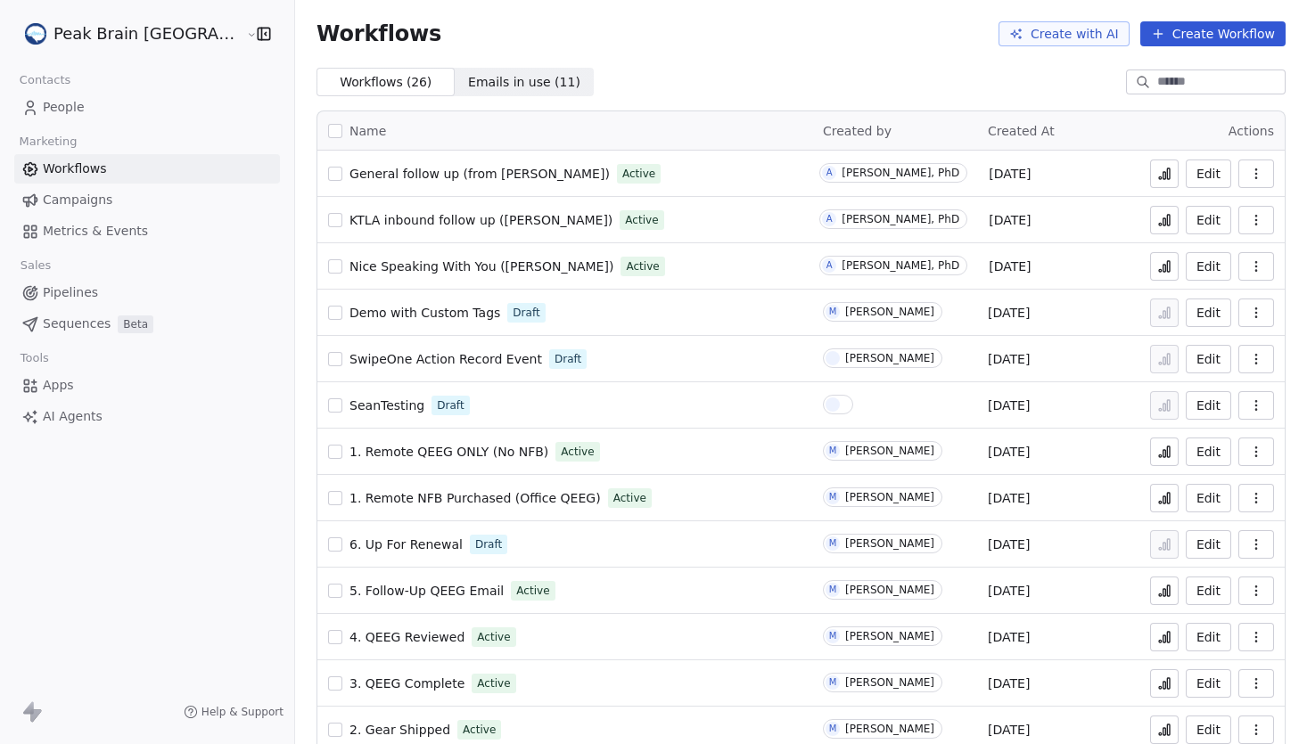
click at [439, 178] on span "General follow up (from [PERSON_NAME])" at bounding box center [479, 174] width 260 height 14
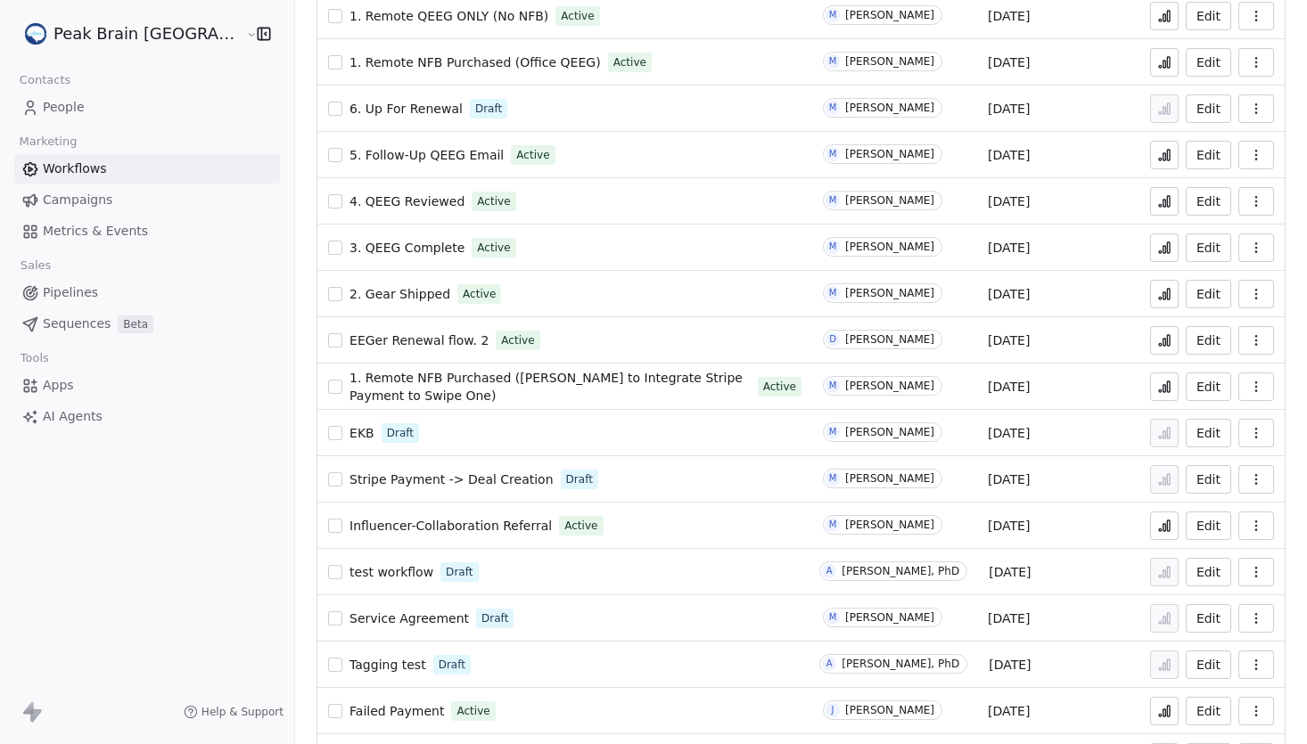
scroll to position [598, 0]
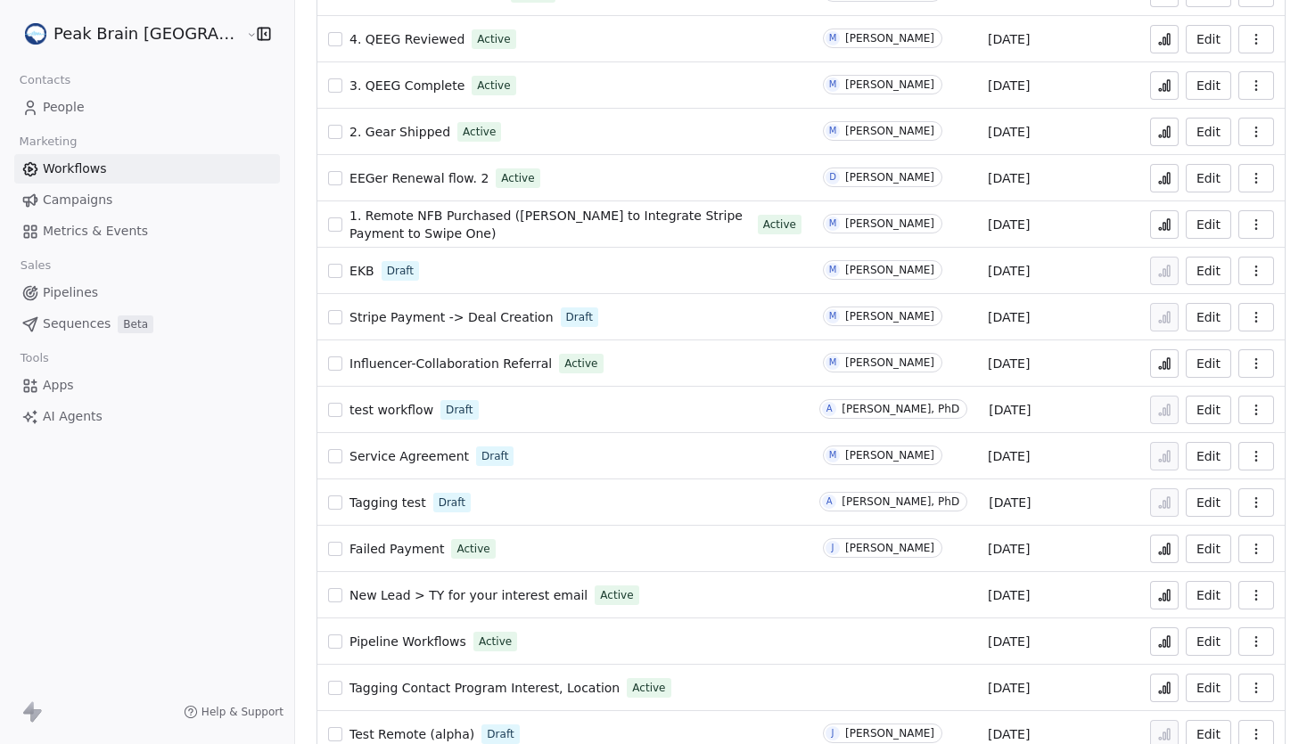
click at [1158, 601] on icon at bounding box center [1164, 595] width 14 height 14
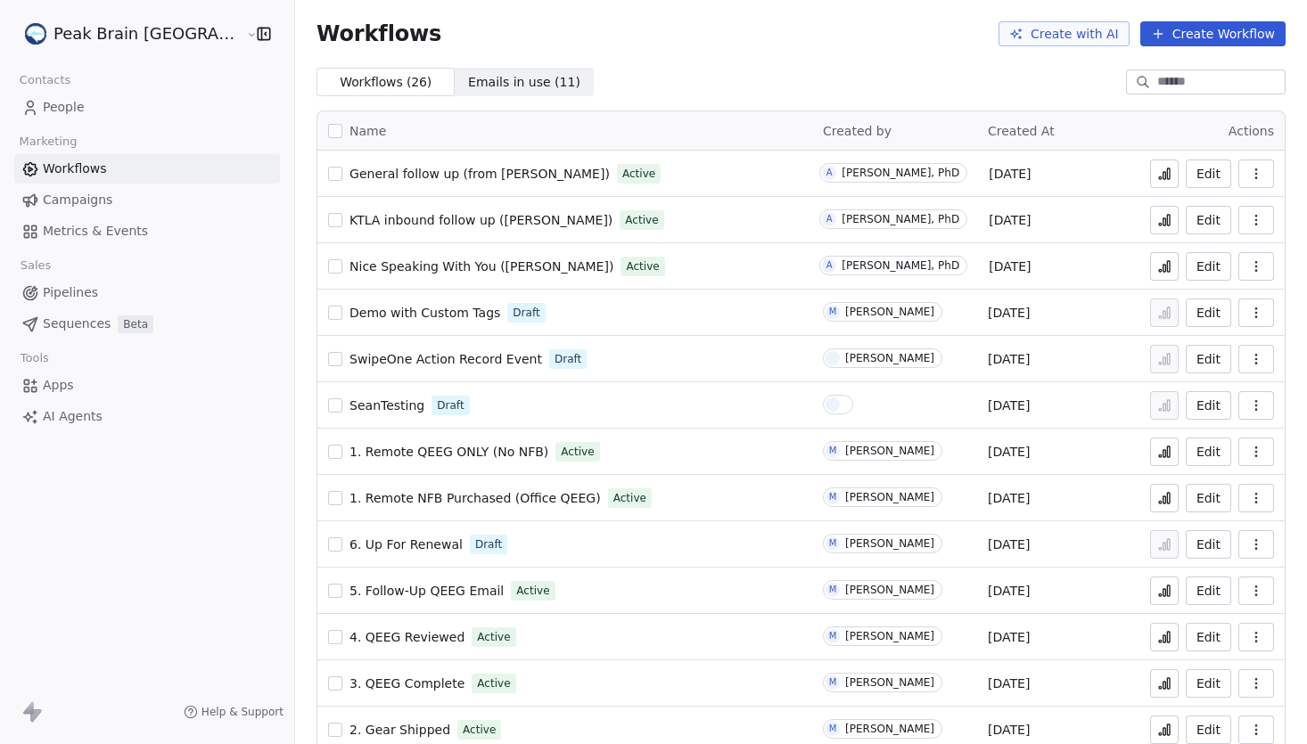
click at [457, 173] on span "General follow up (from [PERSON_NAME])" at bounding box center [479, 174] width 260 height 14
click at [1161, 176] on icon at bounding box center [1160, 177] width 3 height 3
click at [86, 113] on link "People" at bounding box center [147, 107] width 266 height 29
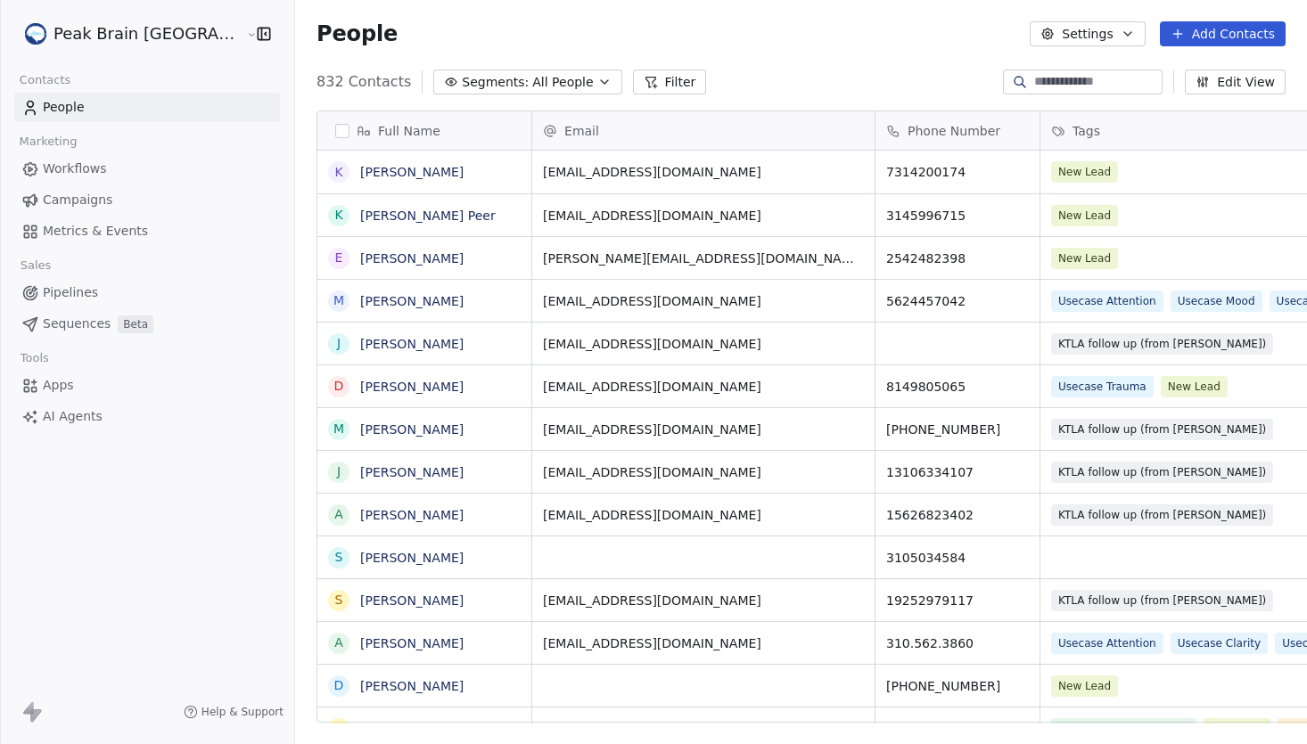
click at [86, 100] on link "People" at bounding box center [147, 107] width 266 height 29
click at [100, 168] on span "Workflows" at bounding box center [75, 169] width 64 height 19
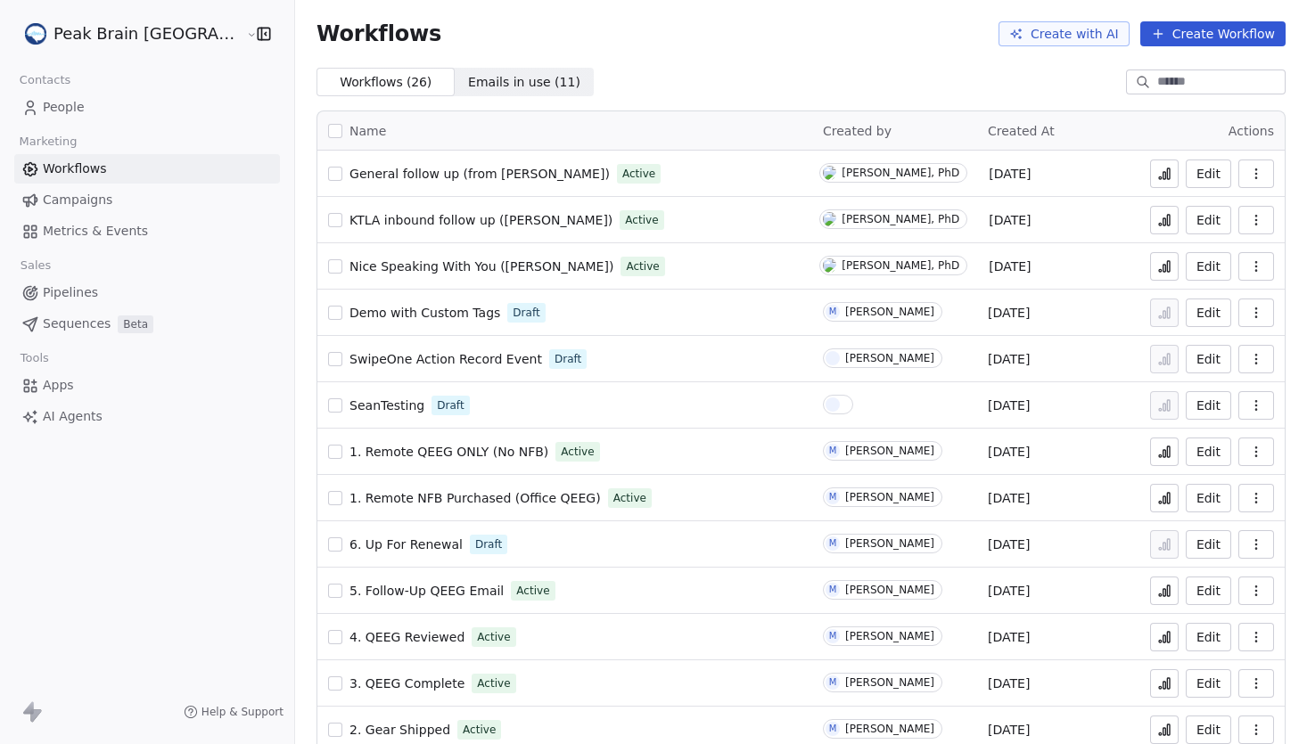
click at [456, 175] on span "General follow up (from Andrew)" at bounding box center [479, 174] width 260 height 14
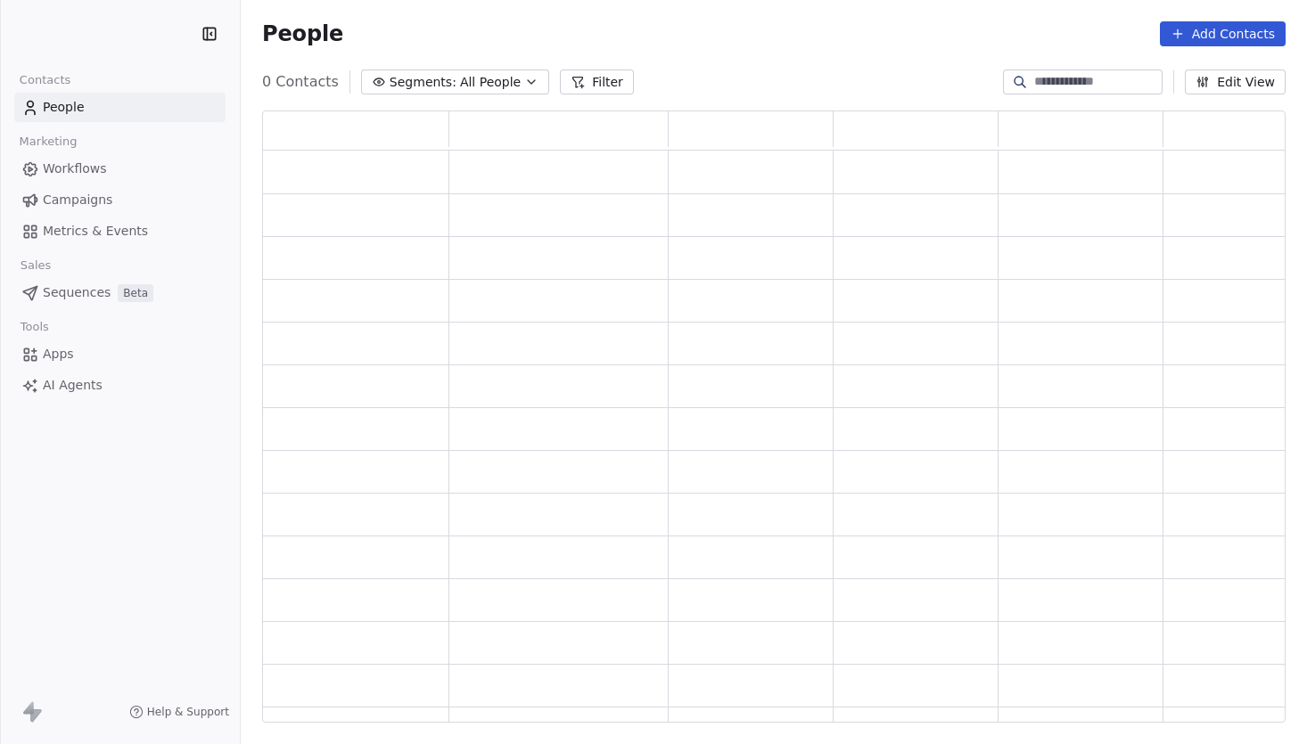
scroll to position [611, 1023]
